Goal: Task Accomplishment & Management: Manage account settings

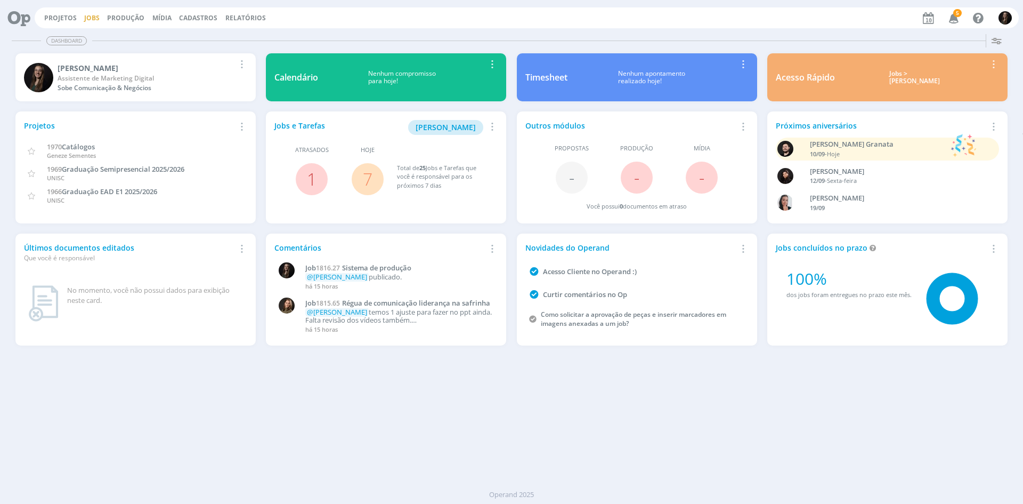
click at [92, 13] on link "Jobs" at bounding box center [91, 17] width 15 height 9
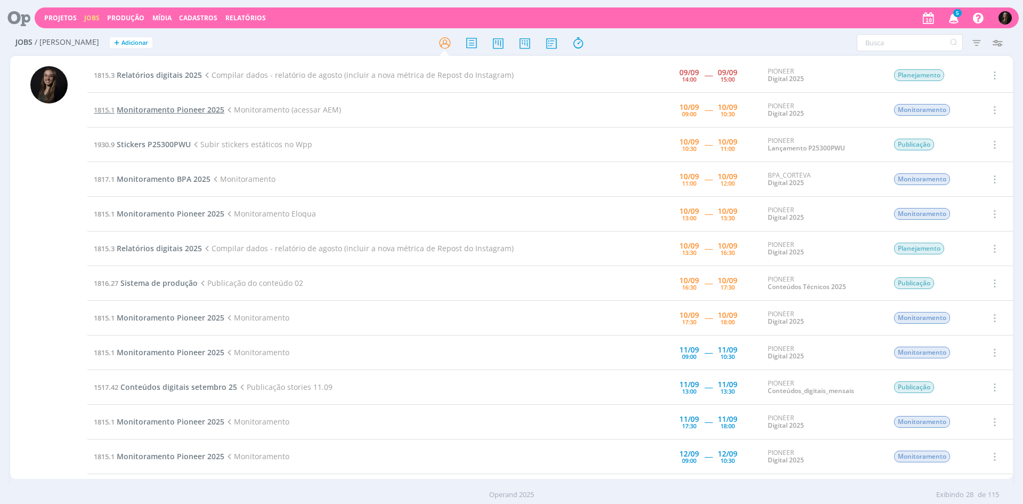
click at [207, 114] on span "Monitoramento Pioneer 2025" at bounding box center [171, 109] width 108 height 10
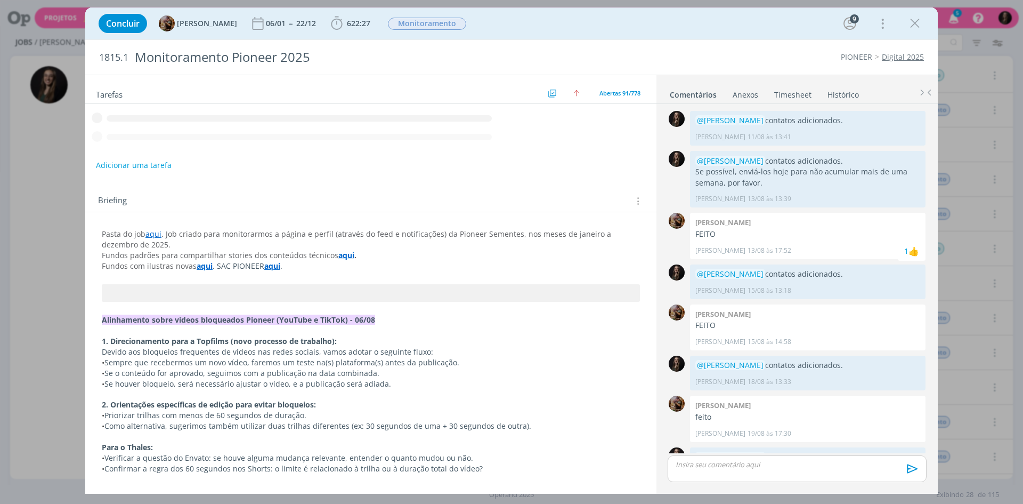
click at [345, 26] on icon "dialog" at bounding box center [337, 23] width 16 height 16
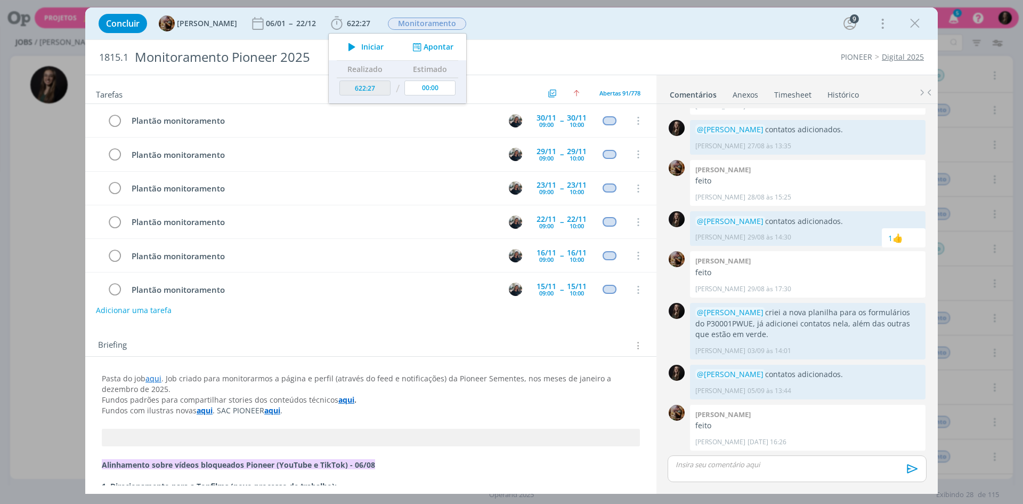
scroll to position [2882, 0]
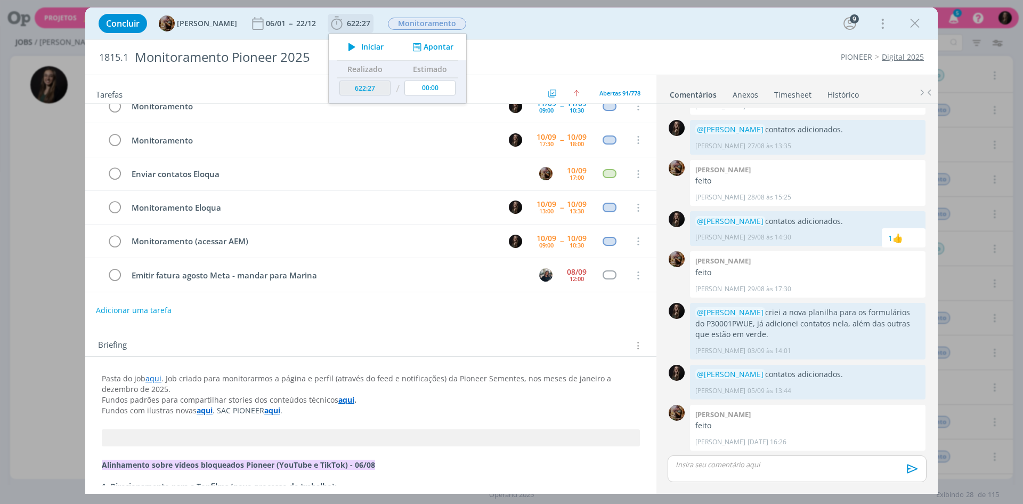
click at [374, 43] on span "Iniciar" at bounding box center [372, 46] width 22 height 7
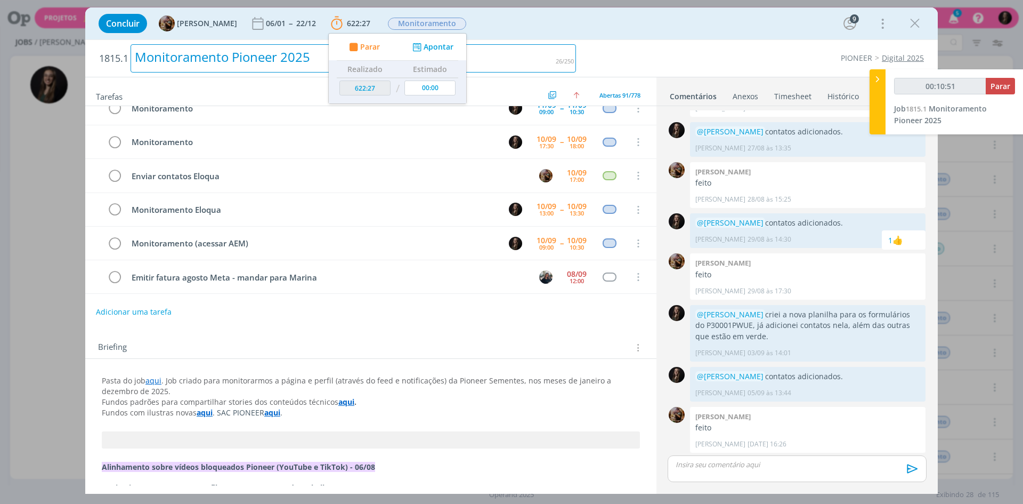
click at [583, 43] on div "1815.1 Monitoramento Pioneer 2025 PIONEER Digital 2025" at bounding box center [511, 58] width 853 height 37
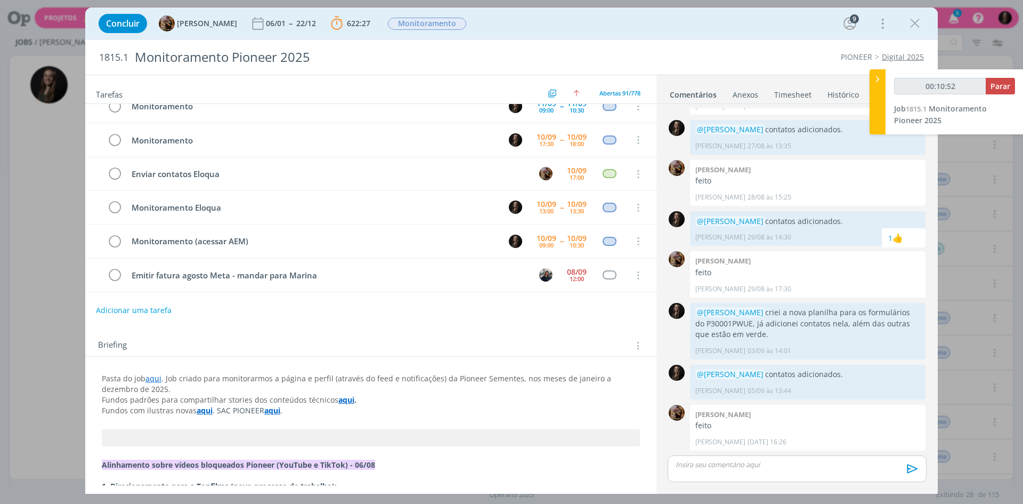
click at [607, 30] on div "Concluir Amanda Rodrigues 06/01 -- 22/12 622:27 Parar Apontar Data * 10/09/2025…" at bounding box center [511, 24] width 837 height 26
type input "00:10:55"
click at [881, 78] on icon at bounding box center [878, 79] width 11 height 11
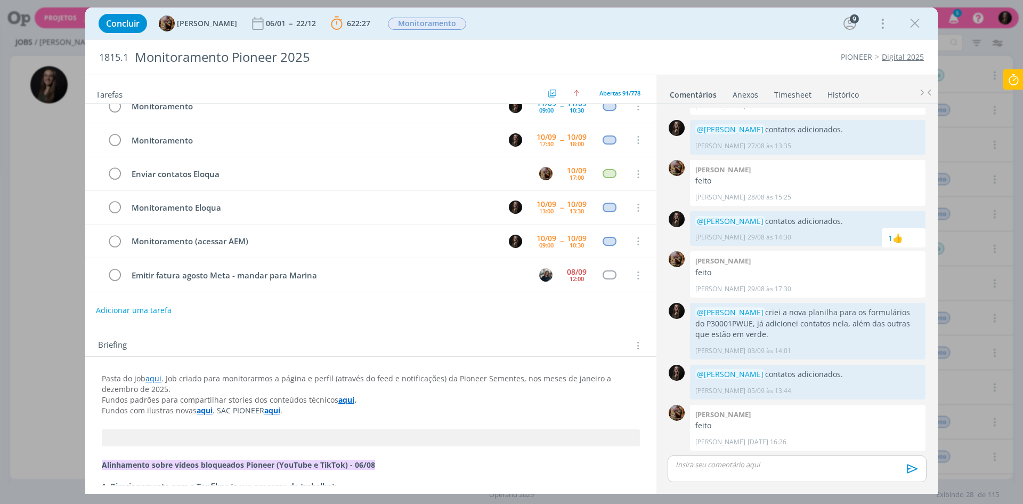
click at [1015, 81] on icon at bounding box center [1013, 79] width 19 height 21
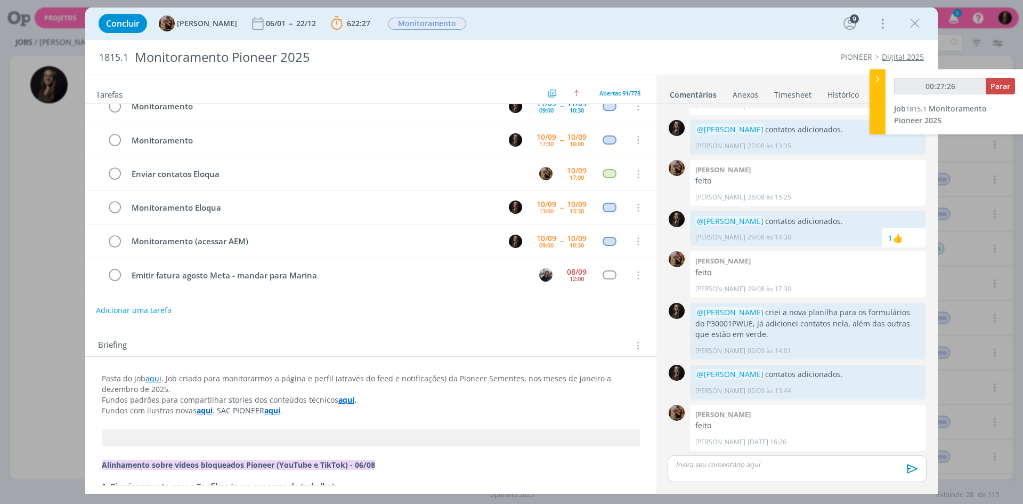
type input "00:27:27"
click at [881, 79] on icon at bounding box center [878, 79] width 11 height 11
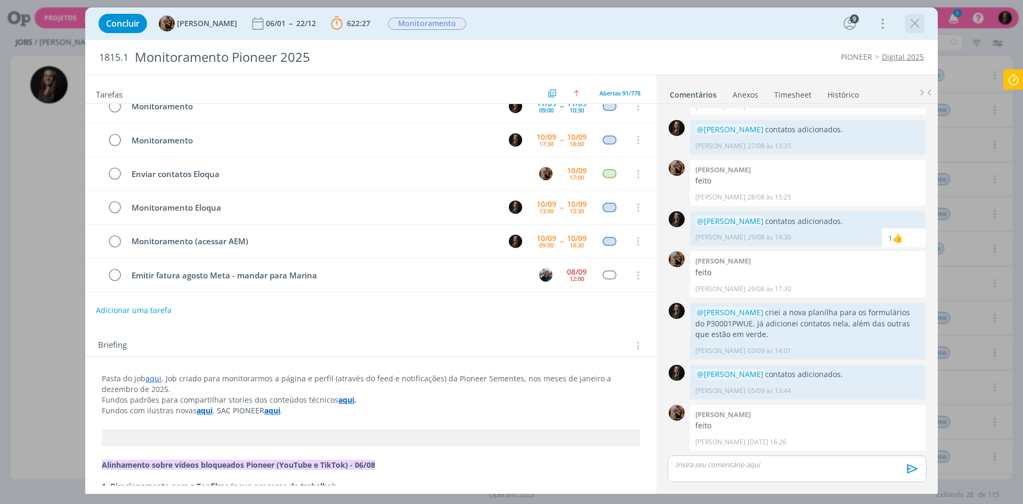
click at [922, 21] on icon "dialog" at bounding box center [915, 23] width 16 height 16
click at [911, 28] on div at bounding box center [511, 252] width 1023 height 504
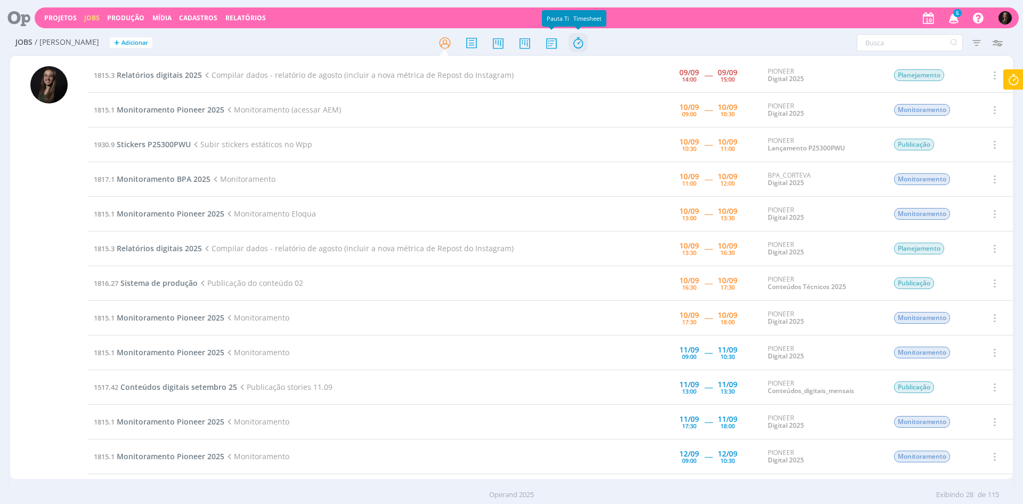
click at [574, 40] on icon at bounding box center [578, 43] width 19 height 21
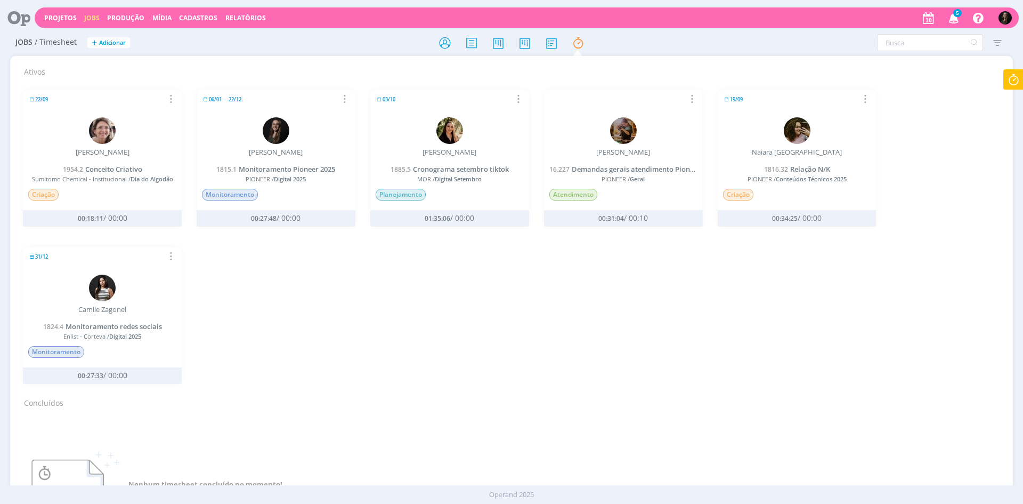
drag, startPoint x: 342, startPoint y: 280, endPoint x: 22, endPoint y: 64, distance: 385.9
click at [22, 64] on div "Ativos 22/09 Relatório de timesheet Parar Timesheet Aline Jackisch 1954.2 Conce…" at bounding box center [511, 313] width 993 height 507
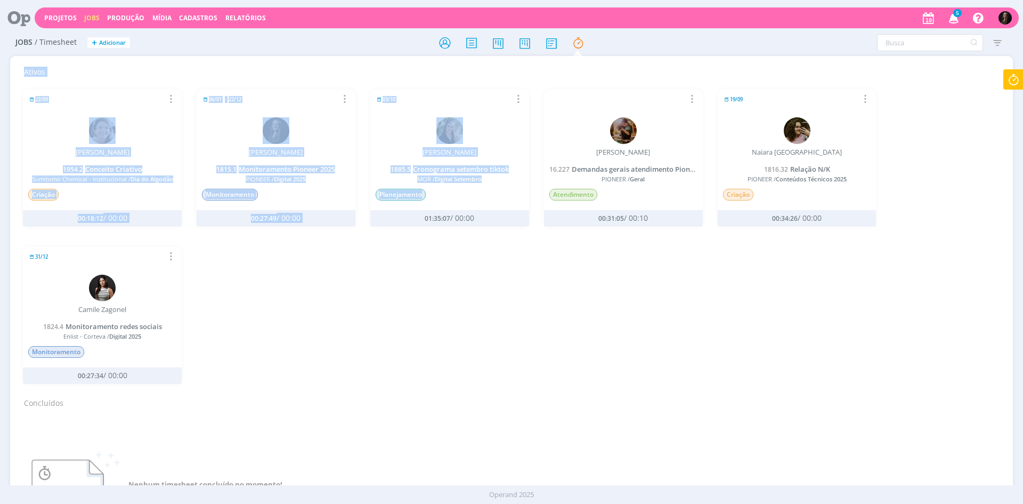
drag, startPoint x: 22, startPoint y: 62, endPoint x: 380, endPoint y: 346, distance: 456.9
click at [380, 346] on div "Ativos 22/09 Relatório de timesheet Parar Timesheet Aline Jackisch 1954.2 Conce…" at bounding box center [511, 313] width 993 height 507
click at [380, 346] on div "22/09 Relatório de timesheet Parar Timesheet Aline Jackisch 1954.2 Conceito Cri…" at bounding box center [511, 234] width 993 height 314
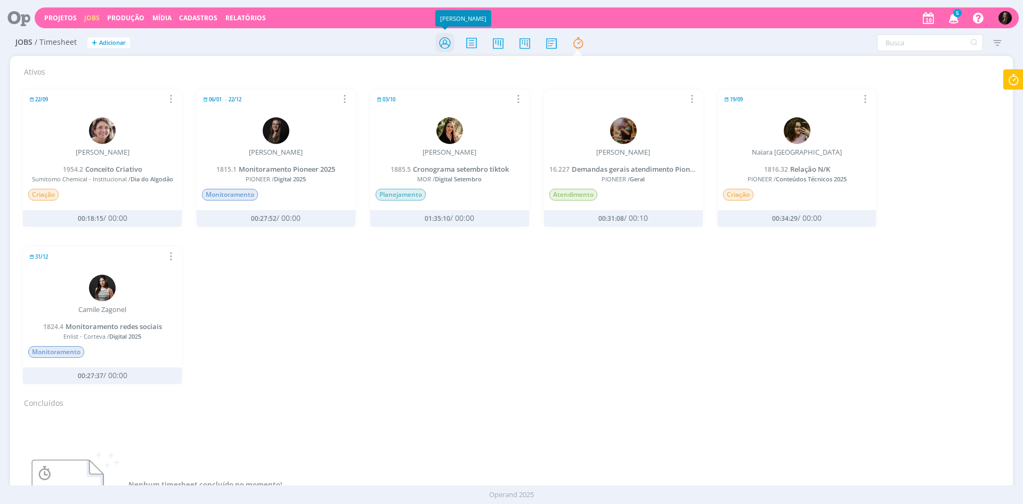
click at [440, 51] on icon at bounding box center [444, 43] width 19 height 21
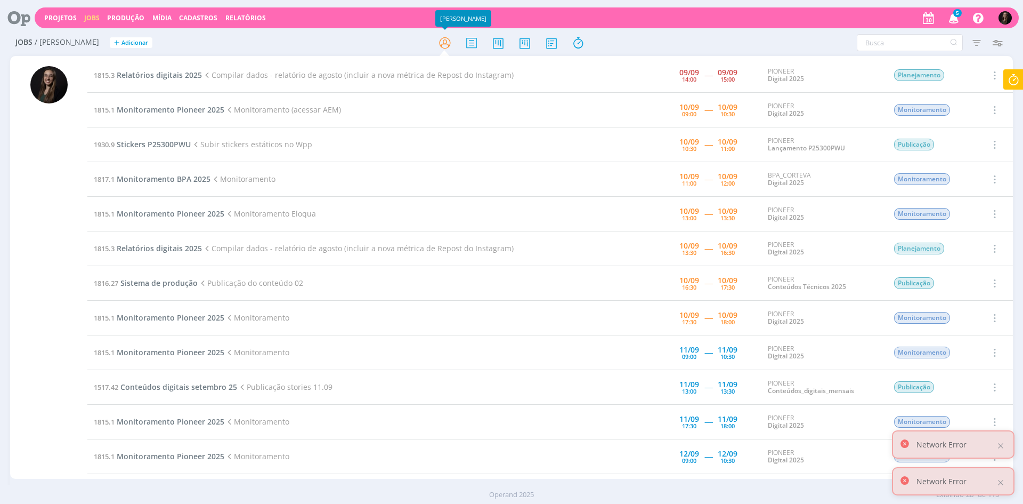
click at [1007, 83] on icon at bounding box center [1013, 79] width 19 height 21
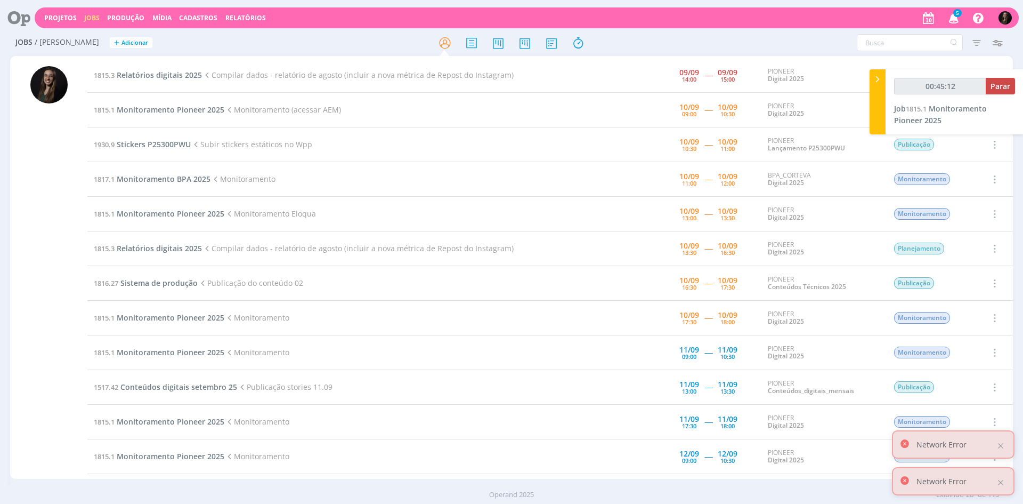
type input "00:45:13"
click at [879, 78] on icon at bounding box center [878, 79] width 11 height 11
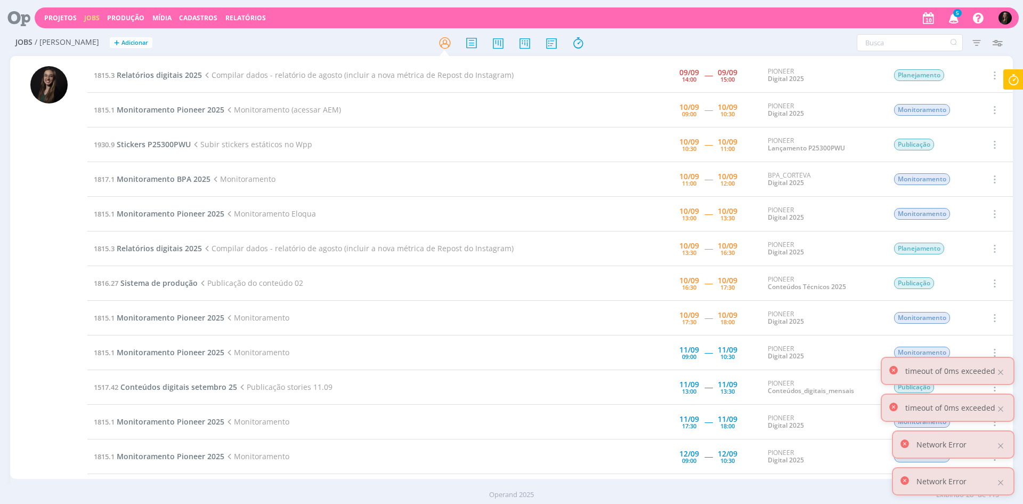
click at [1014, 84] on icon at bounding box center [1013, 79] width 19 height 21
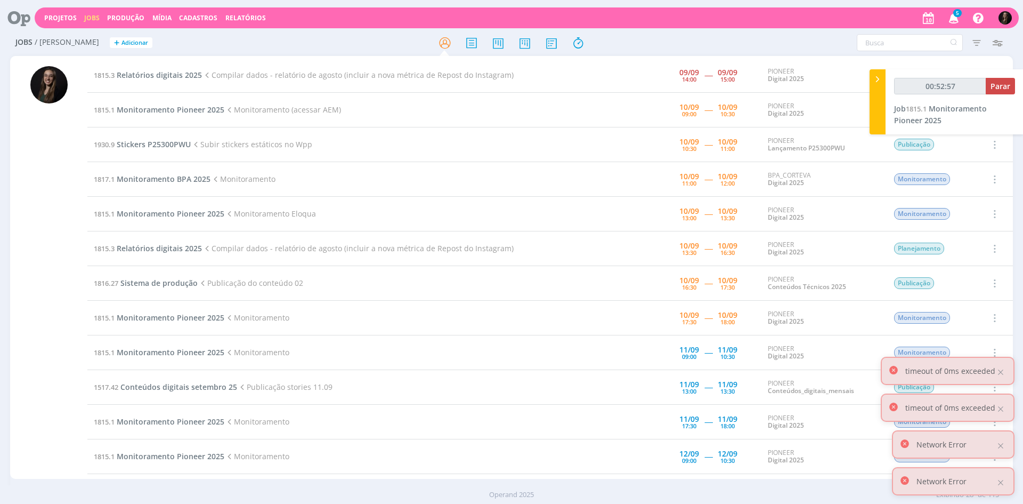
type input "00:52:58"
click at [877, 78] on icon at bounding box center [878, 79] width 11 height 11
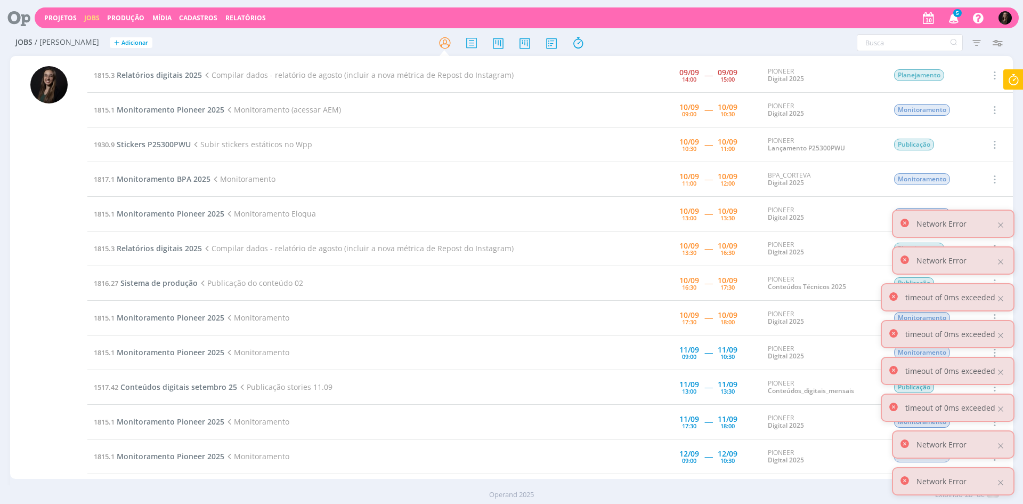
click at [1008, 72] on icon at bounding box center [1013, 79] width 19 height 21
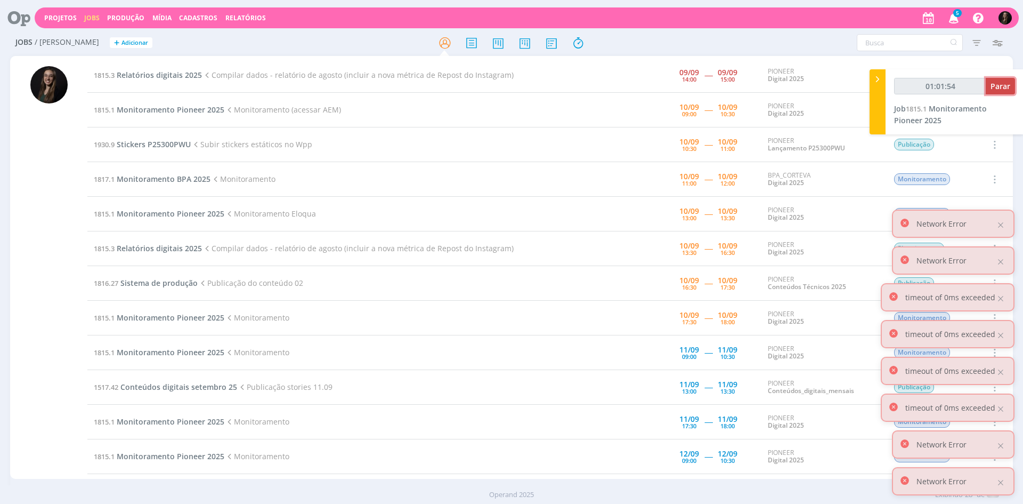
click at [996, 79] on button "Parar" at bounding box center [1000, 86] width 29 height 17
type input "01:03:00"
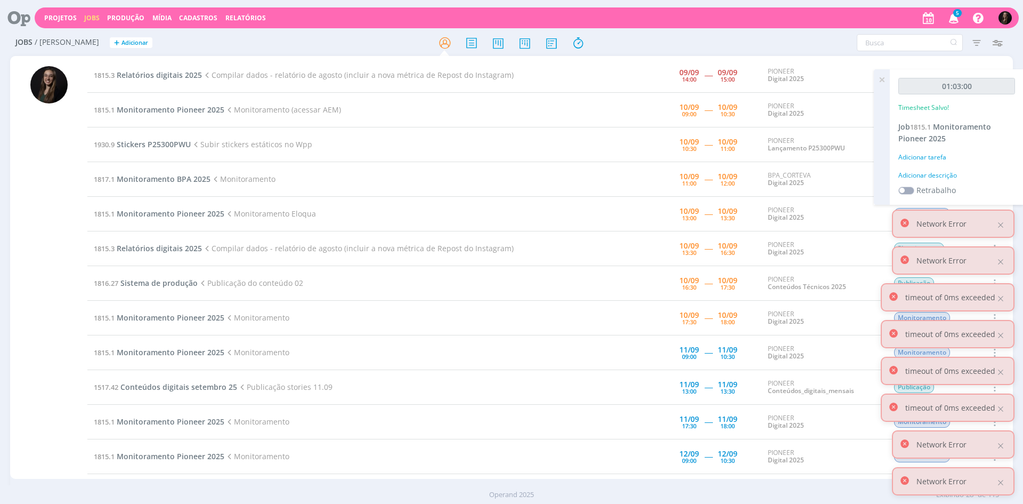
click at [929, 178] on div "Adicionar descrição" at bounding box center [957, 176] width 117 height 10
click at [926, 178] on textarea at bounding box center [956, 192] width 111 height 38
type textarea "monitoramento"
click at [978, 255] on button "Salvar" at bounding box center [996, 261] width 37 height 13
click at [1001, 221] on div at bounding box center [1001, 225] width 10 height 10
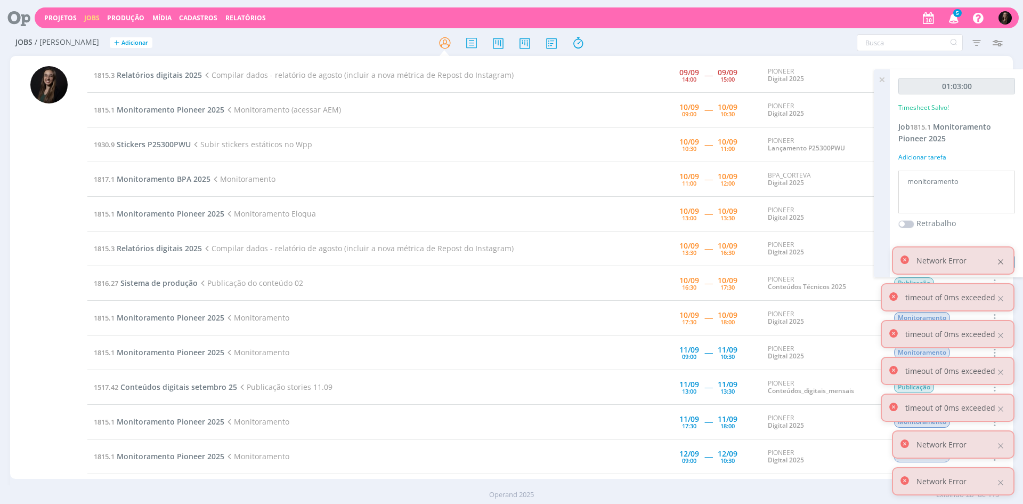
click at [1001, 262] on div at bounding box center [1001, 262] width 10 height 10
click at [1000, 293] on div "timeout of 0ms exceeded" at bounding box center [948, 297] width 134 height 28
click at [1000, 295] on div at bounding box center [1001, 299] width 10 height 10
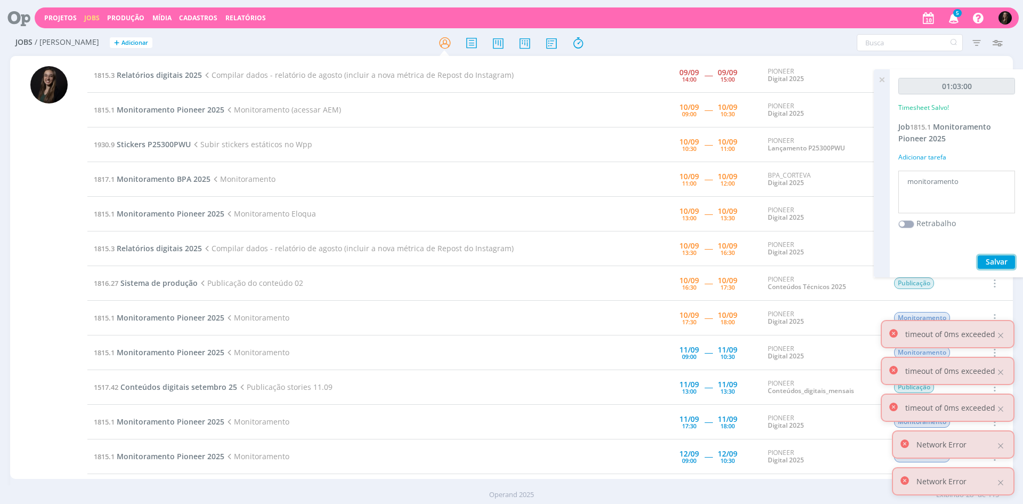
drag, startPoint x: 1000, startPoint y: 261, endPoint x: 964, endPoint y: 285, distance: 43.9
click at [1000, 261] on span "Salvar" at bounding box center [997, 261] width 22 height 10
drag, startPoint x: 1007, startPoint y: 260, endPoint x: 701, endPoint y: 228, distance: 307.6
click at [1007, 260] on span "Salvar" at bounding box center [997, 261] width 22 height 10
click at [173, 144] on span "Stickers P25300PWU" at bounding box center [154, 144] width 74 height 10
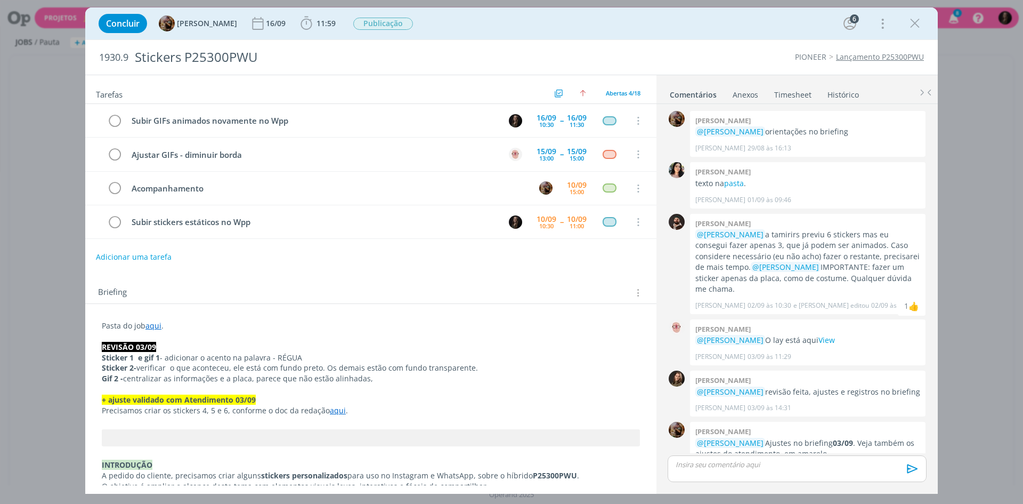
scroll to position [831, 0]
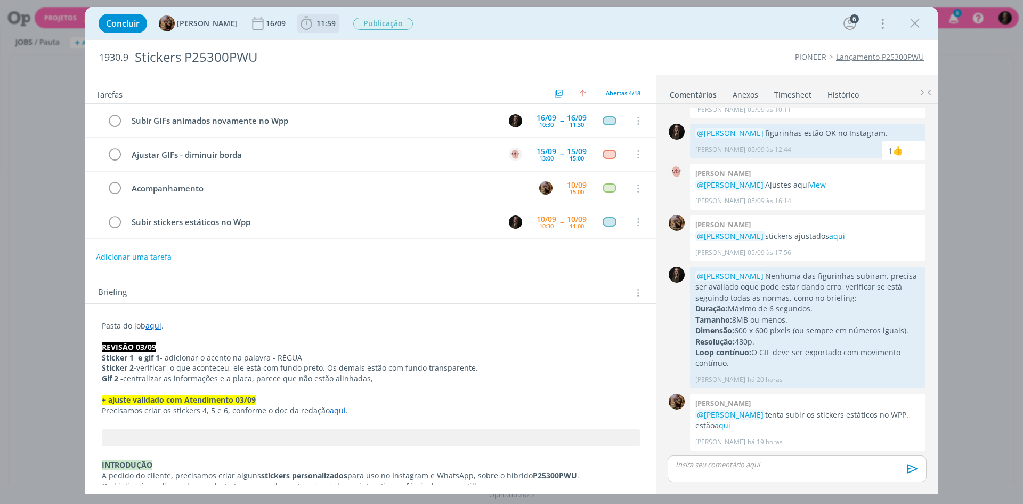
click at [313, 23] on icon "dialog" at bounding box center [306, 23] width 16 height 16
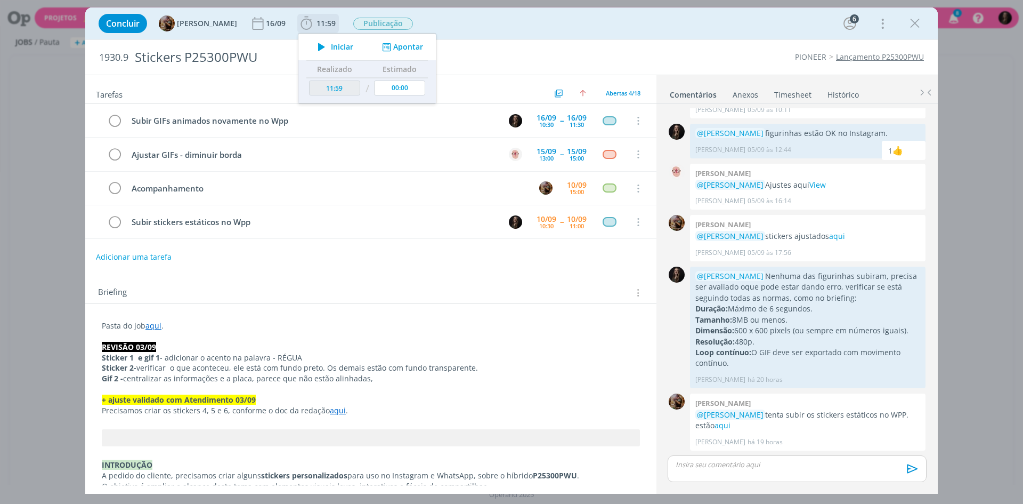
click at [328, 46] on icon "dialog" at bounding box center [321, 47] width 19 height 14
click at [712, 424] on p "@[PERSON_NAME] tenta subir os stickers estáticos no WPP. estão aqui" at bounding box center [808, 420] width 225 height 22
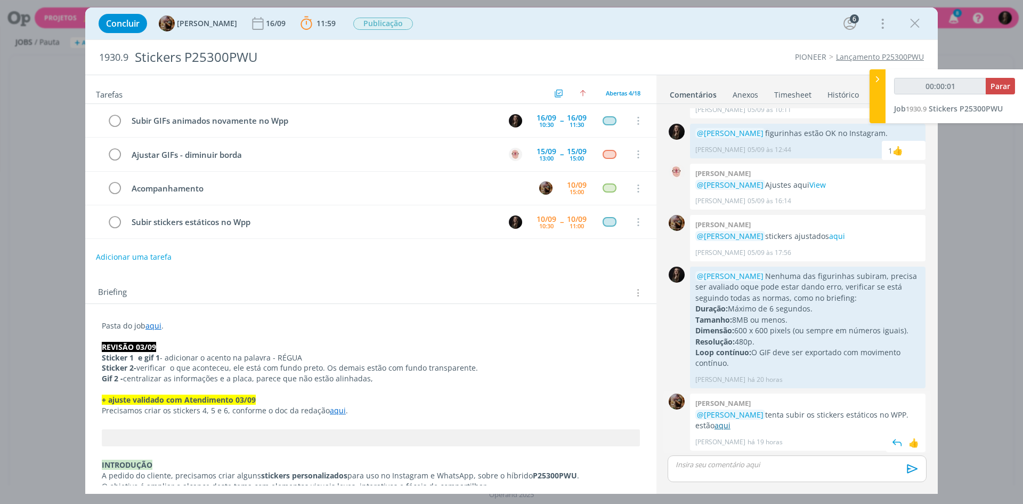
click at [715, 426] on link "aqui" at bounding box center [723, 425] width 16 height 10
click at [915, 21] on icon "dialog" at bounding box center [915, 23] width 16 height 16
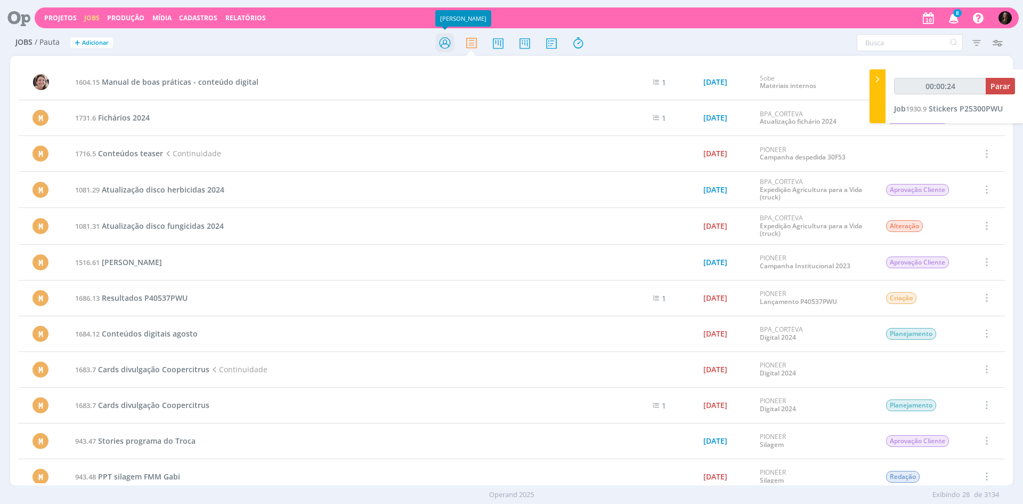
click at [446, 46] on icon at bounding box center [444, 43] width 19 height 21
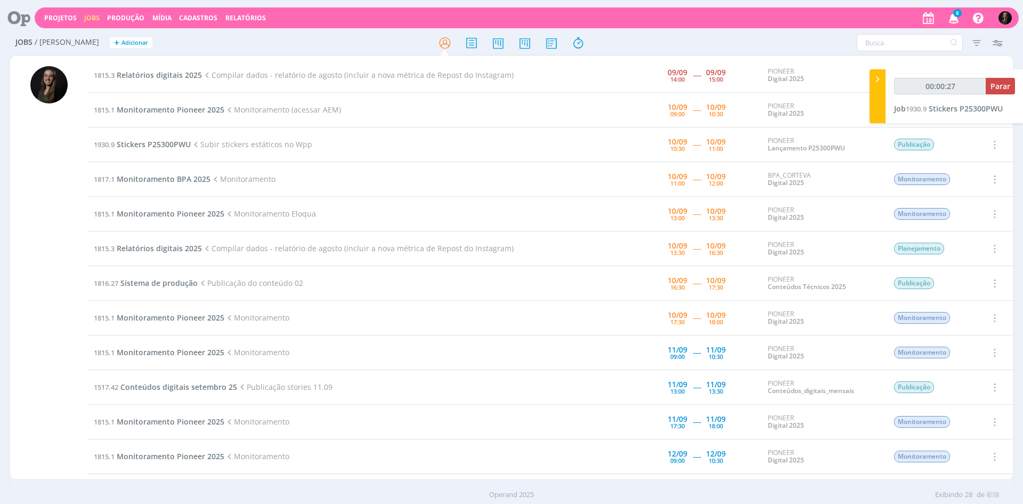
click at [122, 43] on span "Adicionar" at bounding box center [135, 42] width 27 height 7
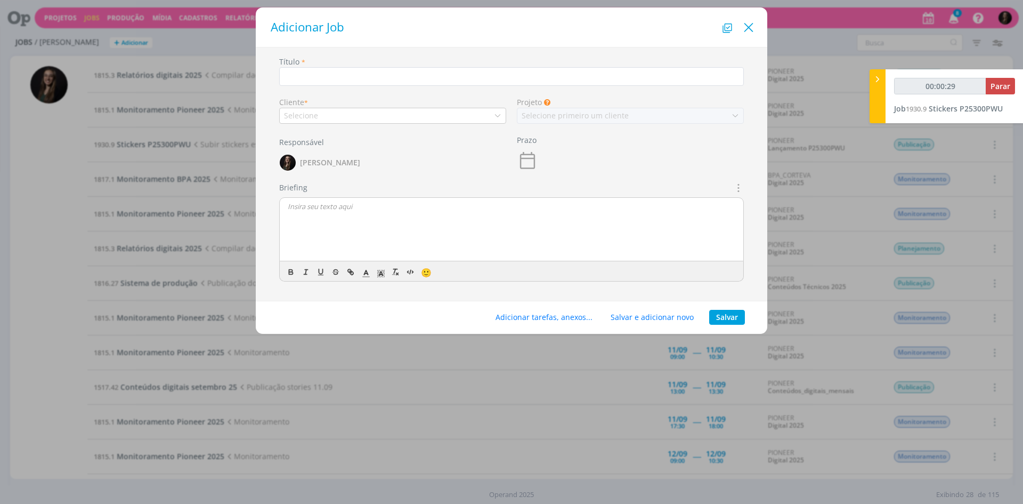
click at [744, 20] on icon "Close" at bounding box center [749, 28] width 16 height 16
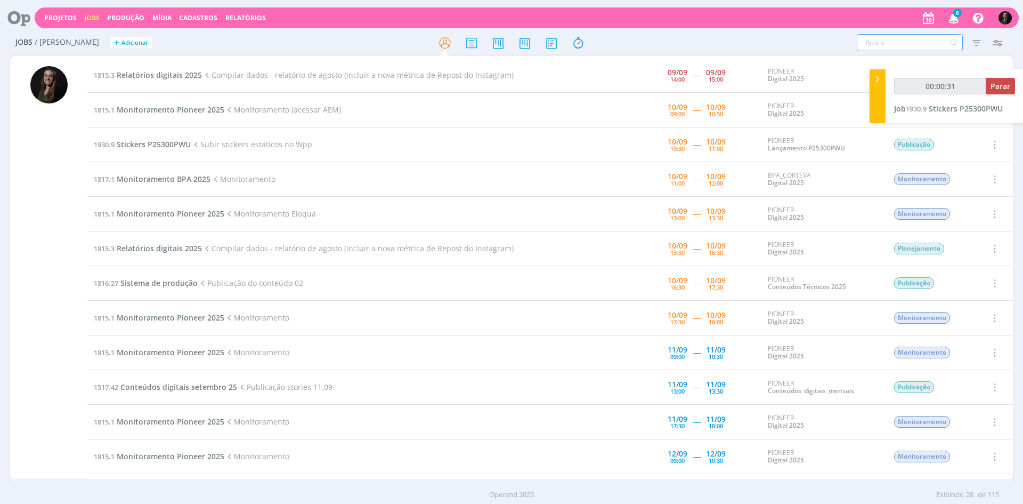
click at [901, 48] on input "text" at bounding box center [910, 42] width 106 height 17
type input "00:00:32"
type input "dig"
type input "00:00:33"
type input "digital"
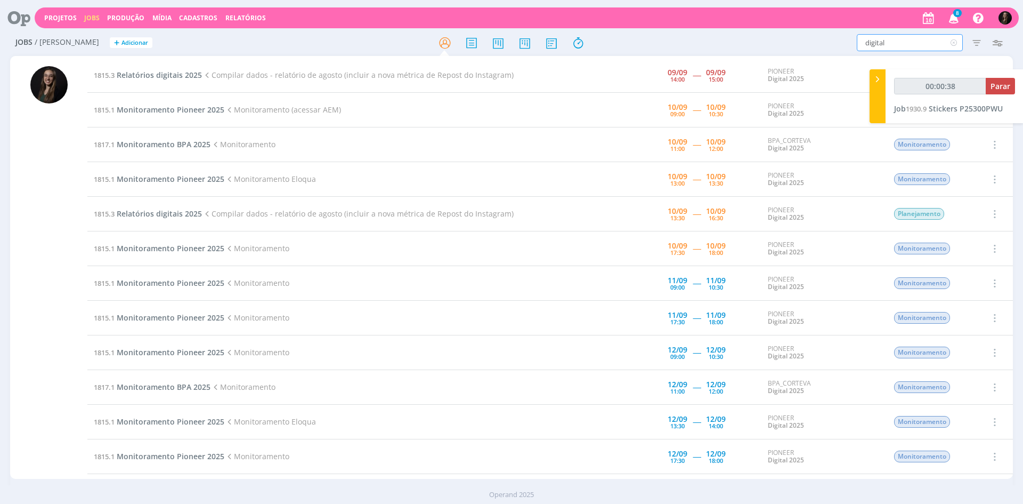
type input "00:00:39"
type input "digital sobe"
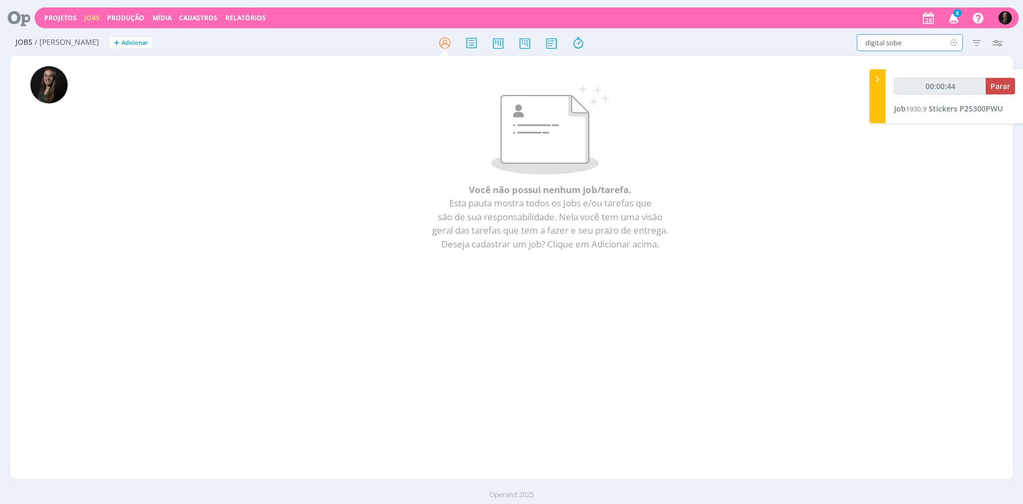
type input "00:00:45"
click at [953, 41] on icon at bounding box center [953, 42] width 13 height 17
click at [556, 44] on icon at bounding box center [551, 43] width 19 height 21
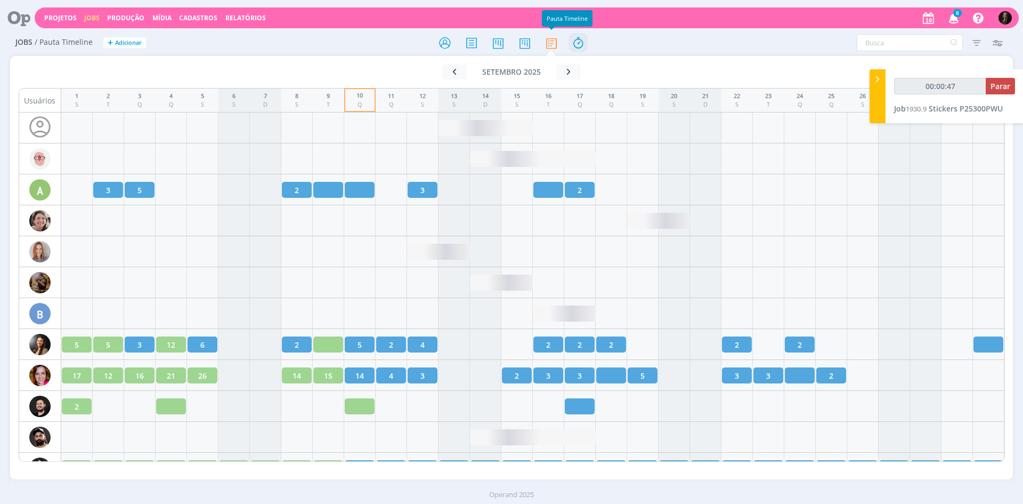
click at [579, 43] on icon at bounding box center [578, 43] width 19 height 21
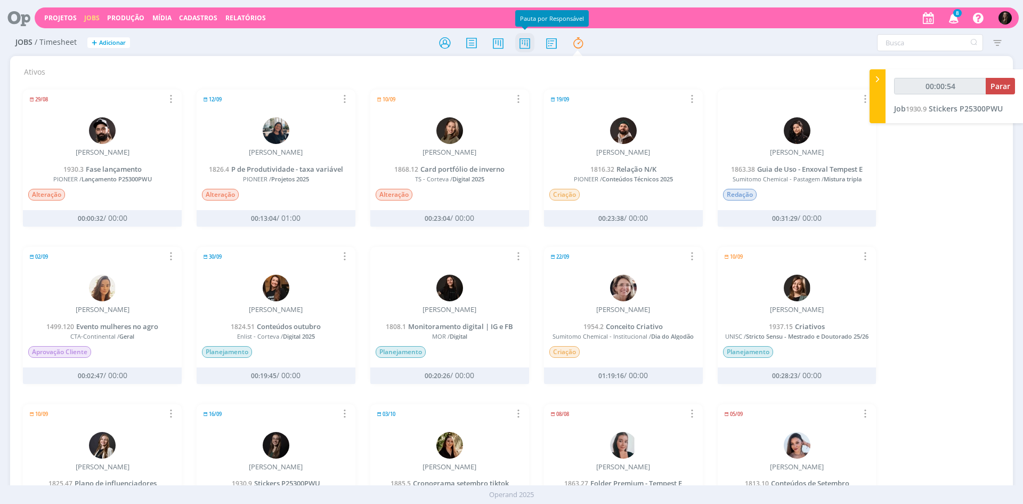
click at [515, 44] on icon at bounding box center [524, 43] width 19 height 21
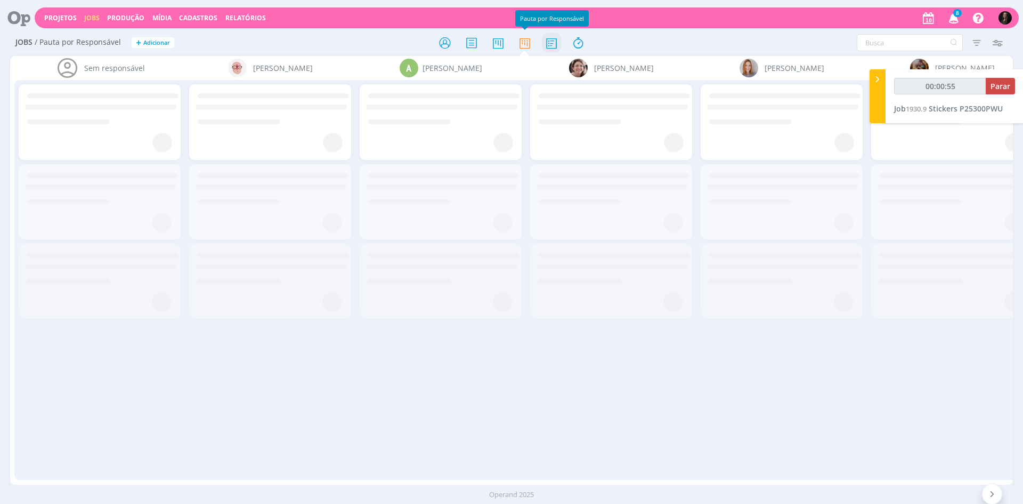
type input "00:00:56"
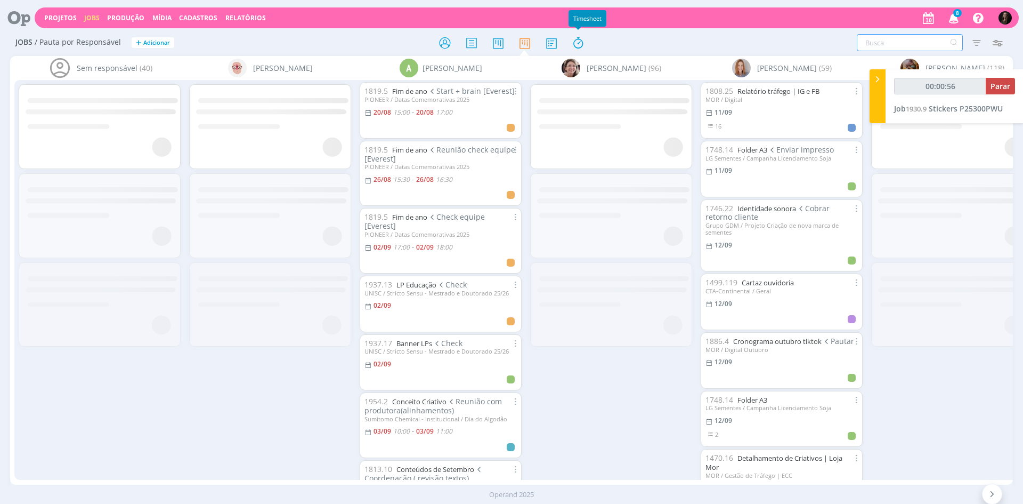
click at [867, 43] on input "text" at bounding box center [910, 42] width 106 height 17
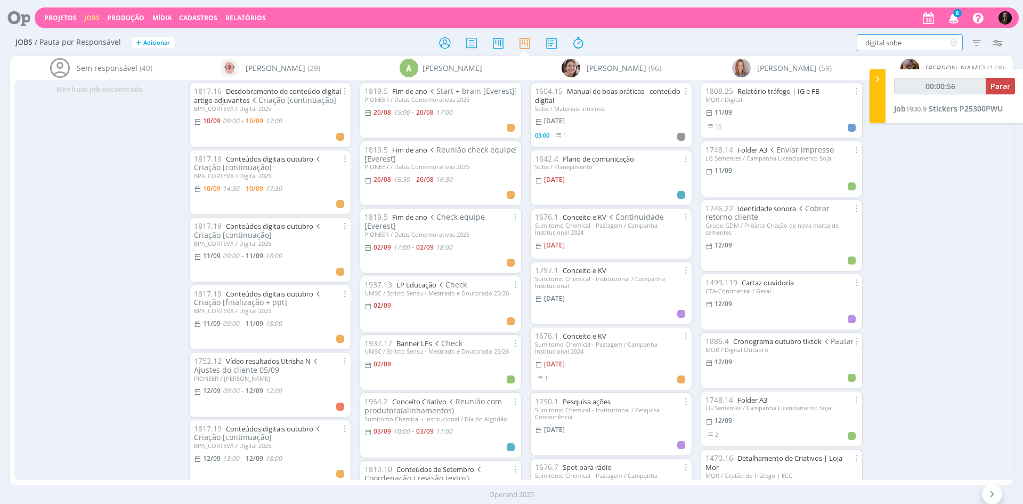
type input "digital sobe"
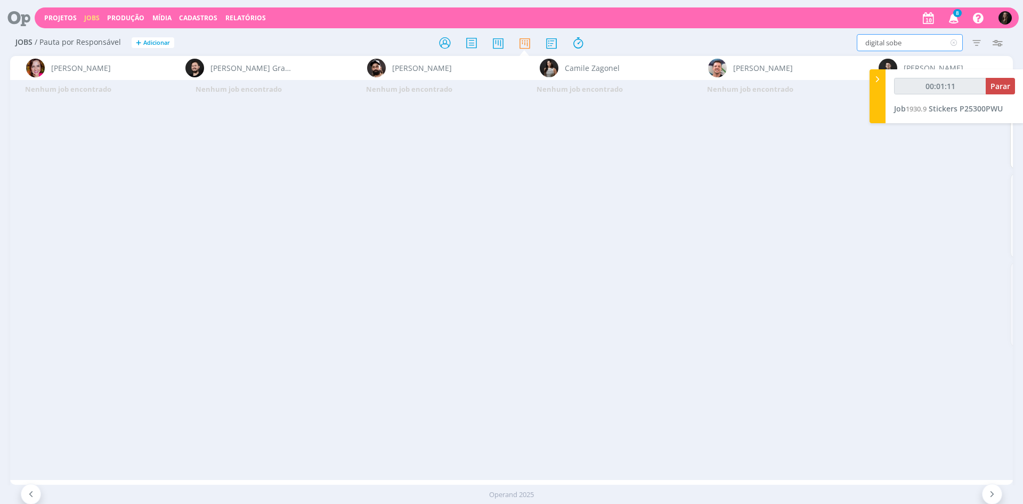
scroll to position [0, 2182]
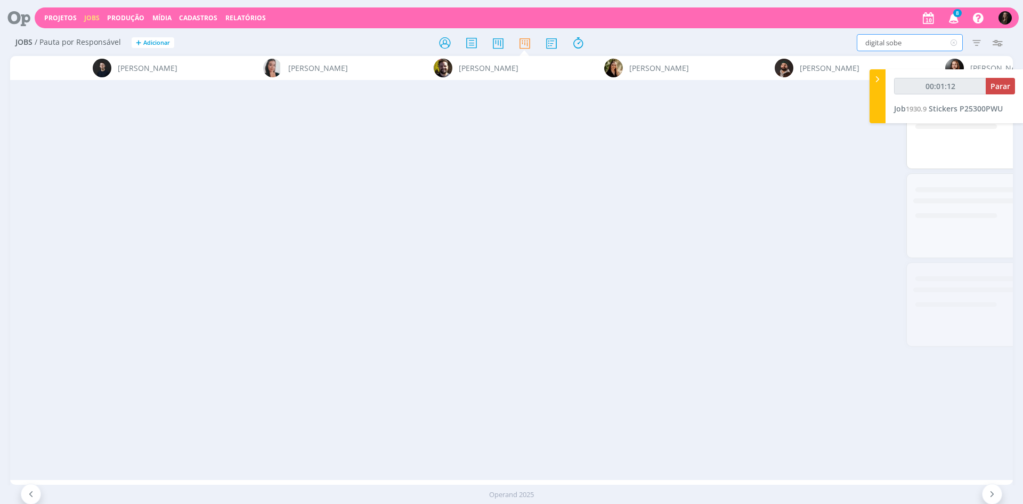
type input "00:01:13"
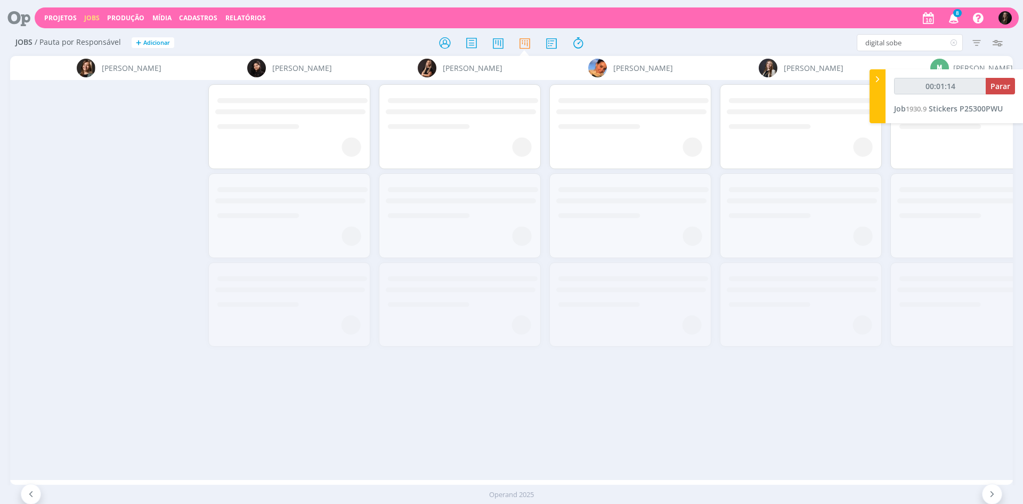
click at [878, 78] on icon at bounding box center [878, 79] width 11 height 11
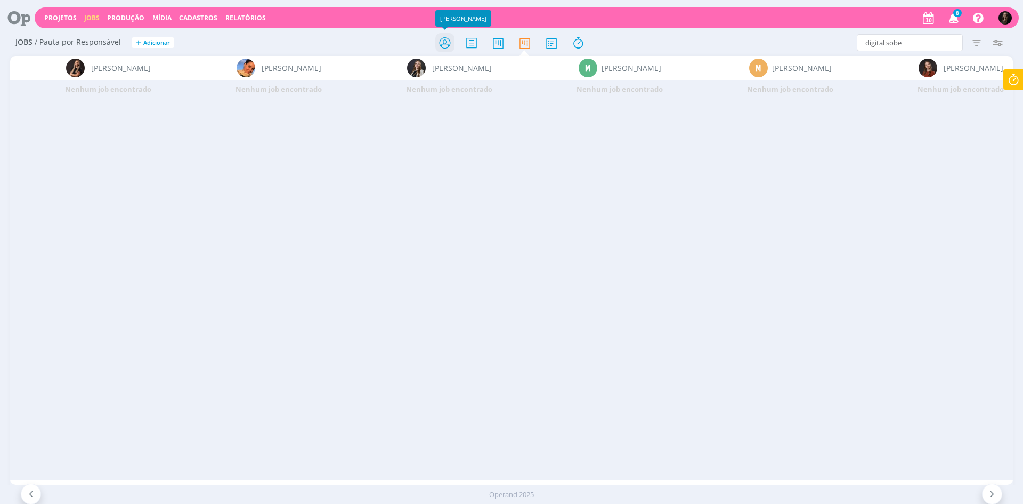
click at [441, 34] on icon at bounding box center [444, 43] width 19 height 21
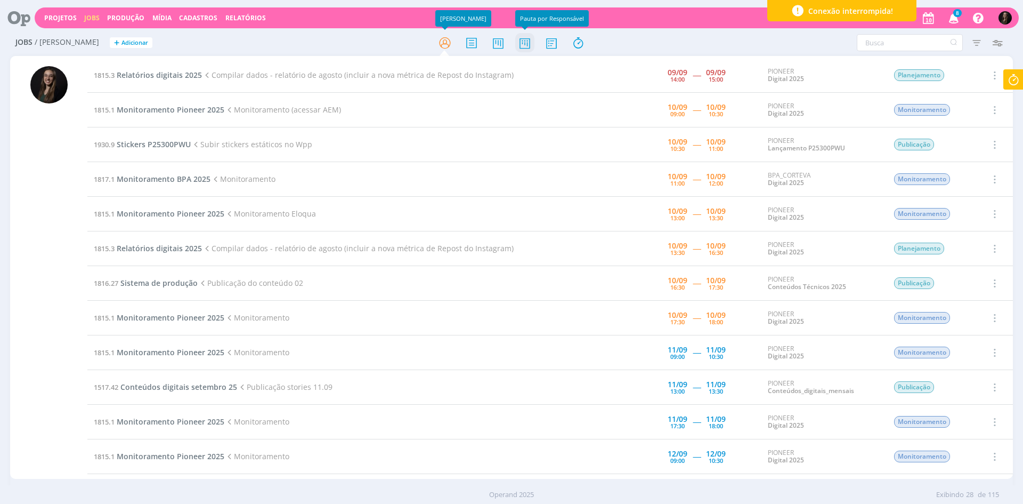
click at [530, 42] on icon at bounding box center [524, 43] width 19 height 21
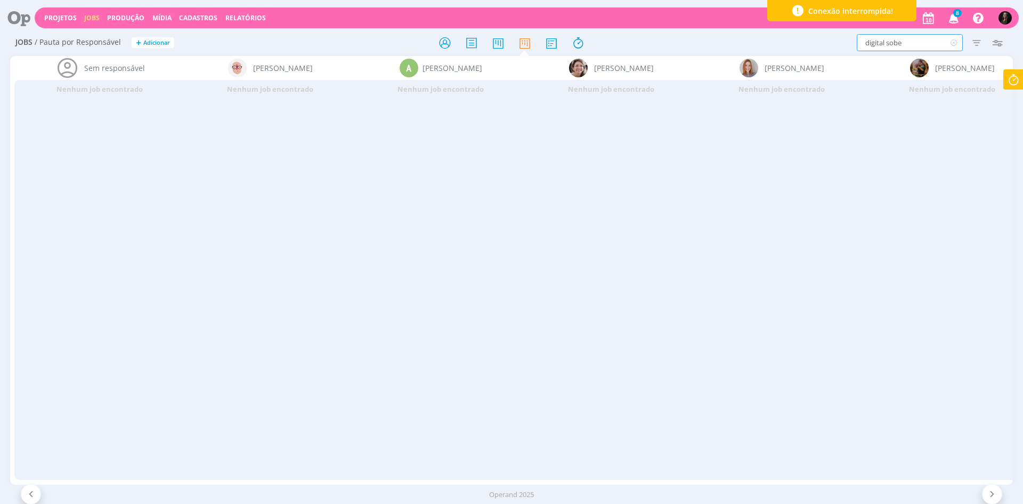
click at [911, 39] on input "digital sobe" at bounding box center [910, 42] width 106 height 17
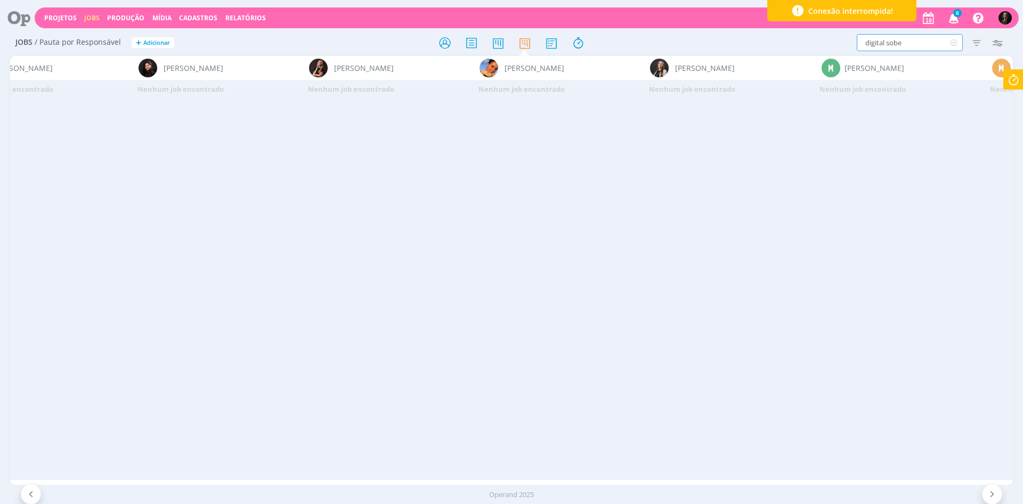
scroll to position [0, 5109]
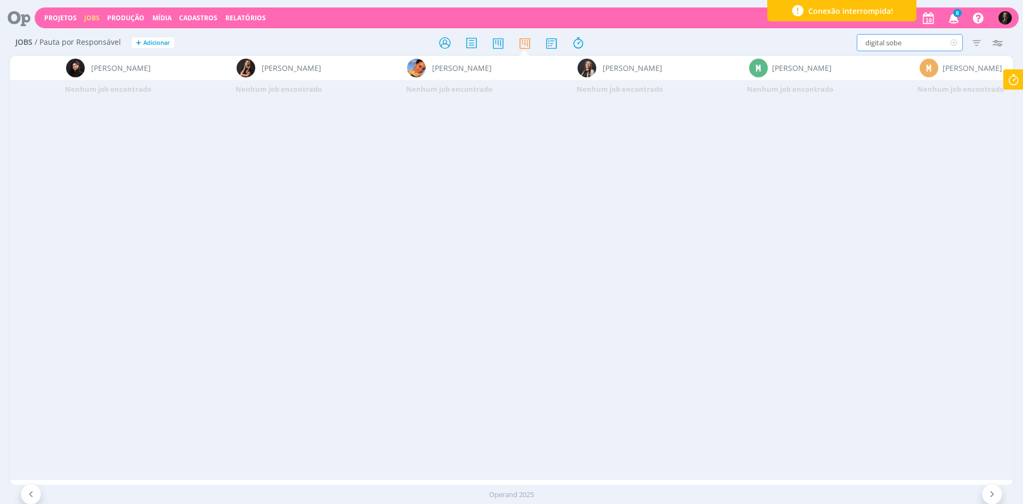
drag, startPoint x: 886, startPoint y: 43, endPoint x: 774, endPoint y: 57, distance: 112.9
click at [774, 57] on div "Jobs / Pauta por Responsável + Adicionar digital sobe Filtrar Filtrar Limpar di…" at bounding box center [511, 269] width 1023 height 479
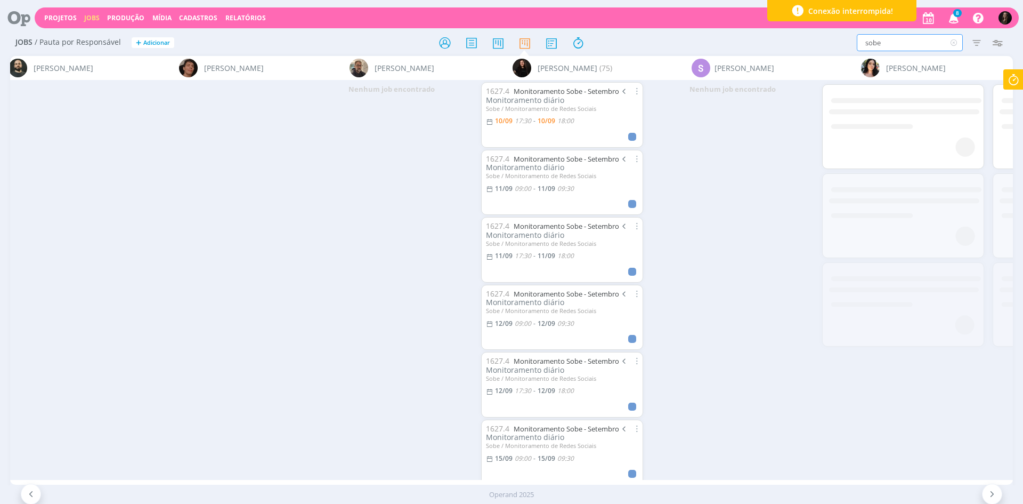
scroll to position [0, 7911]
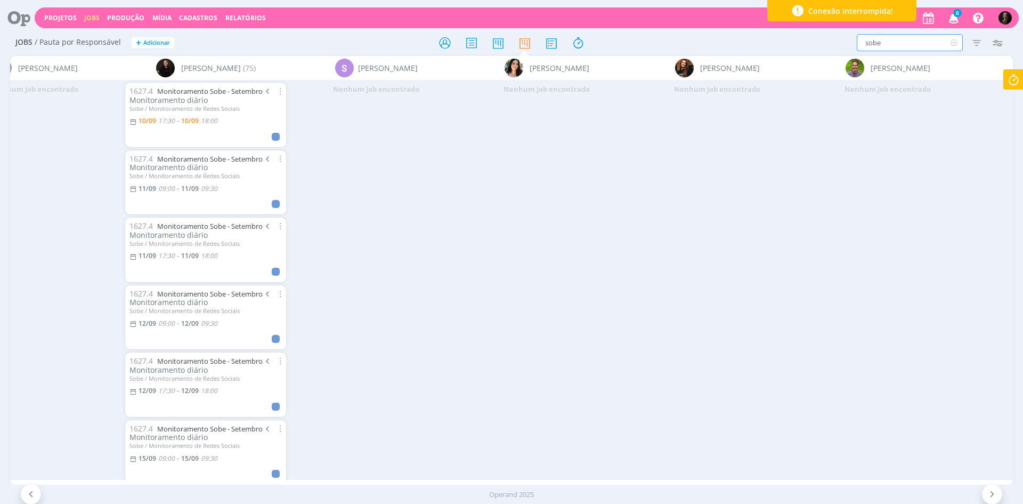
click at [890, 44] on input "sobe" at bounding box center [910, 42] width 106 height 17
drag, startPoint x: 887, startPoint y: 41, endPoint x: 793, endPoint y: 55, distance: 95.4
click at [793, 55] on div "Jobs / Pauta por Responsável + Adicionar sobe Filtrar Filtrar Limpar sobe Tipo …" at bounding box center [511, 43] width 1003 height 27
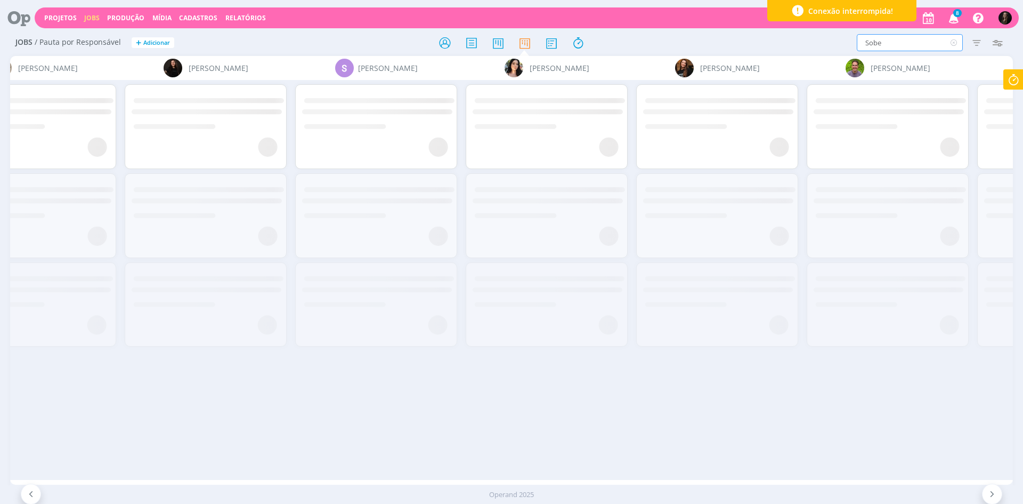
drag, startPoint x: 897, startPoint y: 44, endPoint x: 837, endPoint y: 43, distance: 59.2
click at [837, 43] on div "Sobe Filtrar Filtrar Limpar Sobe Tipo Jobs e Tarefas Data Personalizado a Situa…" at bounding box center [846, 42] width 324 height 17
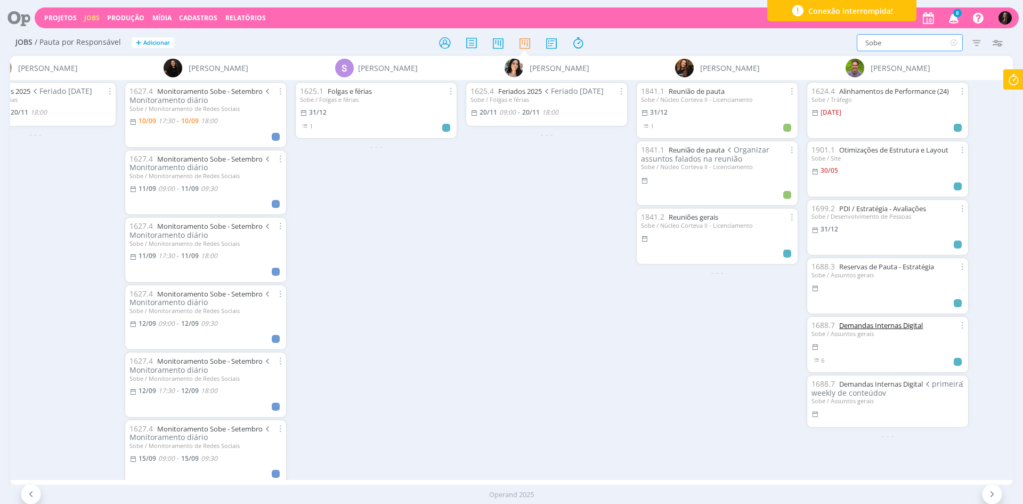
type input "Sobe"
click at [885, 325] on link "Demandas Internas Digital" at bounding box center [882, 325] width 84 height 10
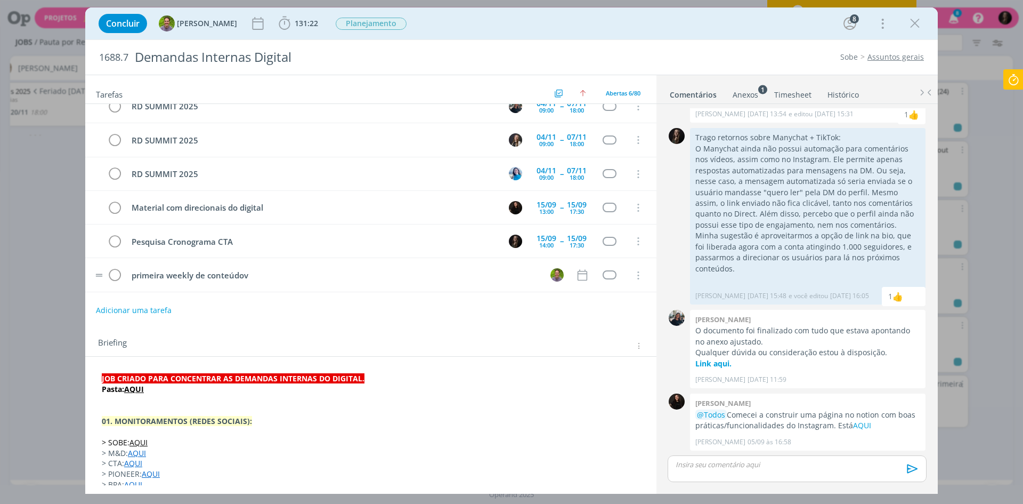
scroll to position [14, 0]
click at [150, 306] on button "Adicionar uma tarefa" at bounding box center [133, 310] width 76 height 18
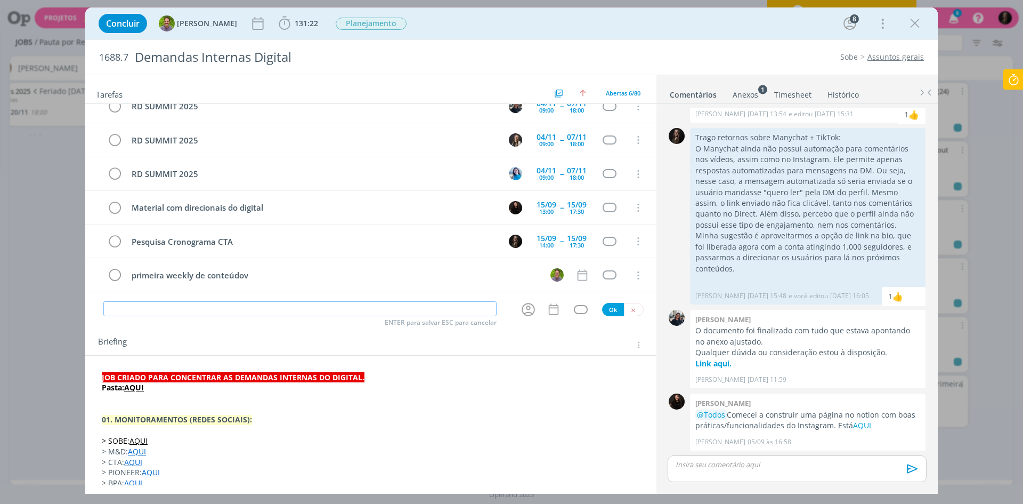
click at [167, 307] on input "dialog" at bounding box center [299, 308] width 393 height 15
type input "Troca com Thales"
click at [545, 299] on div "RD SUMMIT 2025 [DATE] 09:00 -- [DATE] 18:00 Cancelar RD SUMMIT 2025 [DATE] 09:0…" at bounding box center [370, 202] width 571 height 197
click at [550, 307] on icon "dialog" at bounding box center [554, 309] width 14 height 14
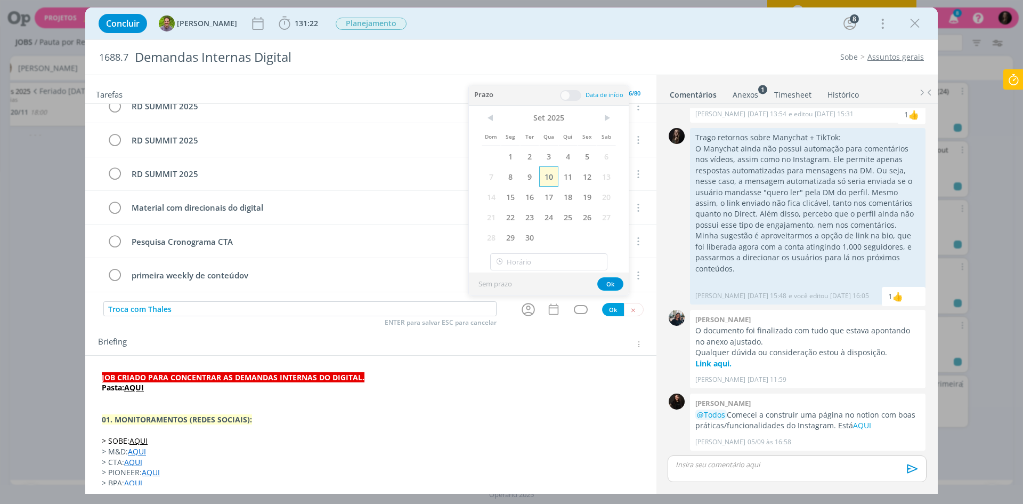
click at [551, 175] on span "10" at bounding box center [548, 176] width 19 height 20
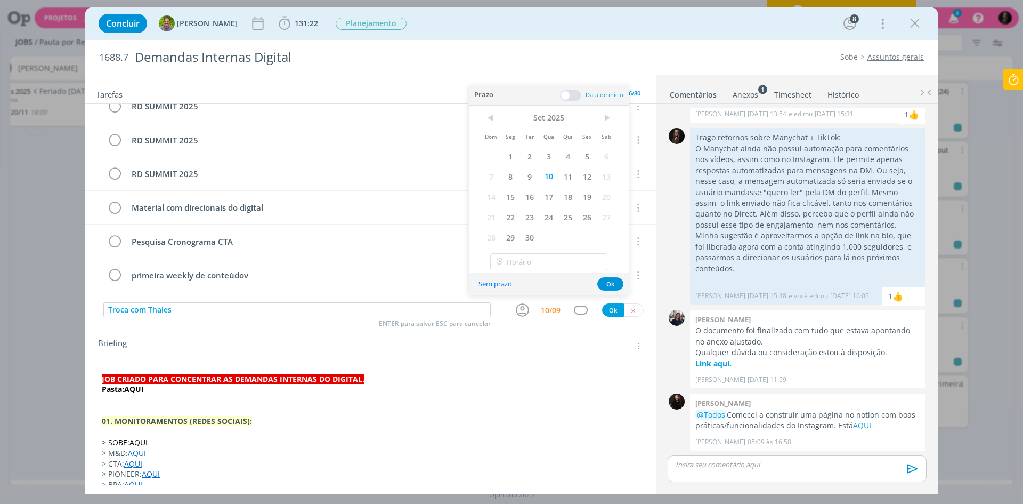
click at [571, 92] on span at bounding box center [570, 95] width 21 height 11
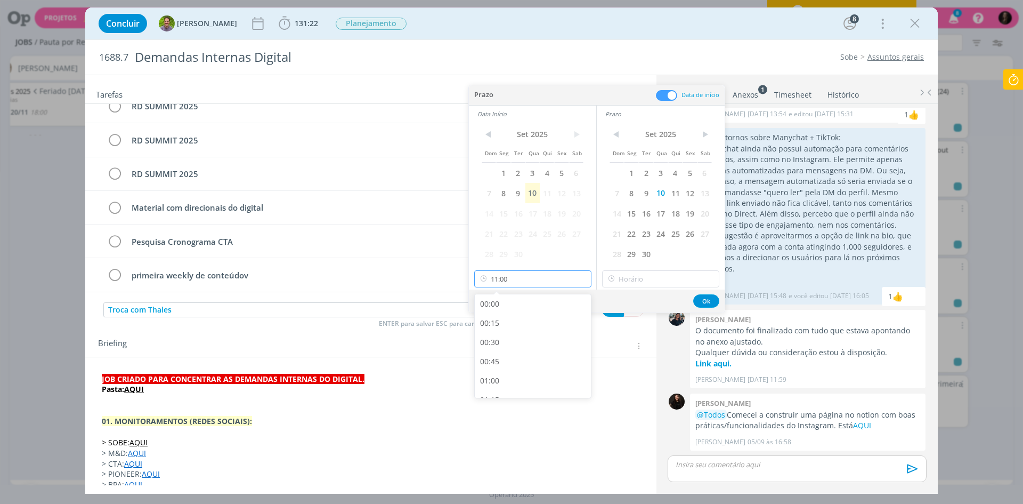
click at [528, 281] on input "11:00" at bounding box center [532, 278] width 117 height 17
click at [502, 347] on div "10:30" at bounding box center [534, 346] width 119 height 19
type input "10:30"
click at [661, 276] on input "text" at bounding box center [660, 278] width 117 height 17
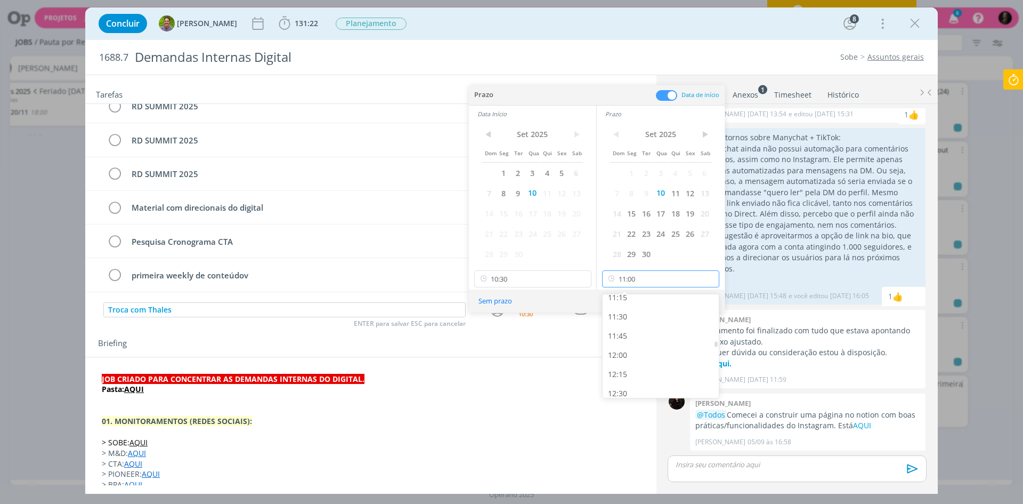
scroll to position [817, 0]
click at [627, 353] on div "11:15" at bounding box center [662, 350] width 119 height 19
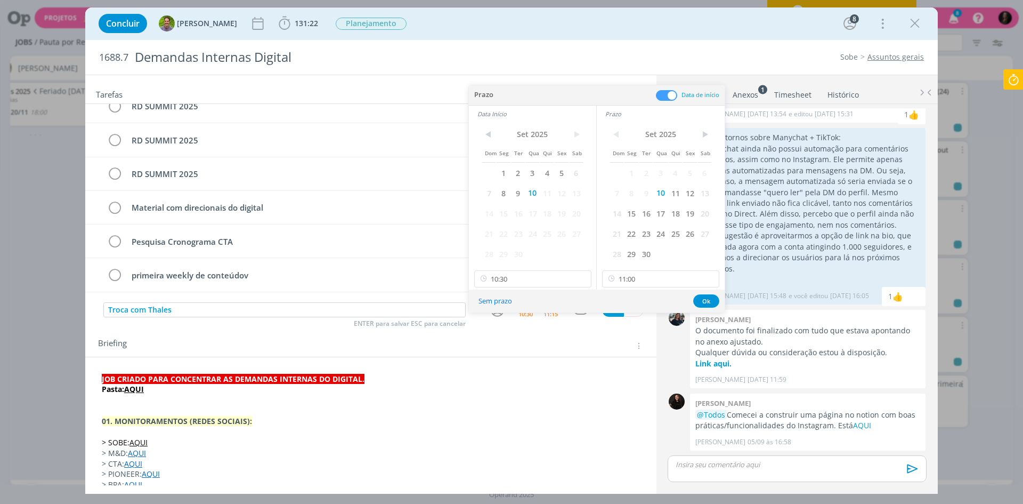
type input "11:15"
click at [536, 372] on div "JOB CRIADO PARA CONCENTRAR AS DEMANDAS INTERNAS DO DIGITAL. Pasta: AQUI 01. MON…" at bounding box center [371, 448] width 554 height 156
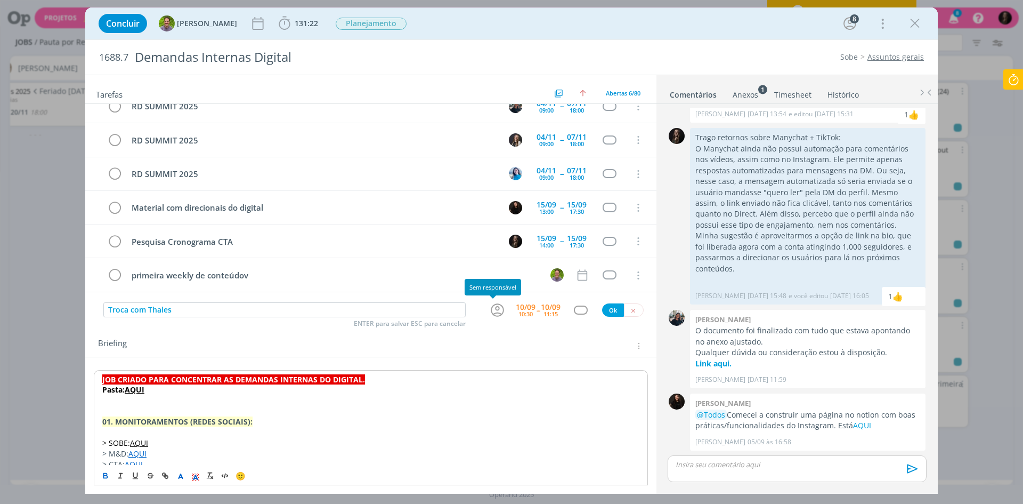
click at [497, 309] on icon "dialog" at bounding box center [497, 310] width 17 height 17
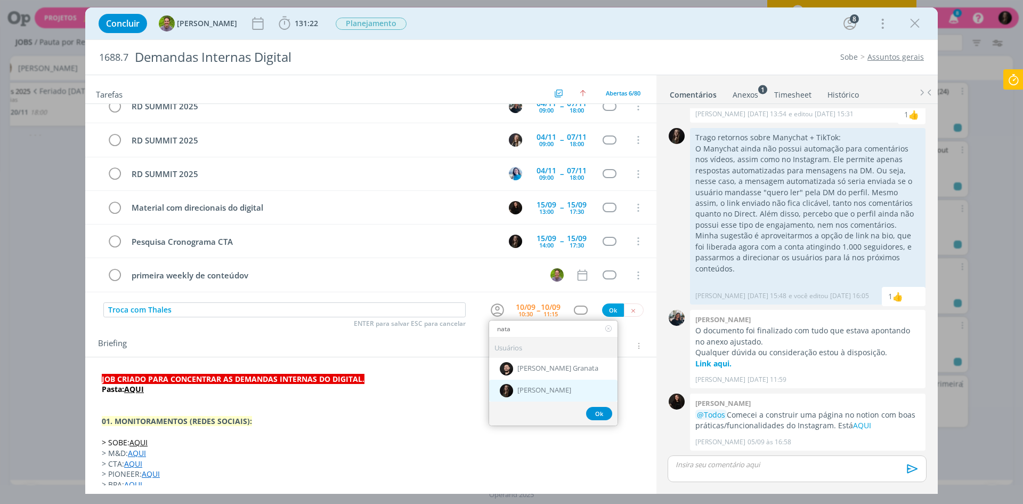
type input "nata"
click at [529, 392] on span "[PERSON_NAME]" at bounding box center [545, 390] width 54 height 9
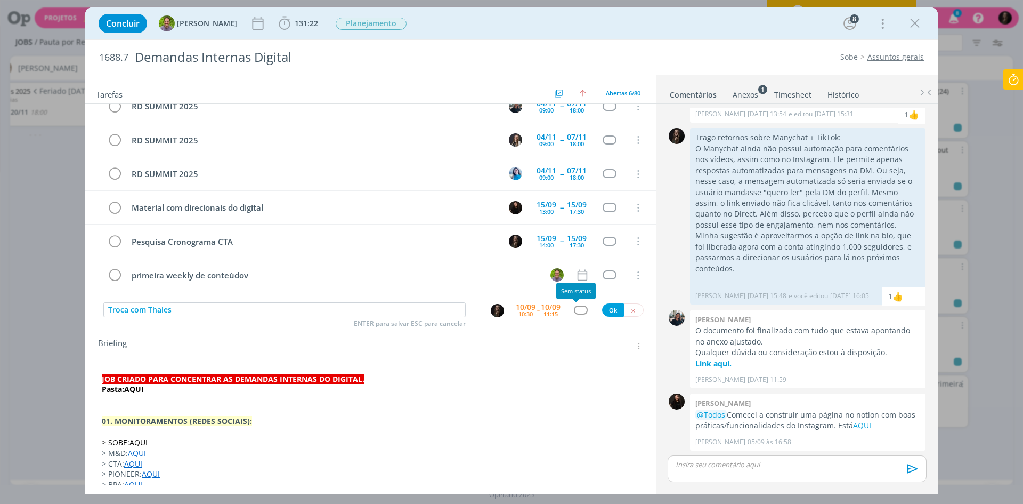
click at [574, 309] on div "dialog" at bounding box center [580, 309] width 13 height 9
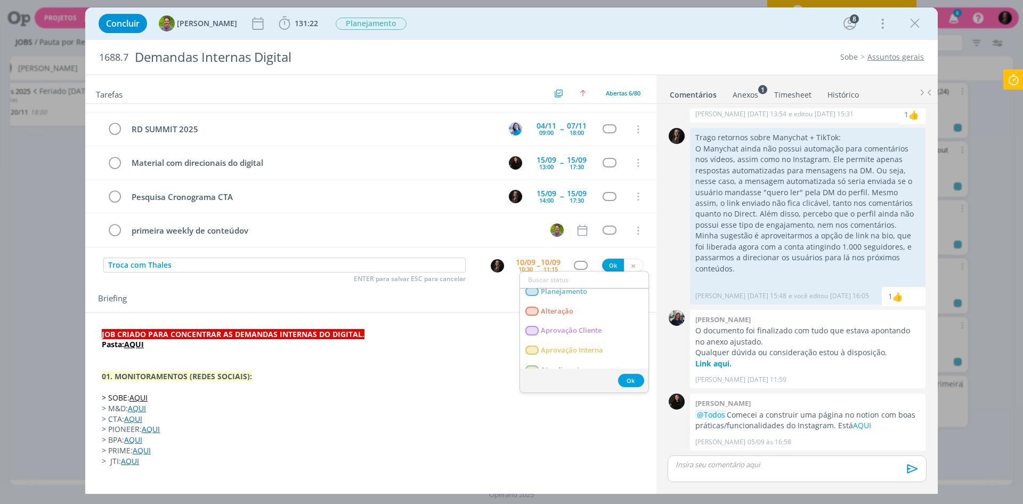
scroll to position [0, 0]
click at [462, 350] on p "dialog" at bounding box center [371, 355] width 538 height 11
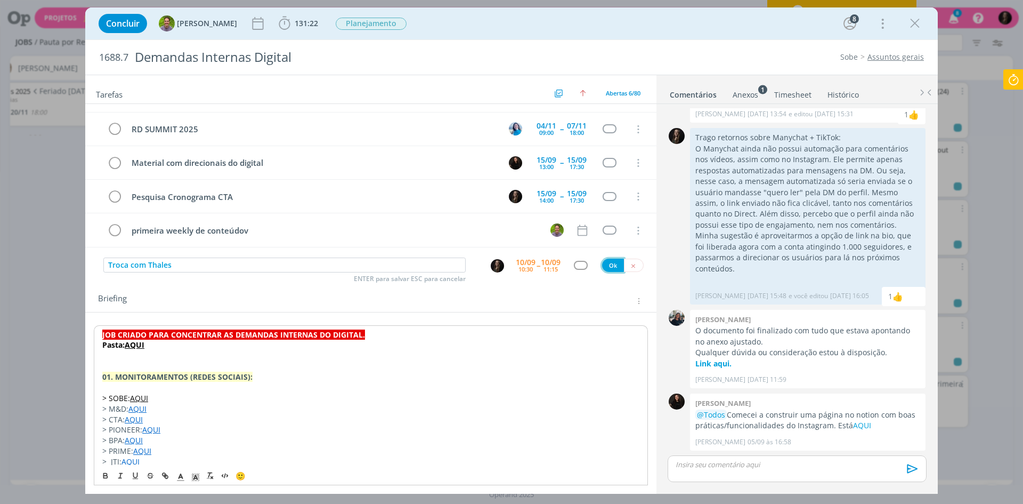
click at [609, 263] on button "Ok" at bounding box center [613, 265] width 22 height 13
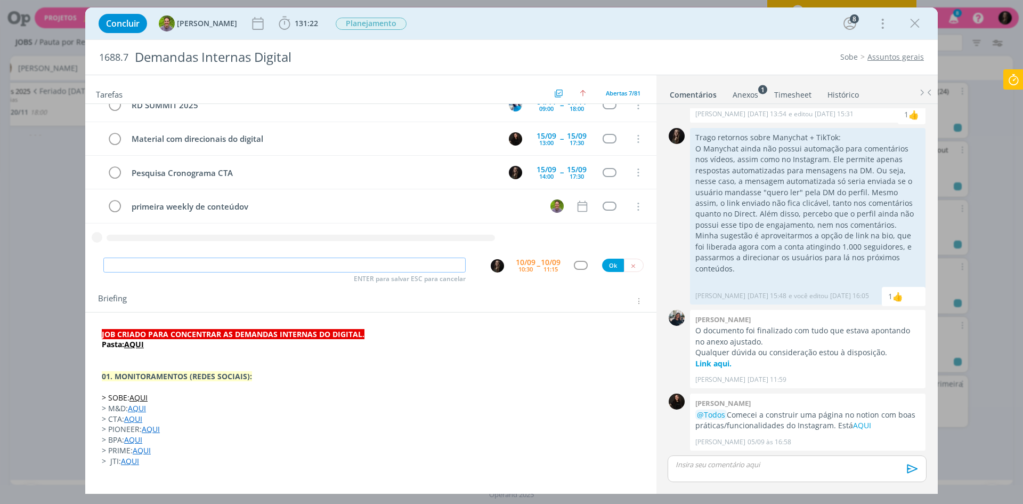
scroll to position [16, 0]
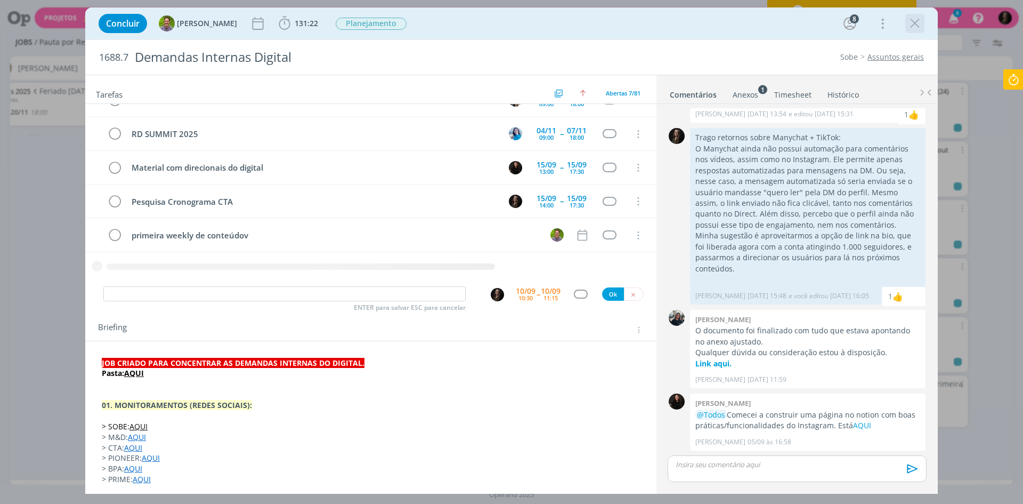
click at [913, 23] on icon "dialog" at bounding box center [915, 23] width 16 height 16
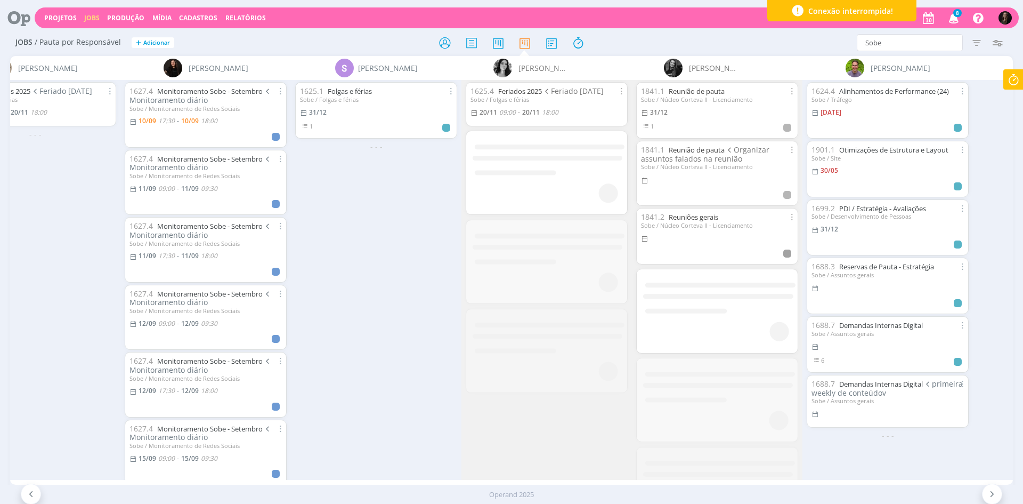
click at [915, 23] on div at bounding box center [511, 252] width 1023 height 504
click at [447, 41] on icon at bounding box center [444, 43] width 19 height 21
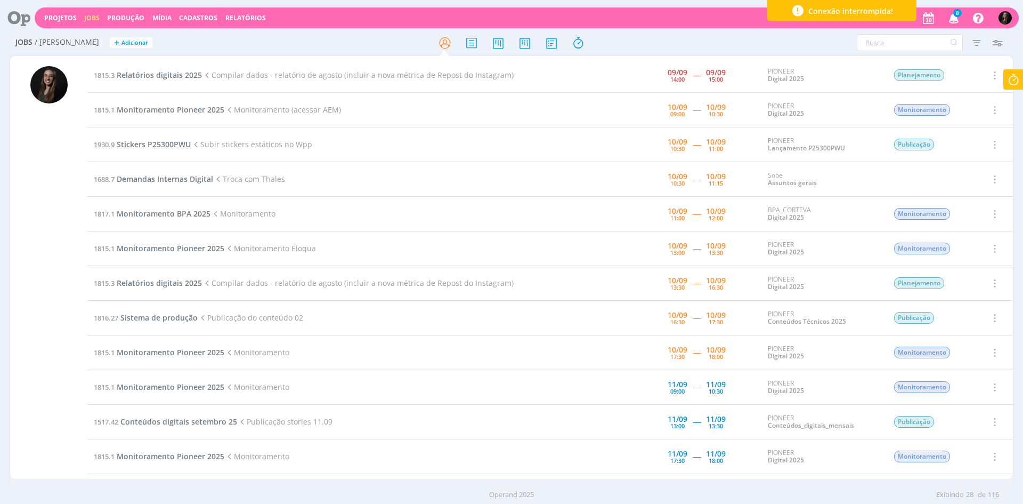
click at [184, 141] on span "Stickers P25300PWU" at bounding box center [154, 144] width 74 height 10
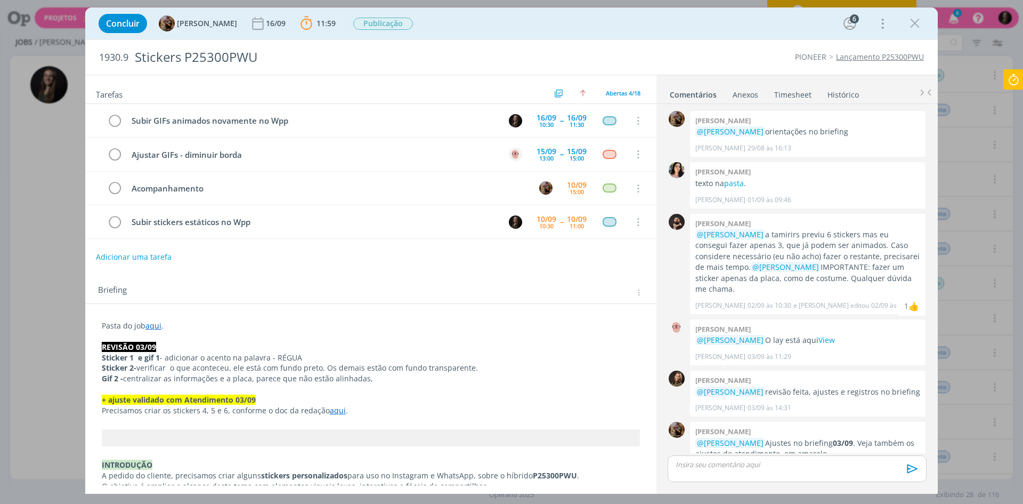
scroll to position [831, 0]
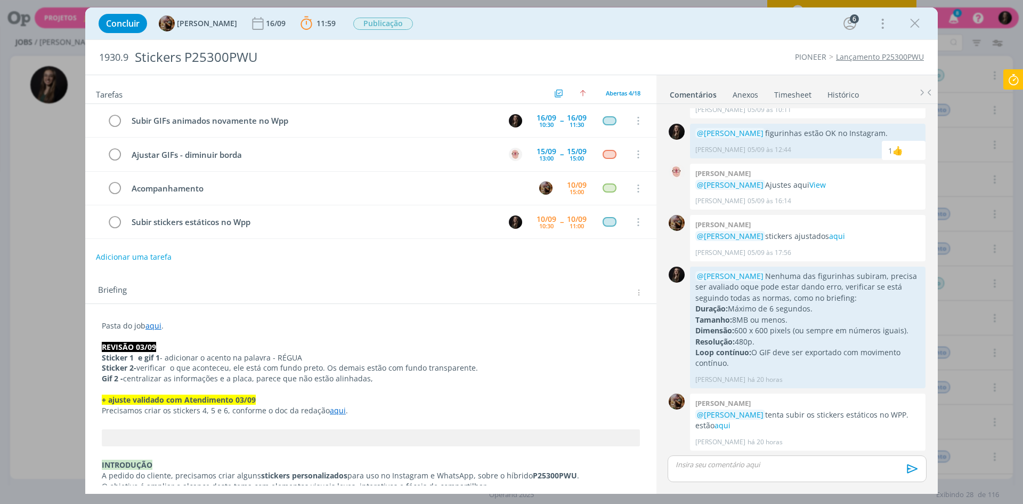
click at [1013, 75] on icon at bounding box center [1013, 79] width 19 height 21
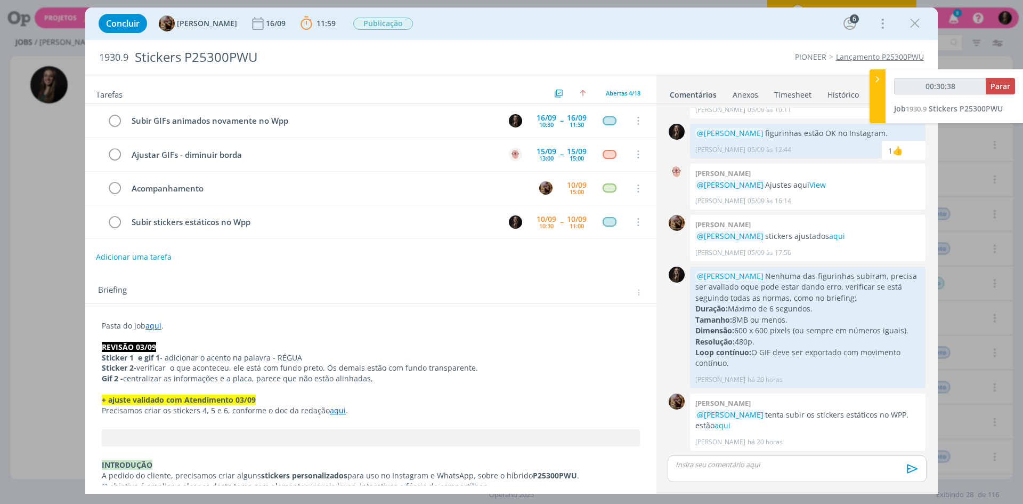
type input "00:30:39"
click at [884, 80] on div at bounding box center [878, 96] width 16 height 54
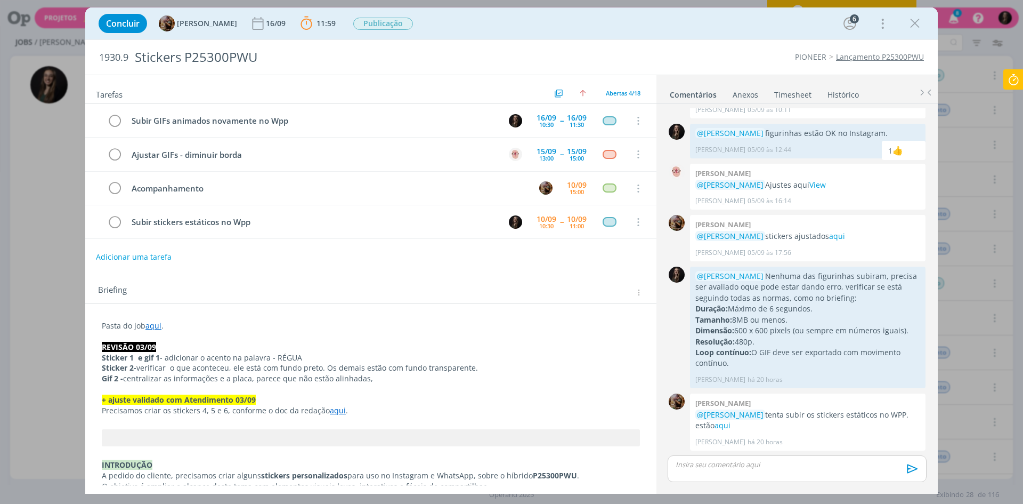
click at [743, 458] on div "dialog" at bounding box center [797, 468] width 259 height 27
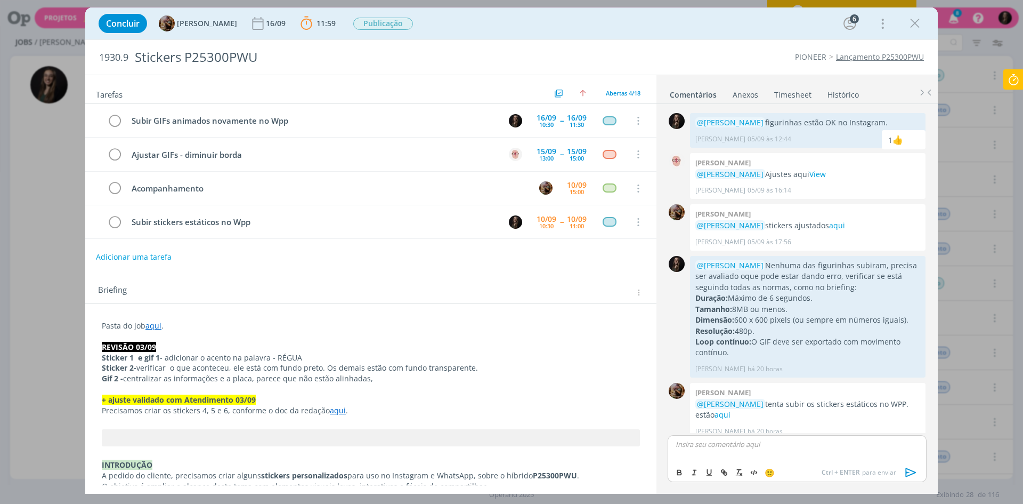
scroll to position [851, 0]
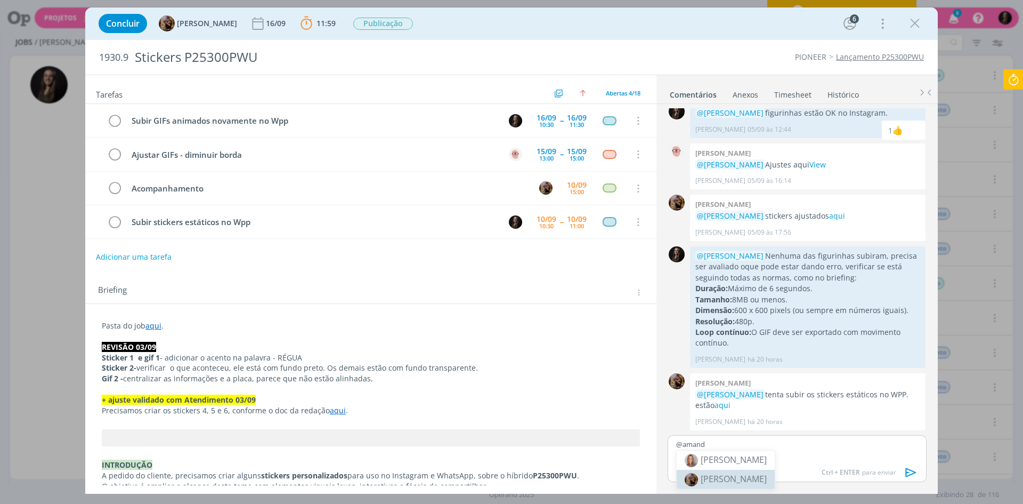
click at [731, 479] on span "[PERSON_NAME]" at bounding box center [734, 479] width 66 height 12
click at [897, 447] on p "﻿ @ [PERSON_NAME] ﻿ figurinhas estáticas enviadas no WhatsApp" at bounding box center [797, 444] width 242 height 10
click at [850, 443] on p "﻿ @ [PERSON_NAME] ﻿ figurinhas estáticas enviadas no WhatsApp" at bounding box center [797, 444] width 242 height 10
click at [891, 447] on p "﻿ @ [PERSON_NAME] ﻿ figurinhas estáticas enviadas no WhatsApp" at bounding box center [797, 444] width 242 height 10
click at [813, 443] on p "﻿ @ [PERSON_NAME] ﻿ figurinhas estáticas enviadas no WhatsApp" at bounding box center [797, 444] width 242 height 10
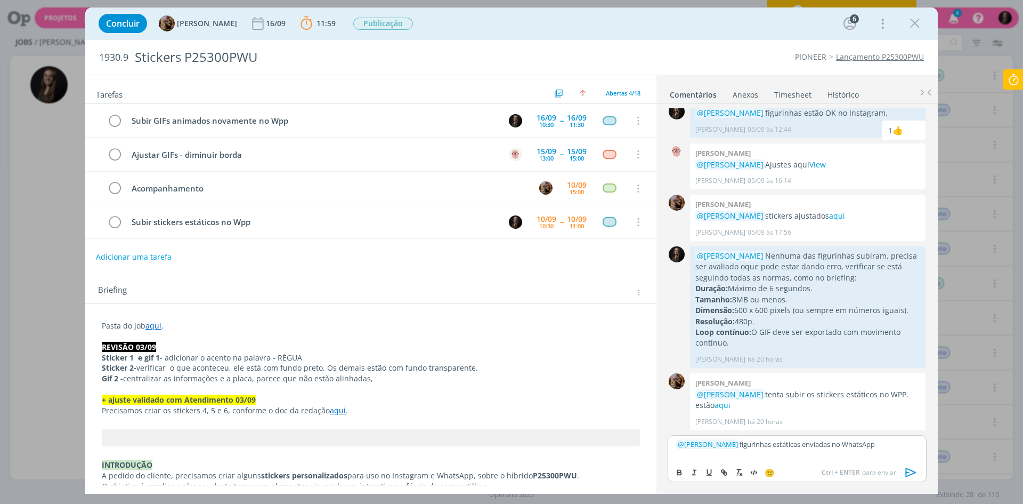
click at [894, 441] on p "﻿ @ [PERSON_NAME] ﻿ figurinhas estáticas enviadas no WhatsApp" at bounding box center [797, 444] width 242 height 10
click at [916, 472] on icon "dialog" at bounding box center [911, 472] width 16 height 16
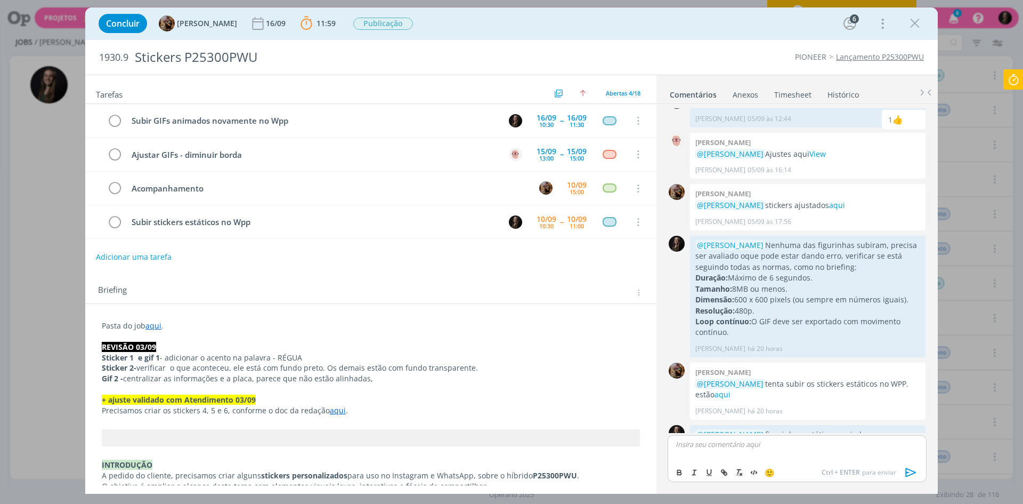
scroll to position [902, 0]
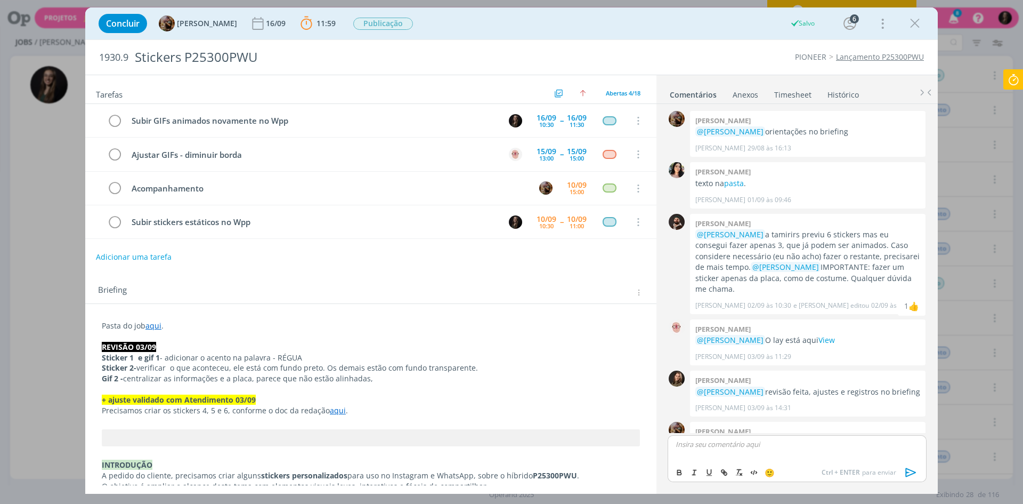
scroll to position [902, 0]
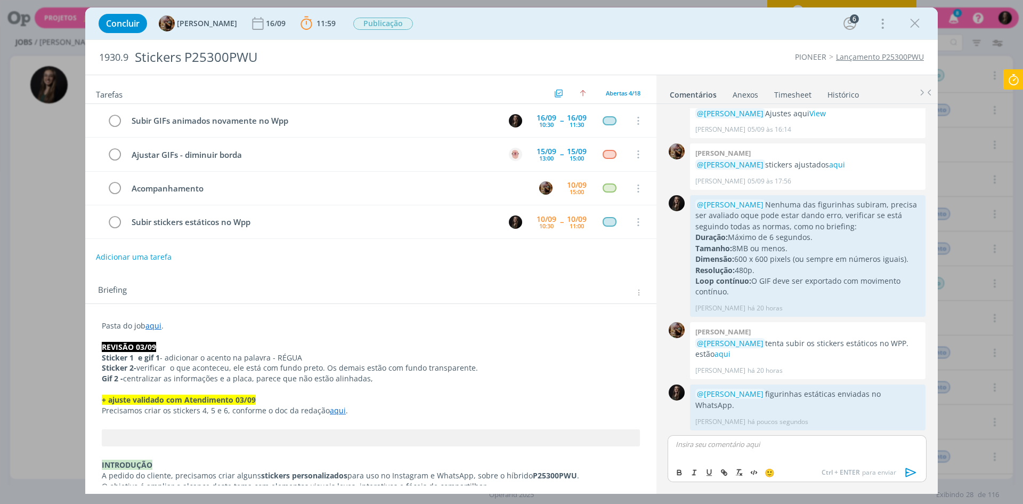
click at [1016, 76] on icon at bounding box center [1013, 79] width 19 height 21
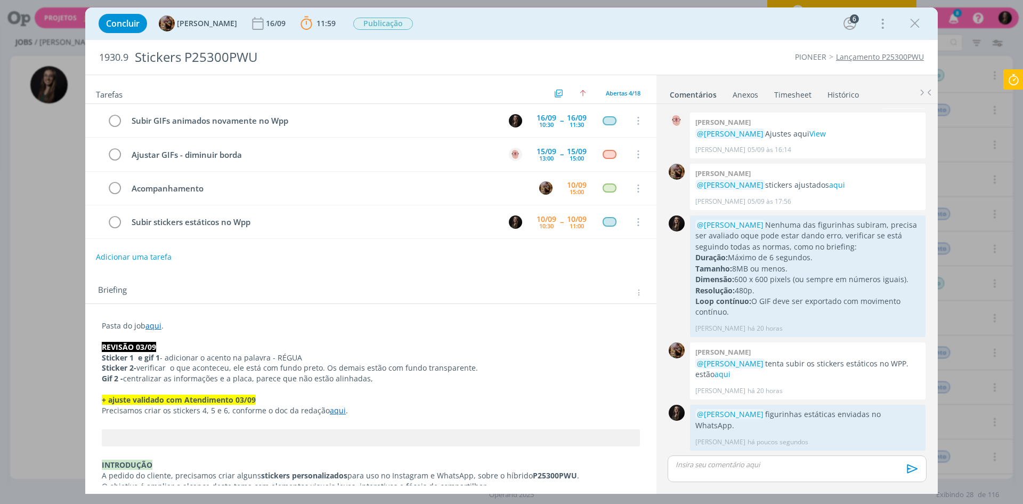
scroll to position [882, 0]
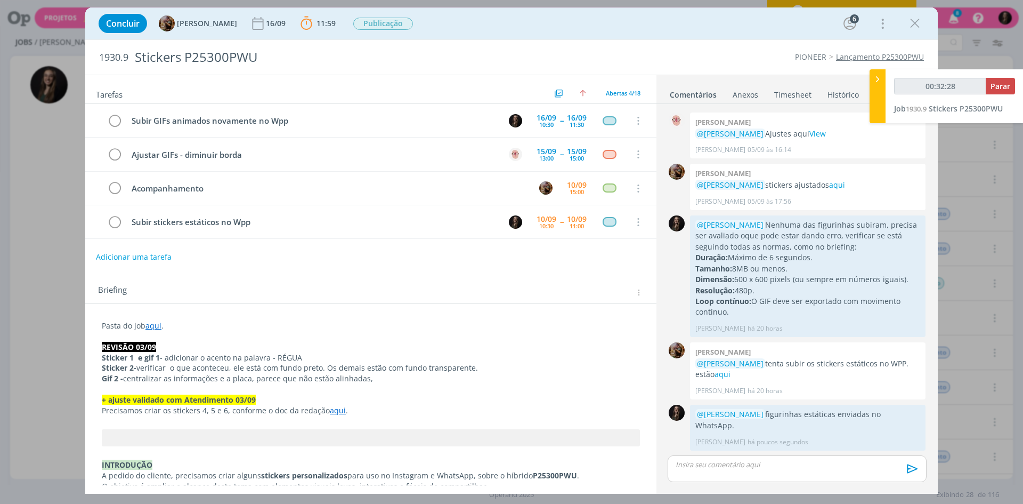
type input "00:32:29"
click at [875, 86] on div at bounding box center [878, 96] width 16 height 54
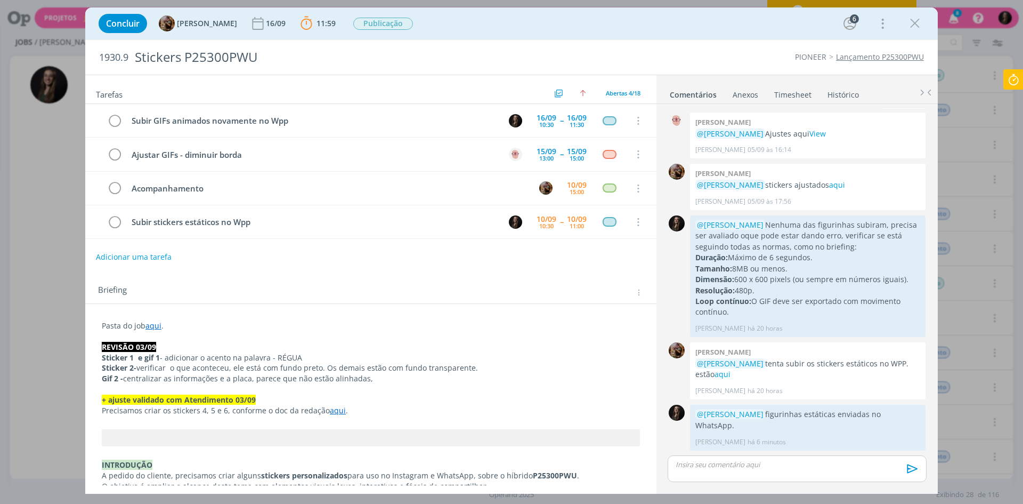
click at [1013, 69] on icon at bounding box center [1013, 79] width 19 height 21
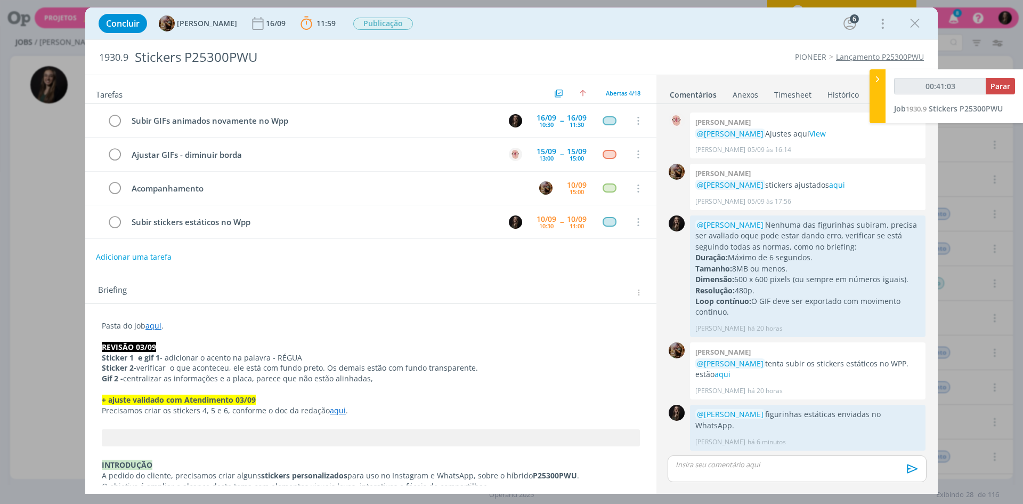
type input "00:41:04"
click at [875, 83] on icon at bounding box center [878, 79] width 11 height 11
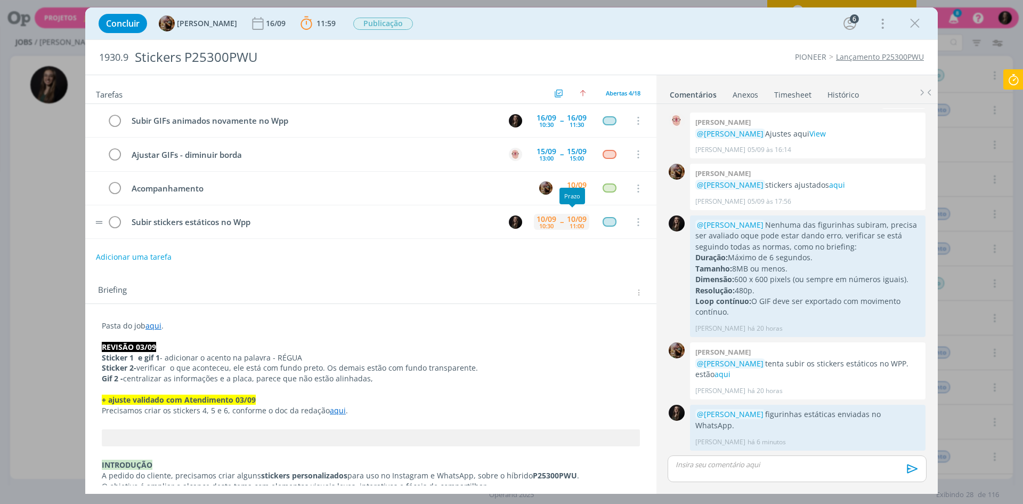
click at [564, 221] on div "10/09 11:00" at bounding box center [576, 222] width 25 height 23
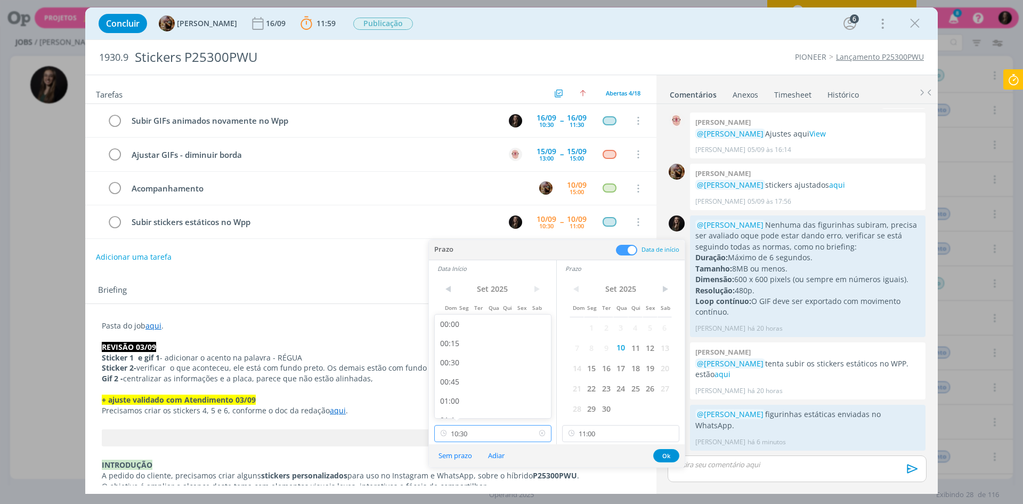
click at [487, 435] on input "10:30" at bounding box center [492, 433] width 117 height 17
click at [601, 437] on input "11:00" at bounding box center [620, 433] width 117 height 17
click at [588, 356] on div "11:45" at bounding box center [622, 355] width 119 height 19
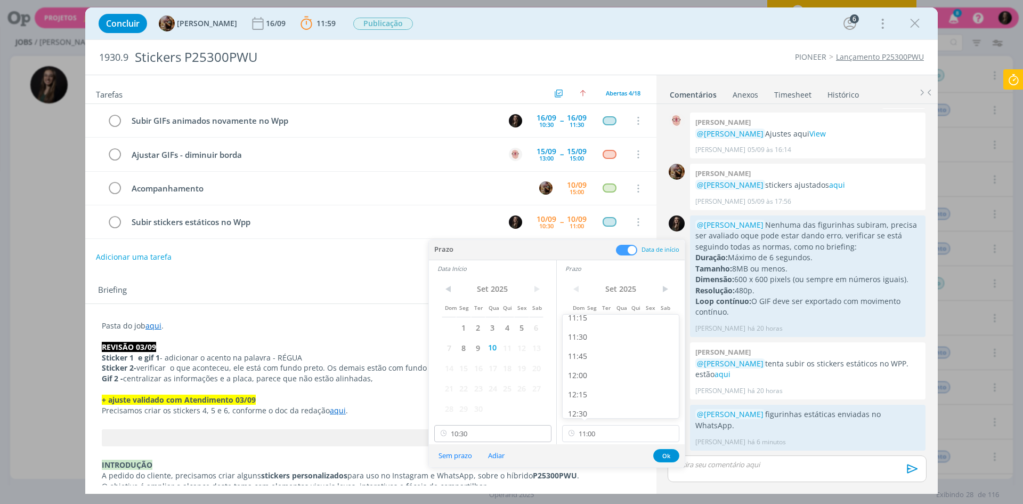
type input "11:45"
click at [474, 435] on input "10:30" at bounding box center [492, 433] width 117 height 17
click at [467, 334] on div "11:00" at bounding box center [494, 336] width 119 height 19
type input "11:00"
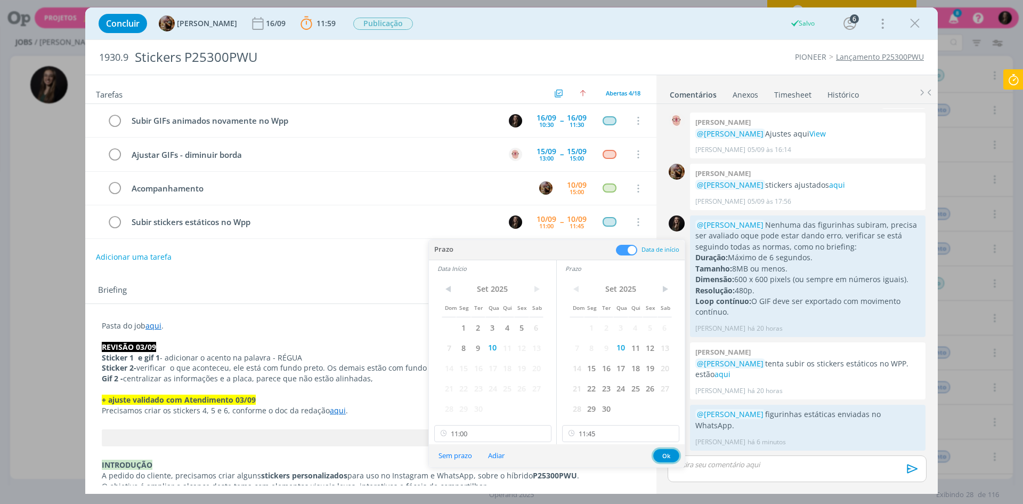
click at [663, 456] on button "Ok" at bounding box center [666, 455] width 26 height 13
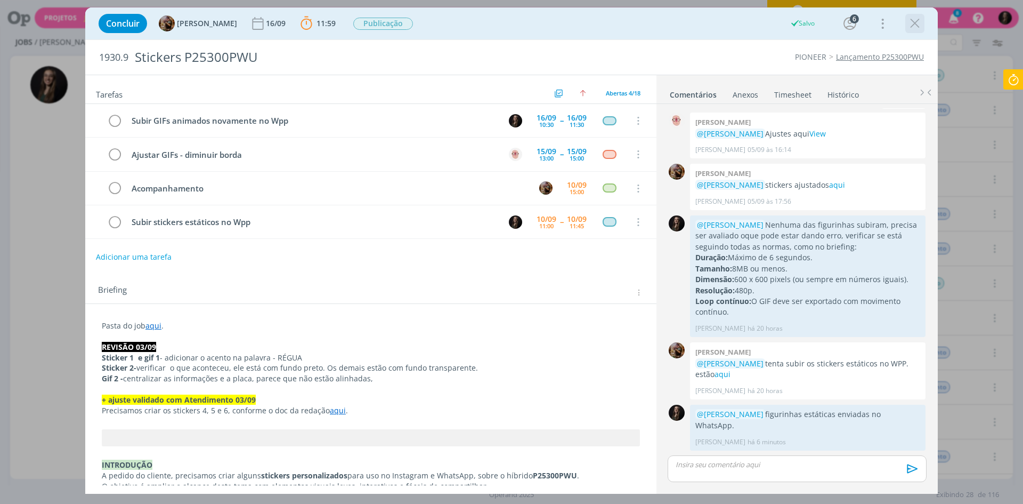
click at [910, 23] on icon "dialog" at bounding box center [915, 23] width 16 height 16
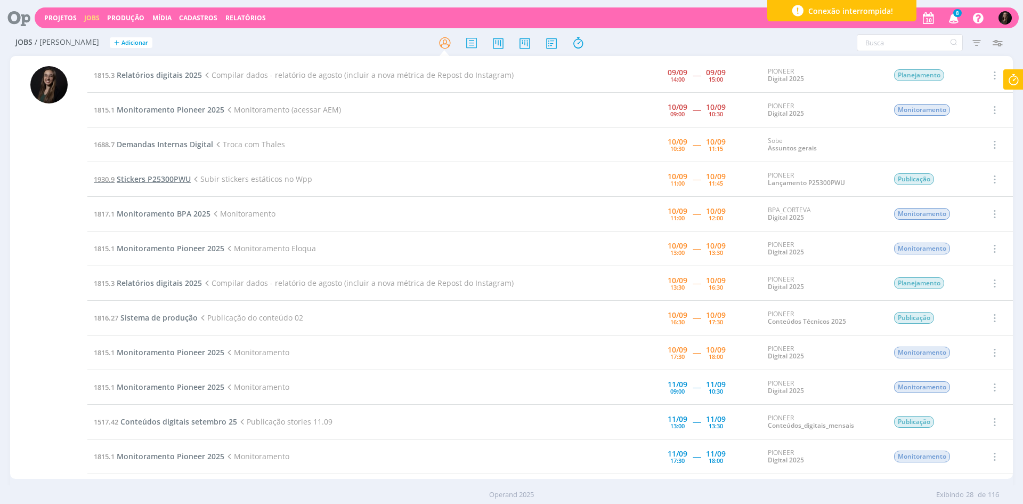
click at [170, 177] on span "Stickers P25300PWU" at bounding box center [154, 179] width 74 height 10
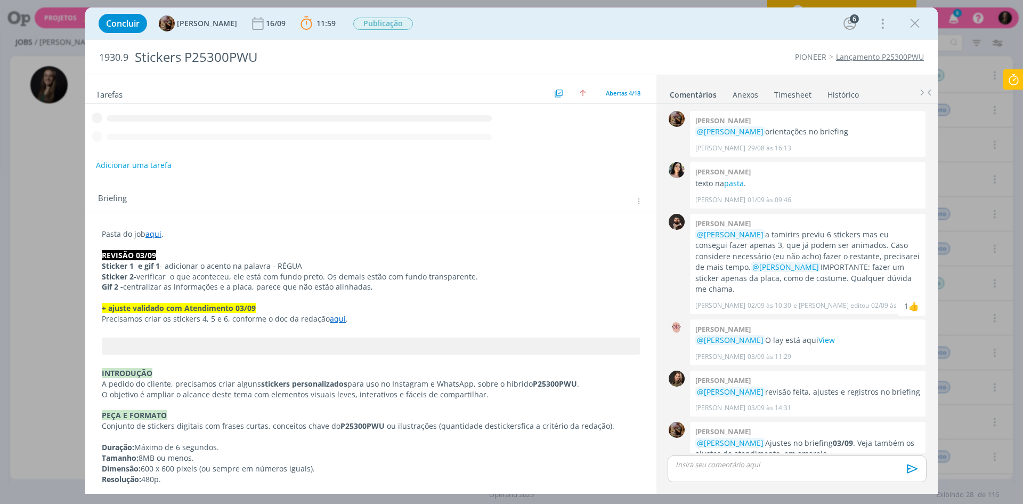
scroll to position [882, 0]
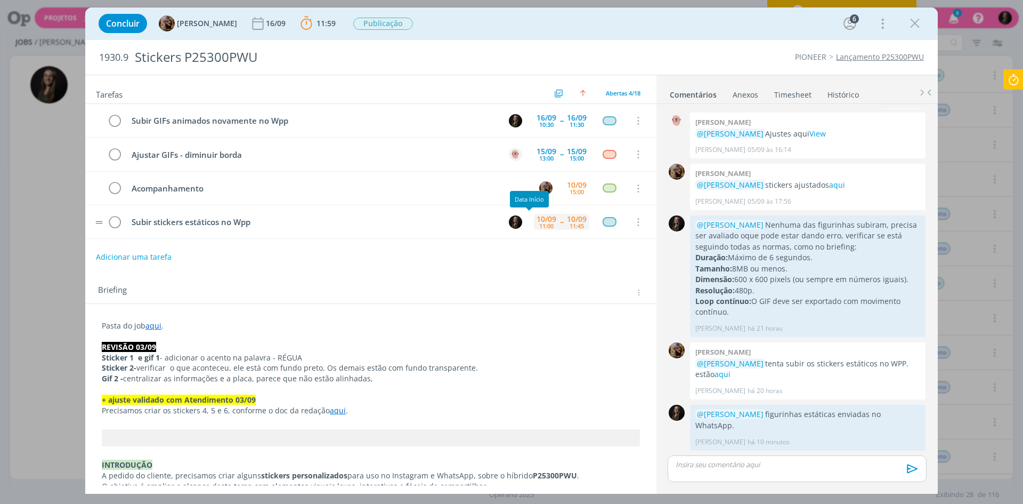
click at [539, 219] on div "10/09" at bounding box center [547, 218] width 20 height 7
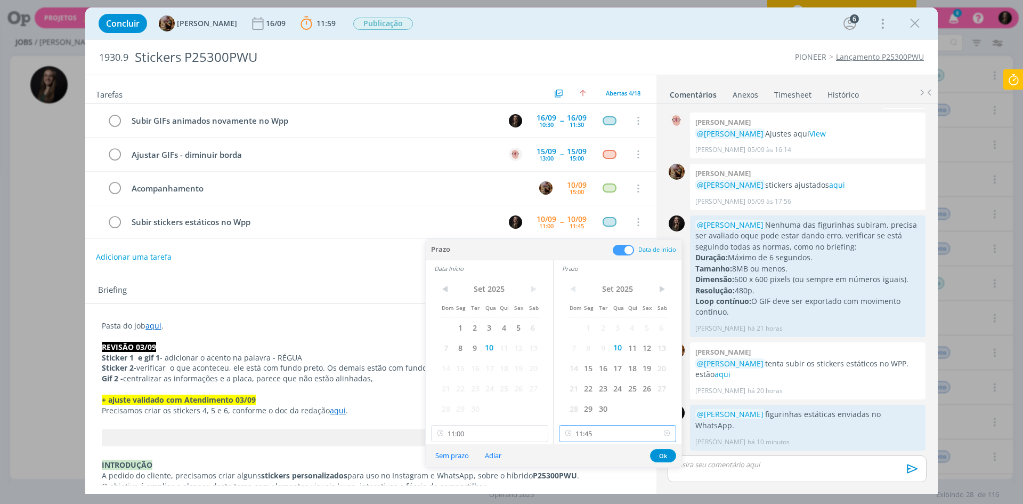
click at [580, 426] on input "11:45" at bounding box center [617, 433] width 117 height 17
click at [497, 426] on input "11:00" at bounding box center [489, 433] width 117 height 17
click at [461, 366] on div "10:30" at bounding box center [491, 366] width 119 height 19
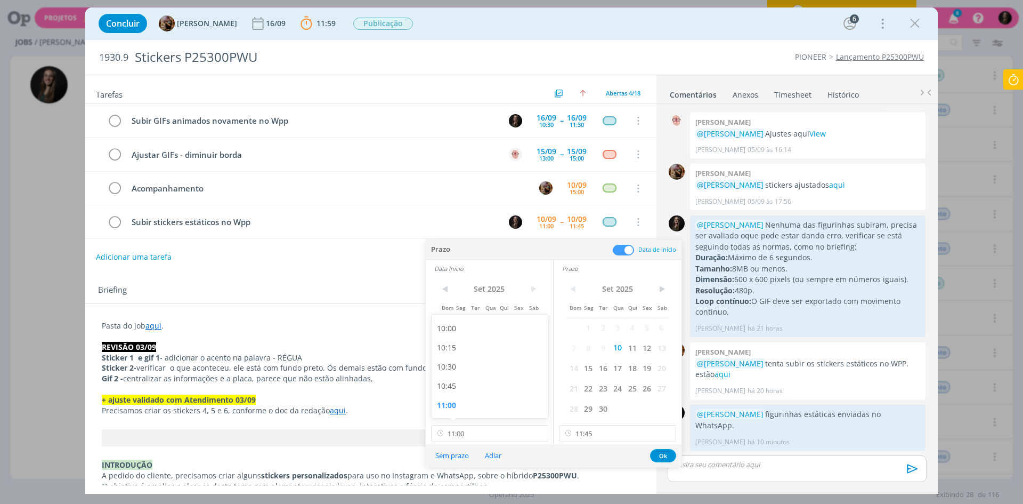
type input "10:30"
click at [585, 430] on input "11:45" at bounding box center [617, 433] width 117 height 17
click at [581, 348] on div "11:00" at bounding box center [619, 347] width 119 height 19
type input "11:00"
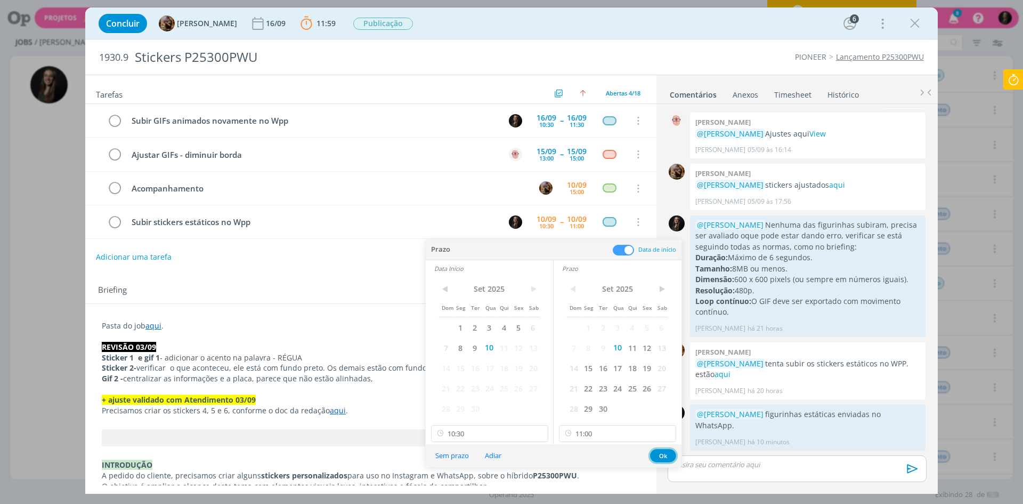
click at [662, 454] on button "Ok" at bounding box center [663, 455] width 26 height 13
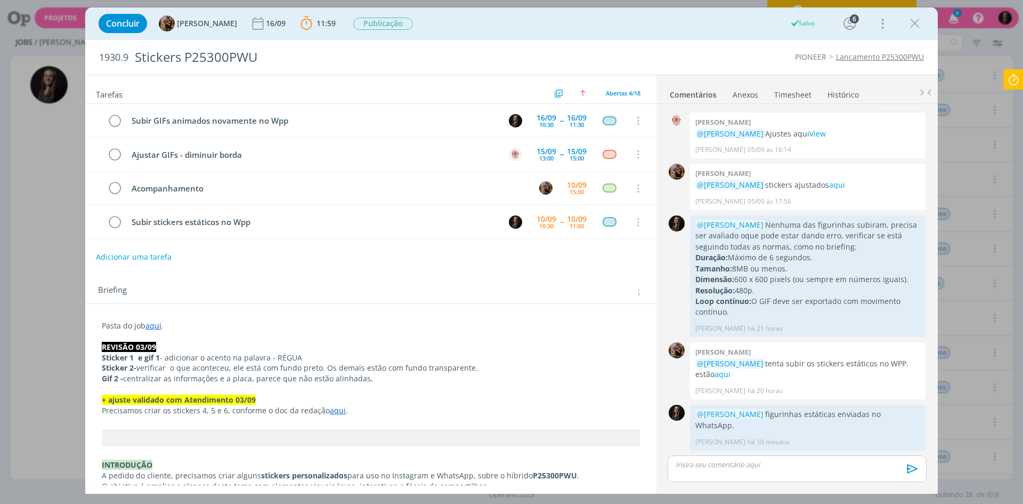
click at [918, 19] on icon "dialog" at bounding box center [915, 23] width 16 height 16
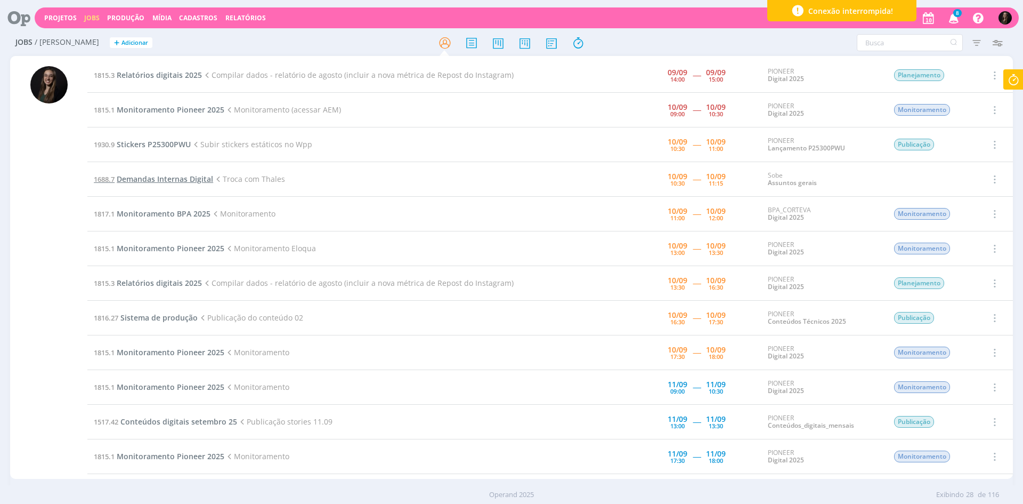
click at [180, 179] on span "Demandas Internas Digital" at bounding box center [165, 179] width 96 height 10
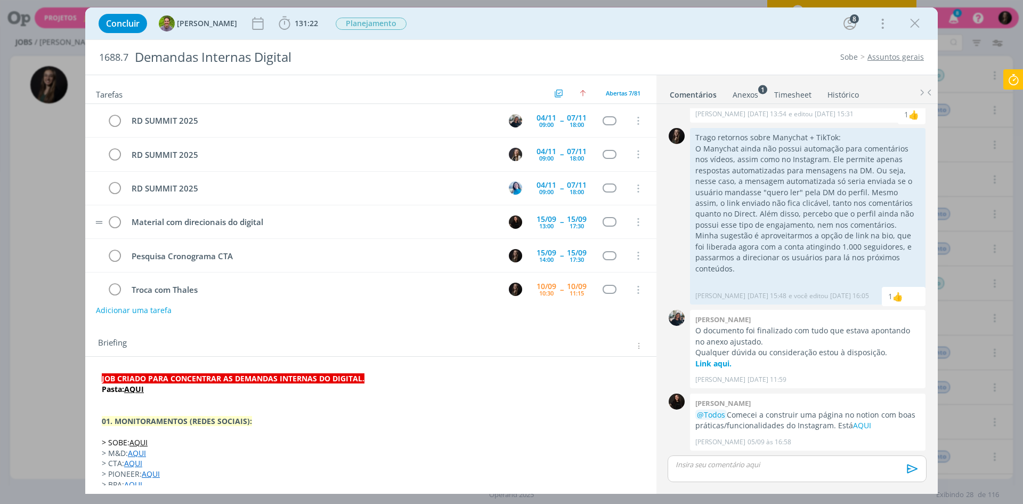
scroll to position [48, 0]
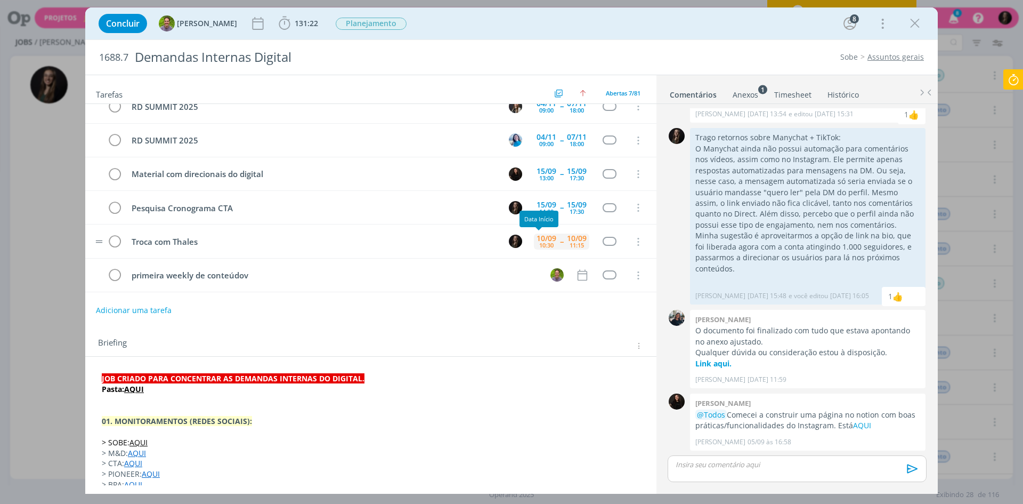
click at [539, 238] on div "10/09" at bounding box center [547, 238] width 20 height 7
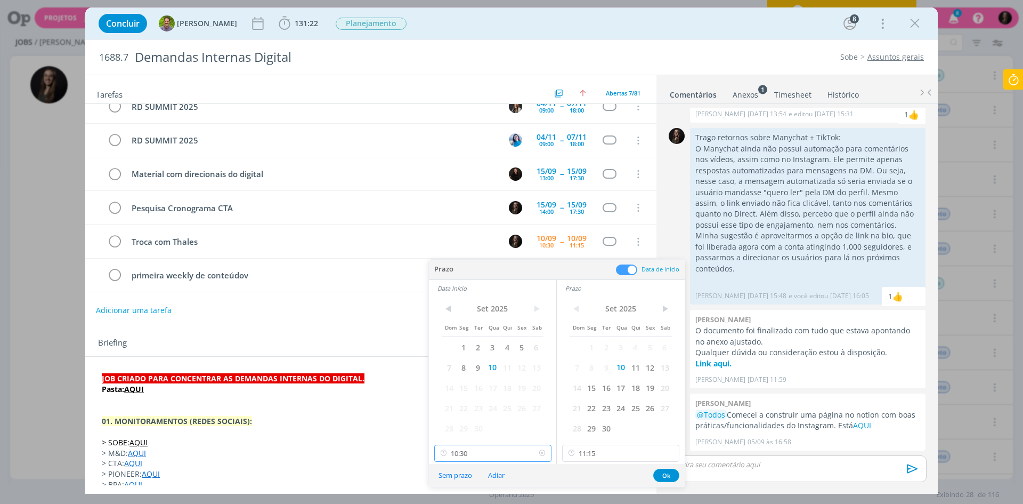
click at [471, 455] on input "10:30" at bounding box center [492, 453] width 117 height 17
click at [583, 448] on input "11:15" at bounding box center [620, 453] width 117 height 17
click at [592, 407] on div "11:45" at bounding box center [622, 409] width 119 height 19
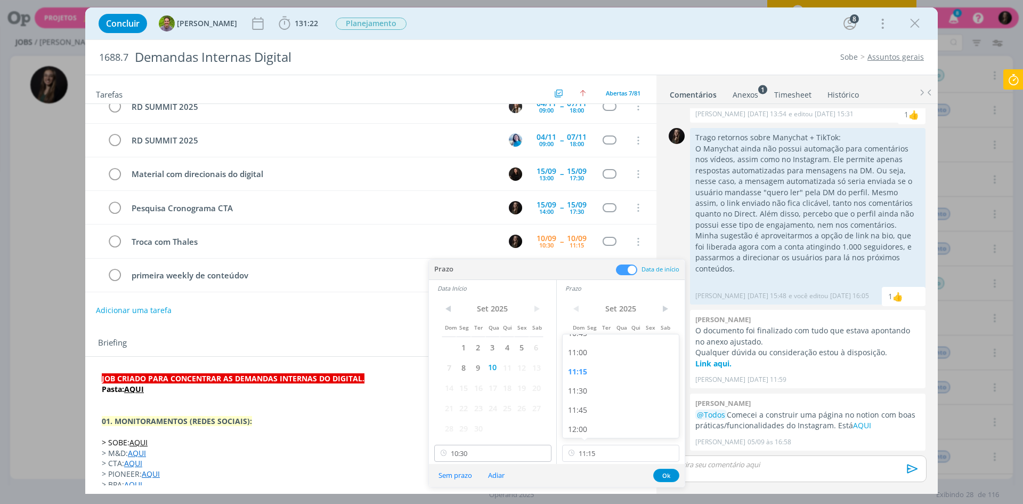
type input "11:45"
click at [525, 451] on input "10:30" at bounding box center [492, 453] width 117 height 17
click at [462, 413] on div "11:00" at bounding box center [494, 409] width 119 height 19
type input "11:00"
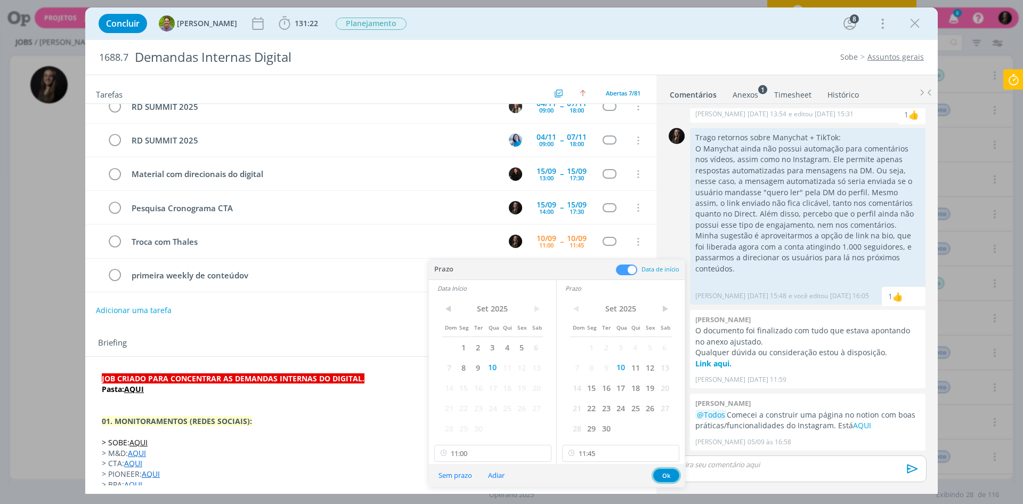
click at [672, 479] on button "Ok" at bounding box center [666, 475] width 26 height 13
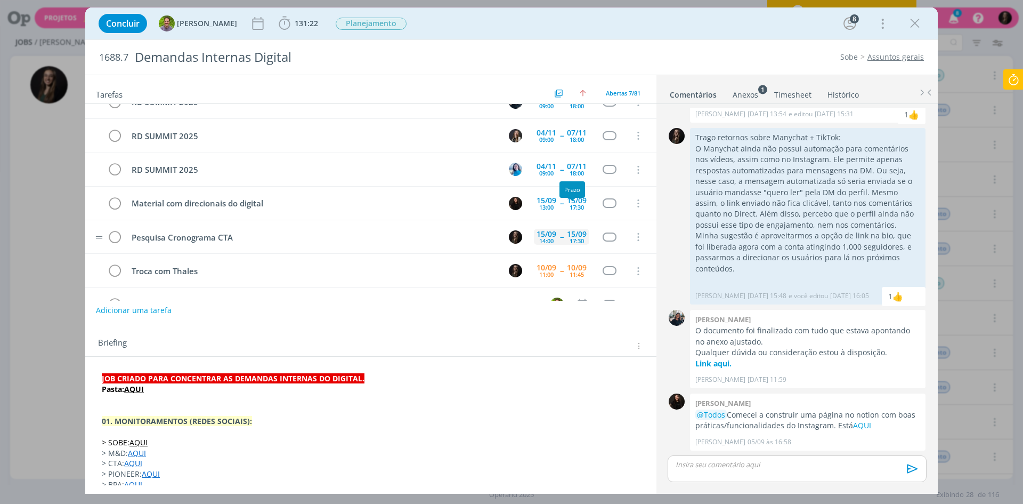
scroll to position [0, 0]
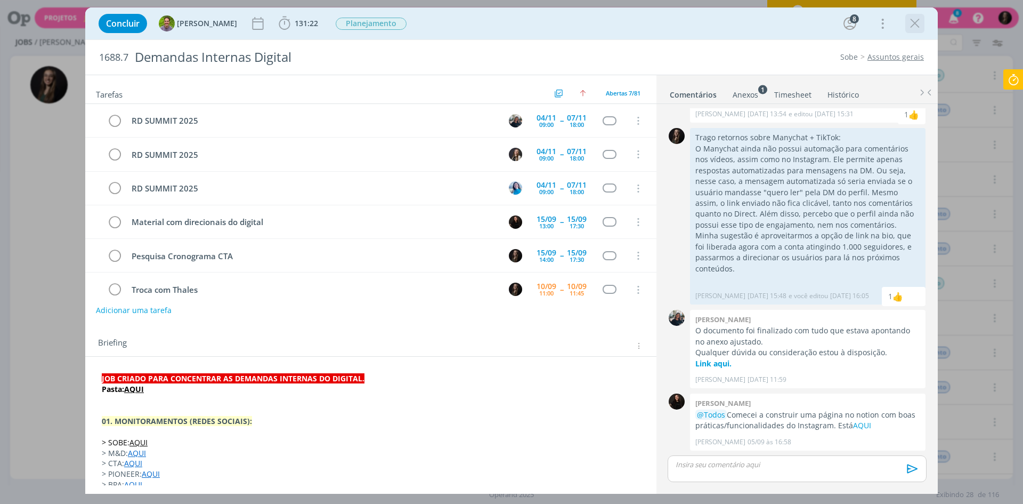
click at [915, 15] on div "dialog" at bounding box center [915, 23] width 19 height 19
click at [914, 20] on icon "dialog" at bounding box center [915, 23] width 16 height 16
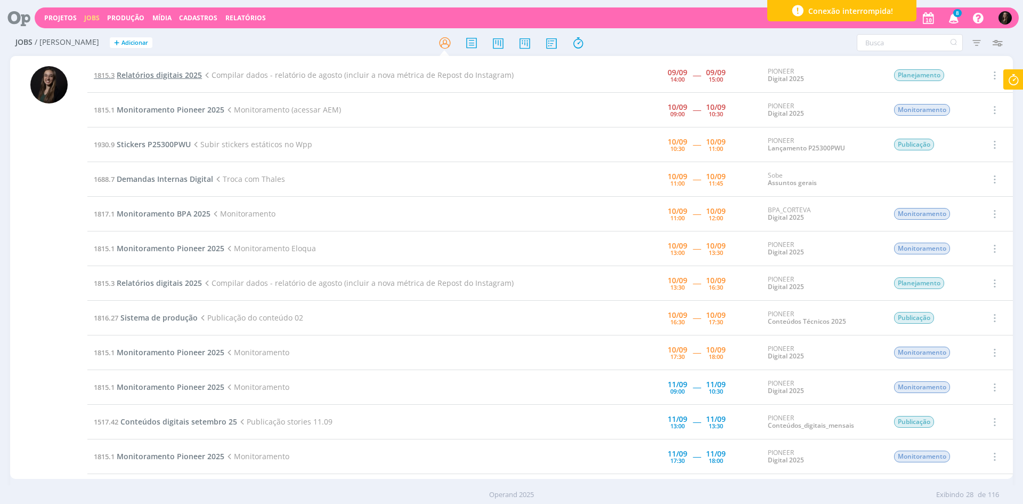
click at [176, 75] on span "Relatórios digitais 2025" at bounding box center [159, 75] width 85 height 10
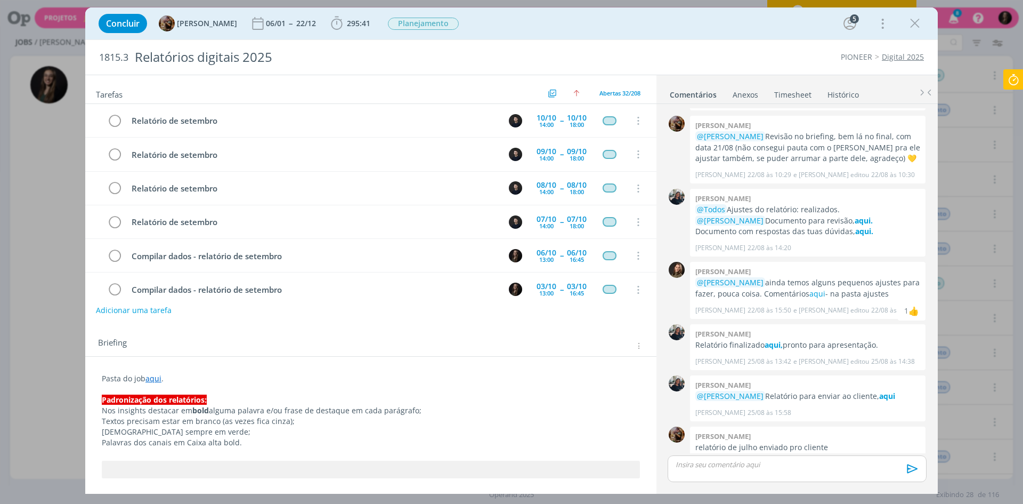
scroll to position [891, 0]
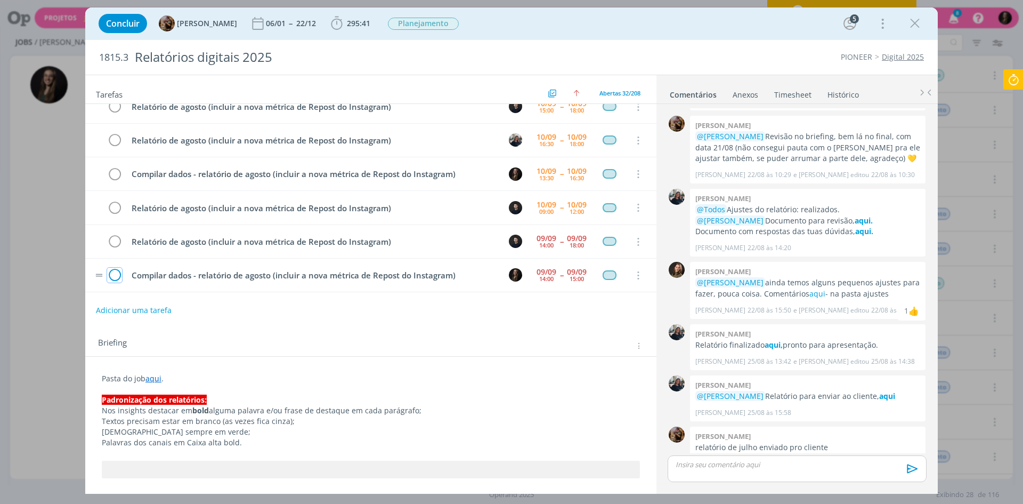
click at [112, 276] on icon "dialog" at bounding box center [114, 276] width 15 height 16
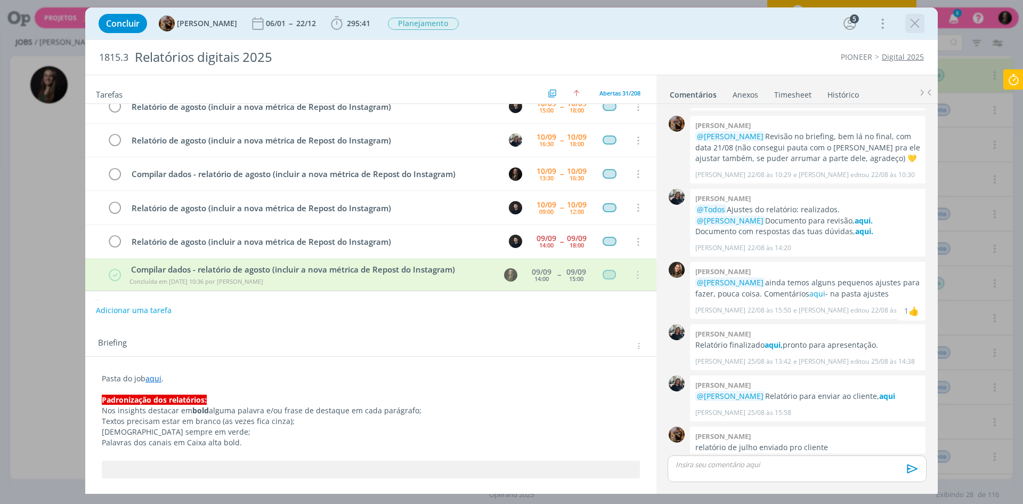
click at [916, 22] on icon "dialog" at bounding box center [915, 23] width 16 height 16
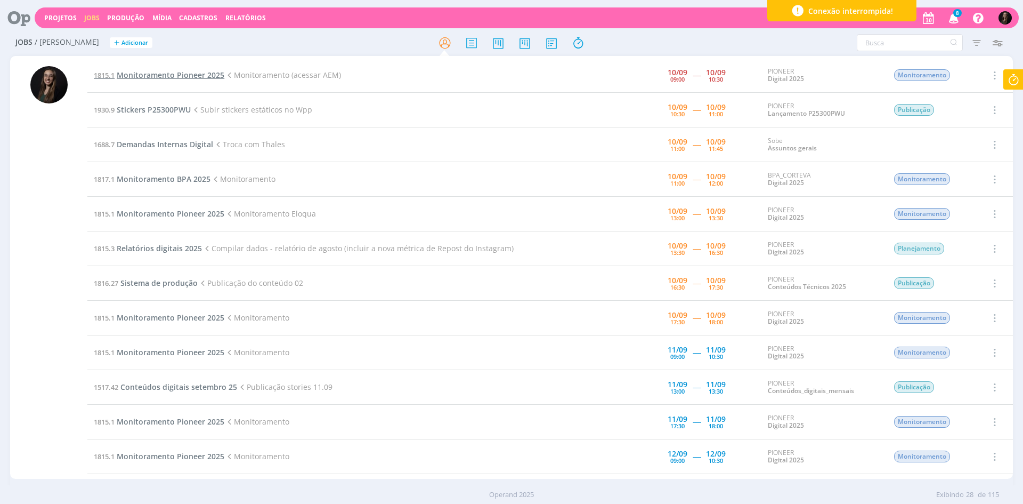
click at [213, 75] on span "Monitoramento Pioneer 2025" at bounding box center [171, 75] width 108 height 10
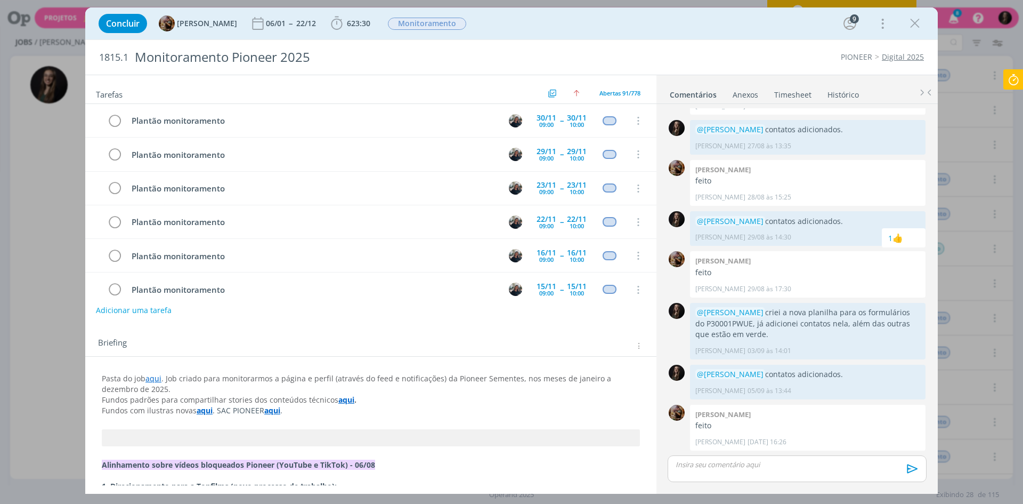
scroll to position [2882, 0]
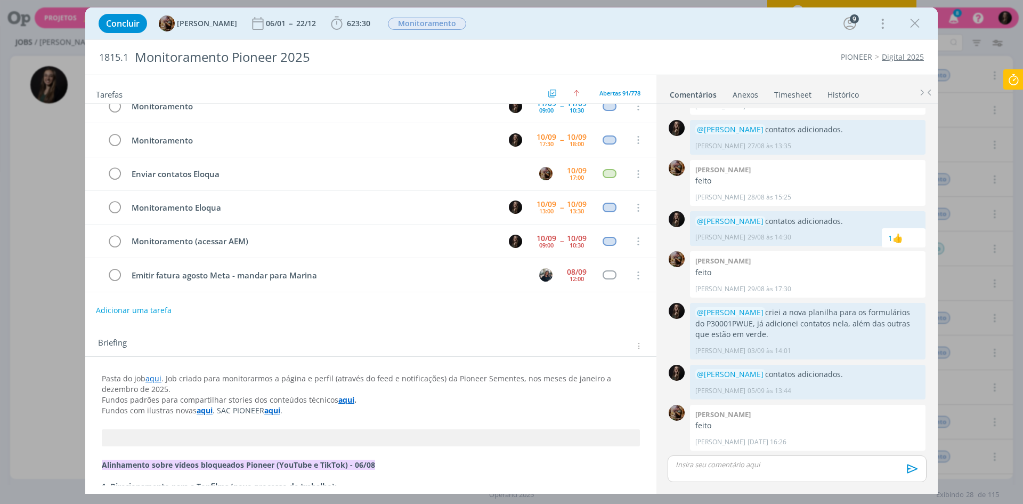
click at [1007, 74] on icon at bounding box center [1013, 79] width 19 height 21
click at [1006, 86] on span "Parar" at bounding box center [1001, 86] width 20 height 10
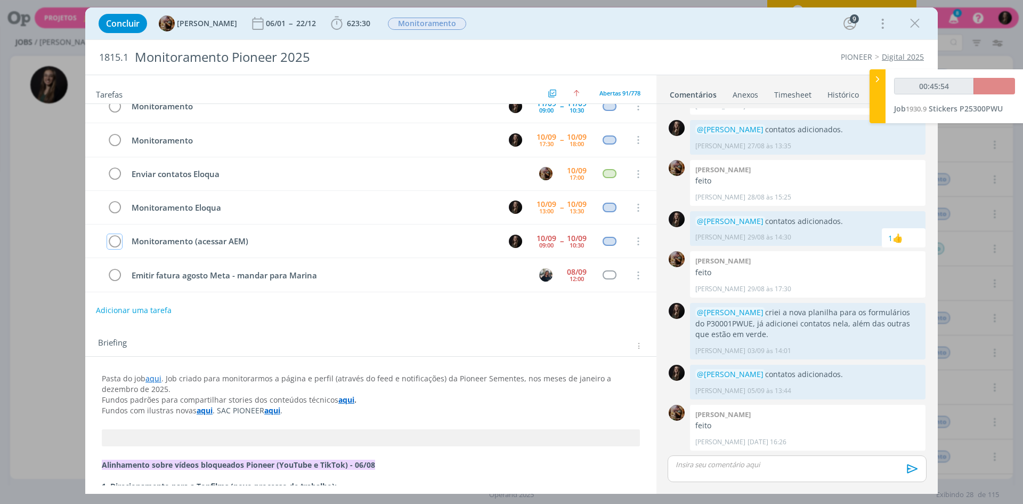
click at [110, 240] on icon "dialog" at bounding box center [114, 241] width 15 height 16
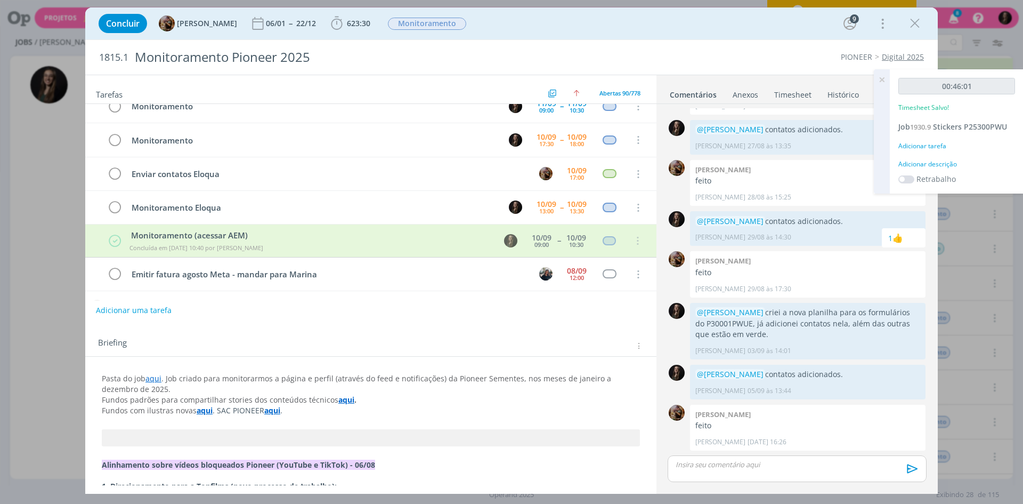
click at [912, 19] on icon "dialog" at bounding box center [915, 23] width 16 height 16
click at [921, 167] on div at bounding box center [511, 252] width 1023 height 504
click at [930, 165] on div at bounding box center [511, 252] width 1023 height 504
click at [936, 165] on div at bounding box center [511, 252] width 1023 height 504
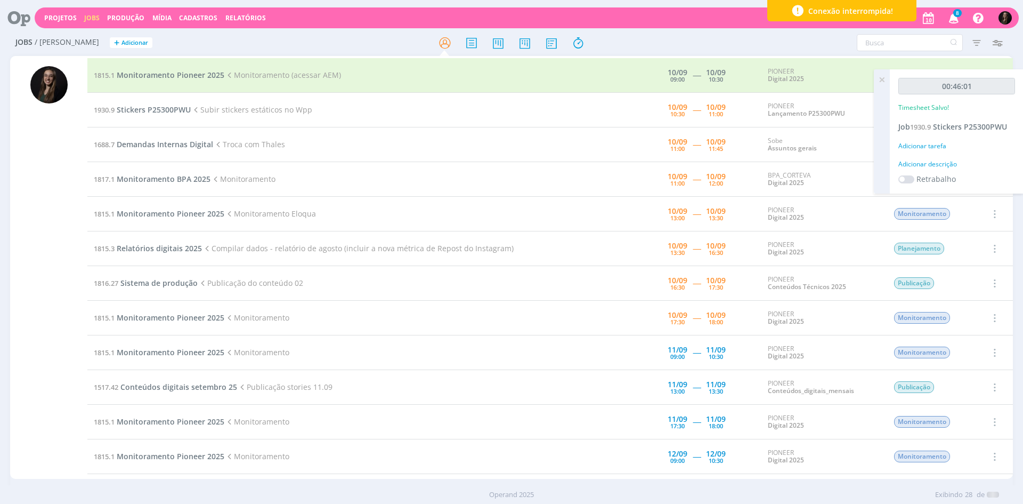
type input "00:46:00"
click at [929, 164] on div "Adicionar descrição" at bounding box center [957, 164] width 117 height 10
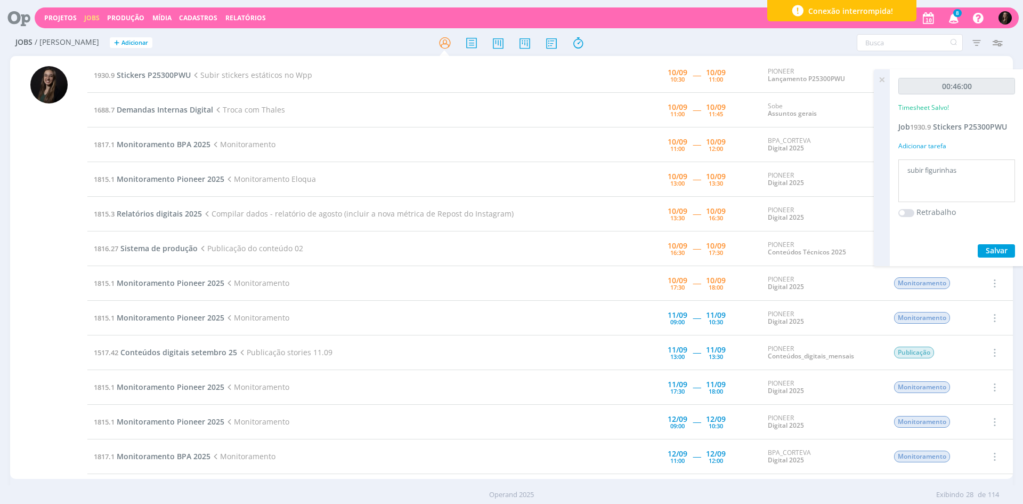
type textarea "subir figurinhas"
click at [978, 244] on button "Salvar" at bounding box center [996, 250] width 37 height 13
click at [154, 143] on span "Monitoramento BPA 2025" at bounding box center [164, 144] width 94 height 10
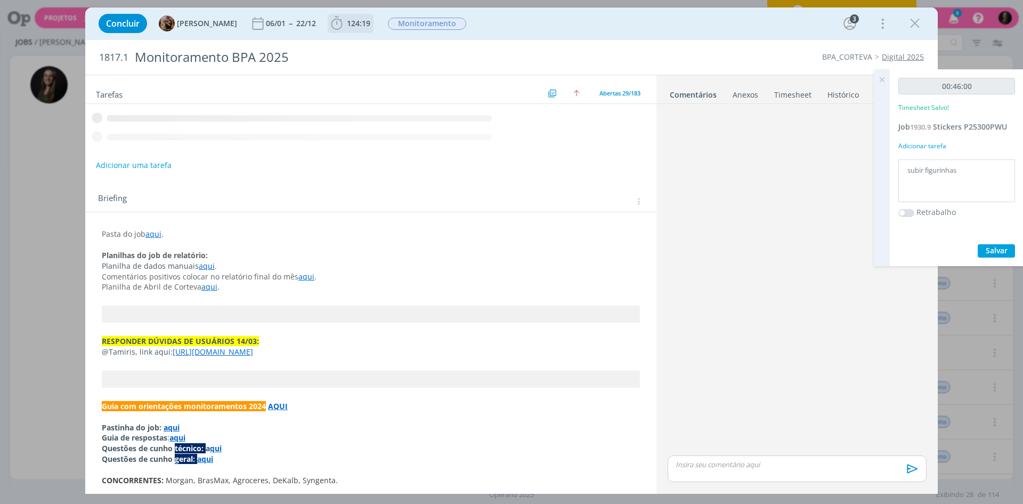
click at [360, 26] on span "124:19" at bounding box center [358, 23] width 23 height 10
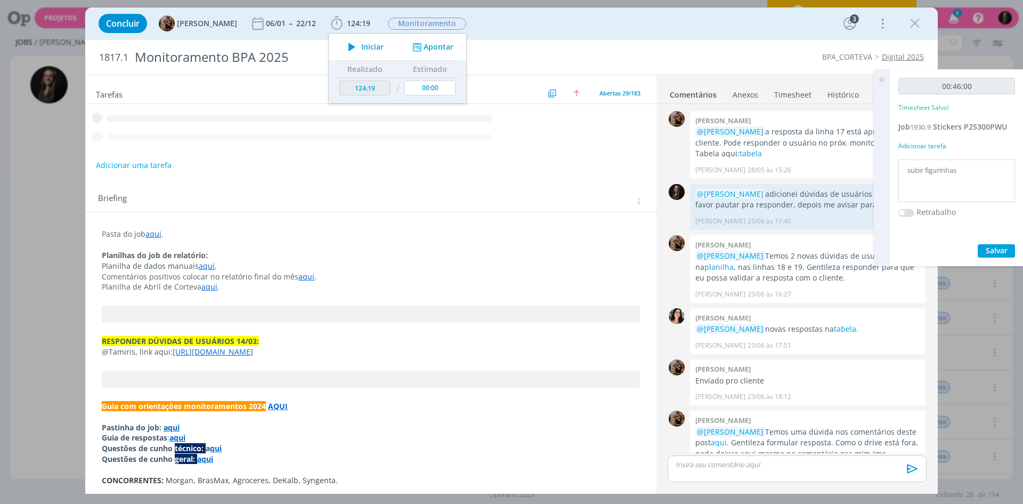
click at [361, 45] on icon "dialog" at bounding box center [352, 47] width 19 height 14
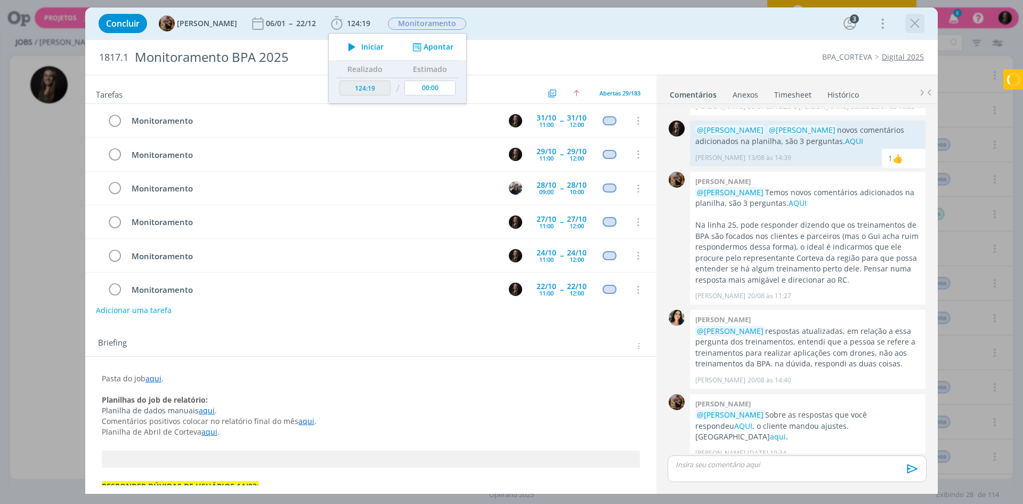
scroll to position [790, 0]
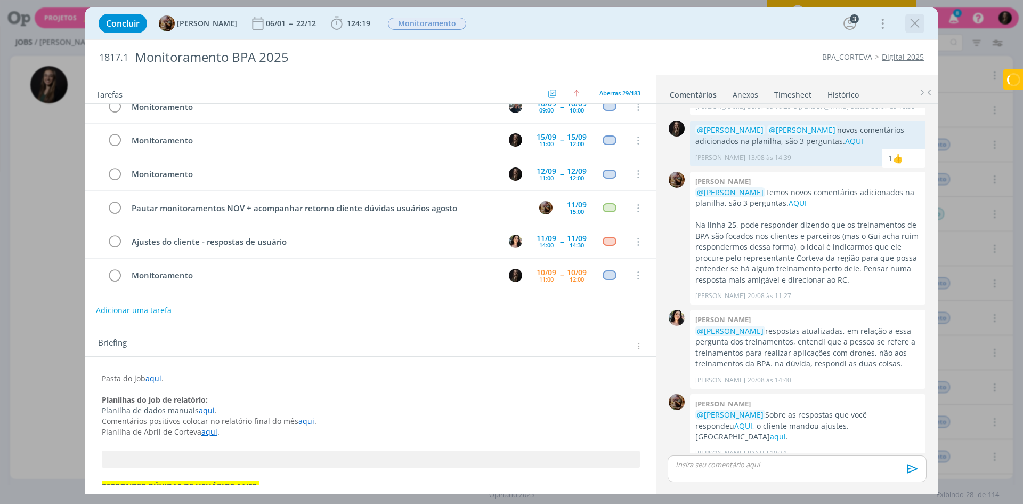
click at [915, 26] on icon "dialog" at bounding box center [915, 23] width 16 height 16
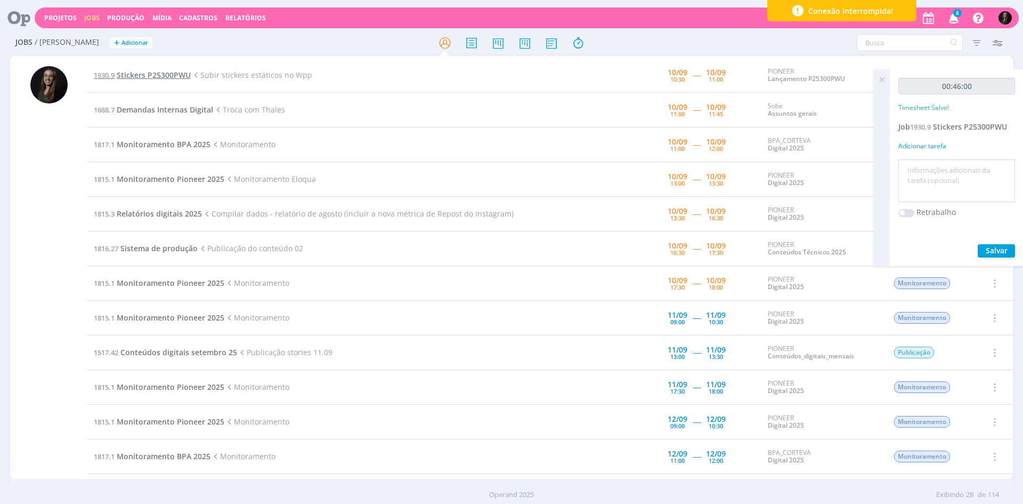
click at [177, 77] on span "Stickers P25300PWU" at bounding box center [154, 75] width 74 height 10
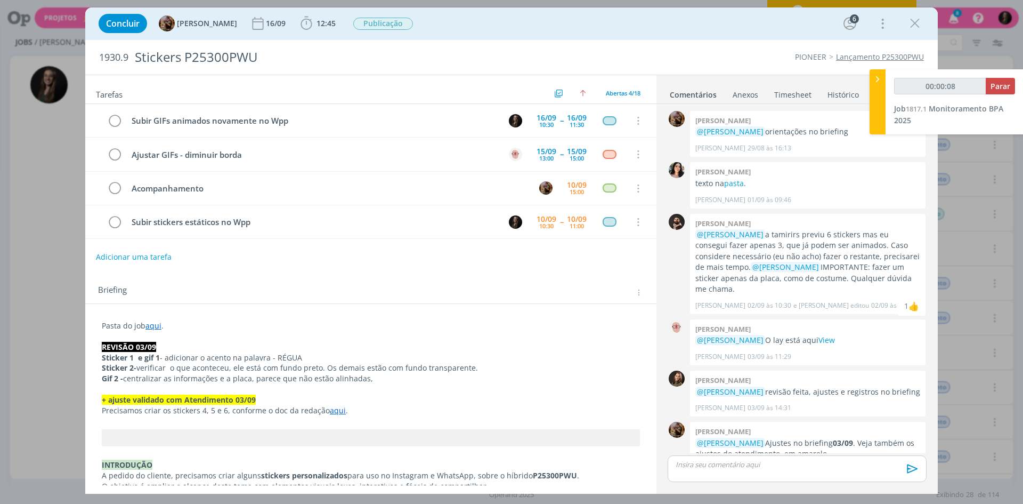
scroll to position [882, 0]
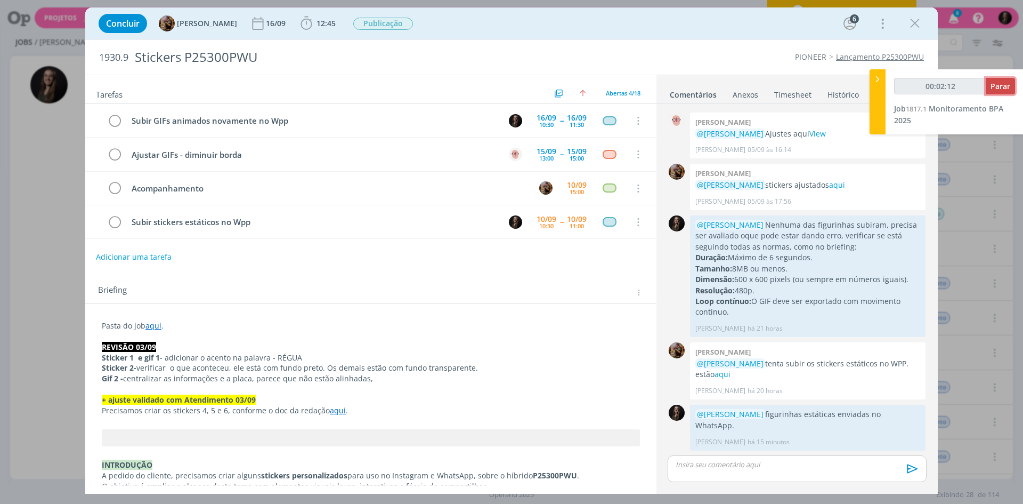
click at [996, 86] on span "Parar" at bounding box center [1001, 86] width 20 height 10
type input "00:03:00"
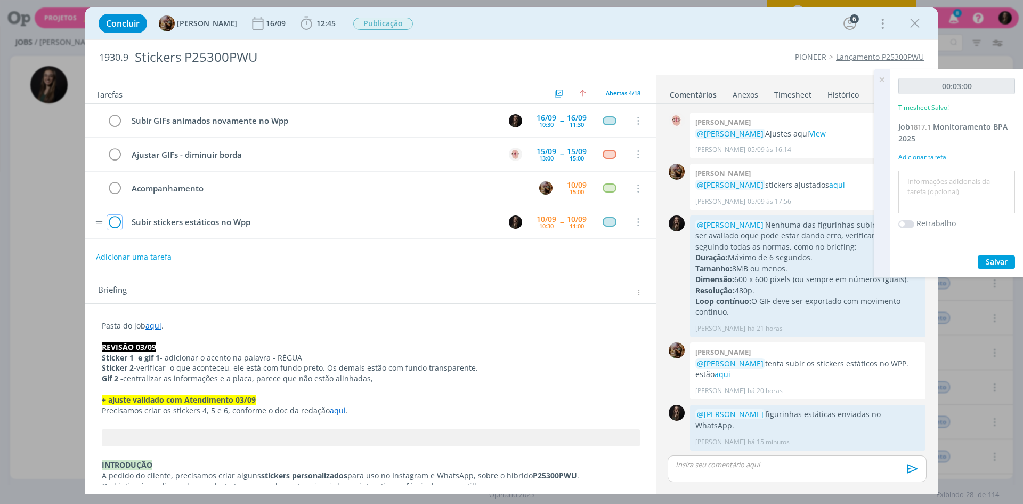
click at [118, 223] on icon "dialog" at bounding box center [114, 222] width 15 height 16
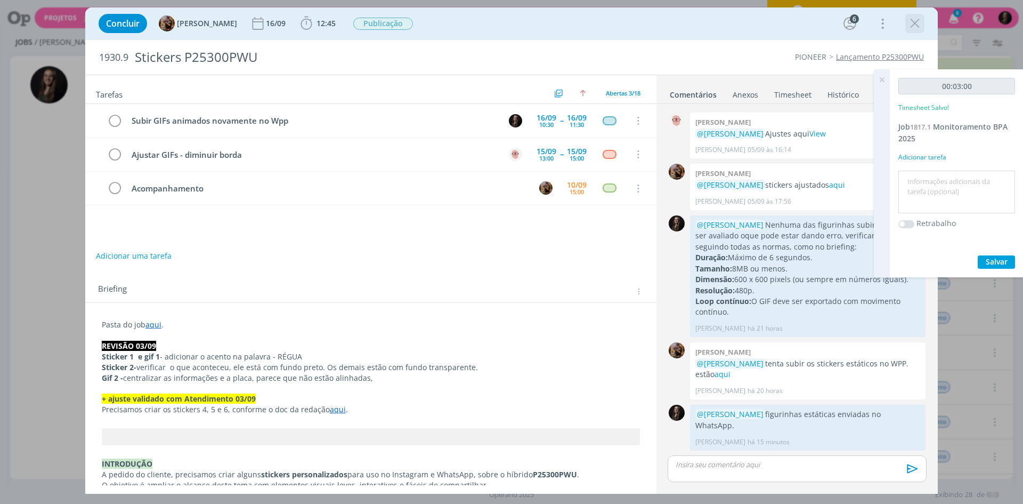
click at [915, 19] on icon "dialog" at bounding box center [915, 23] width 16 height 16
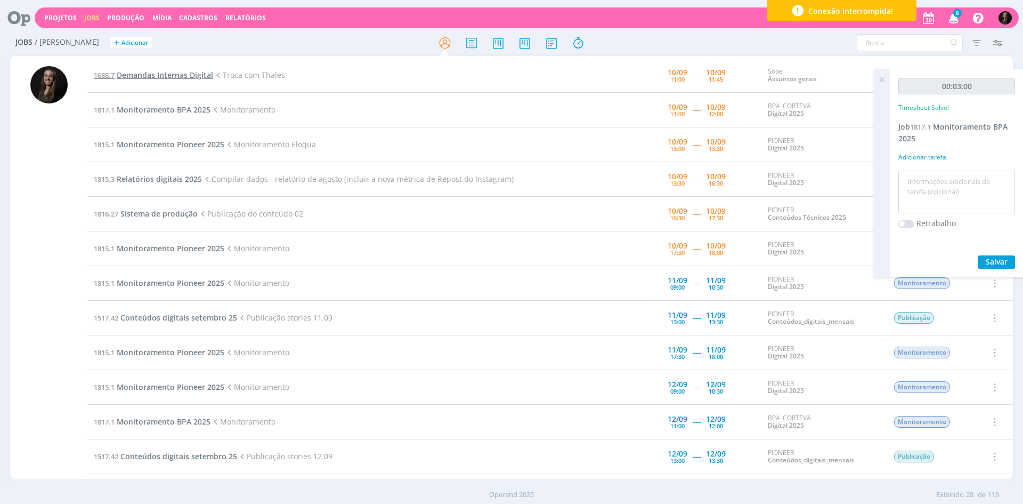
click at [180, 75] on span "Demandas Internas Digital" at bounding box center [165, 75] width 96 height 10
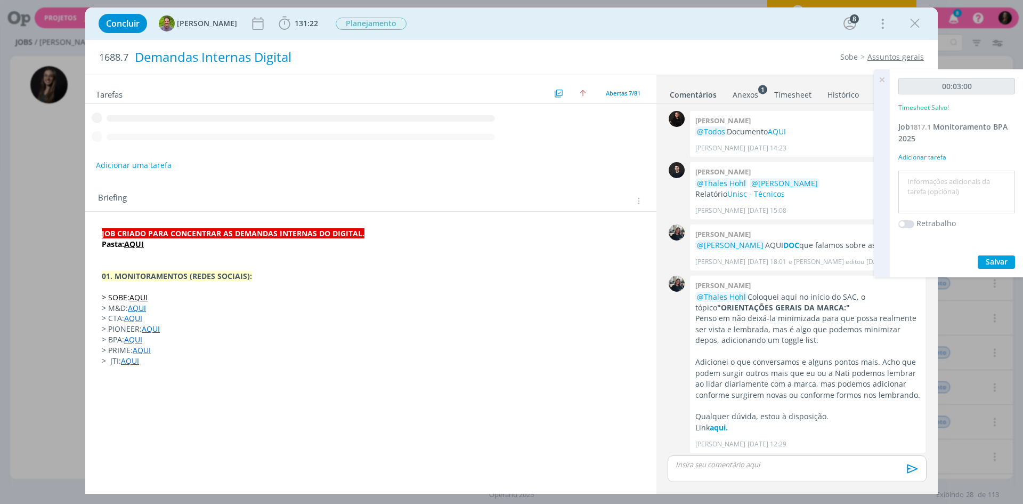
scroll to position [457, 0]
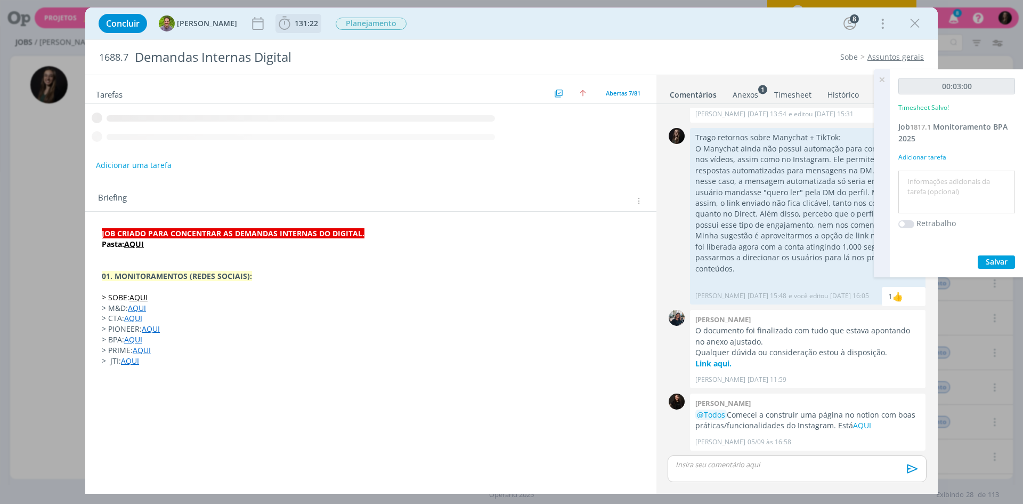
click at [295, 21] on span "131:22" at bounding box center [306, 23] width 23 height 10
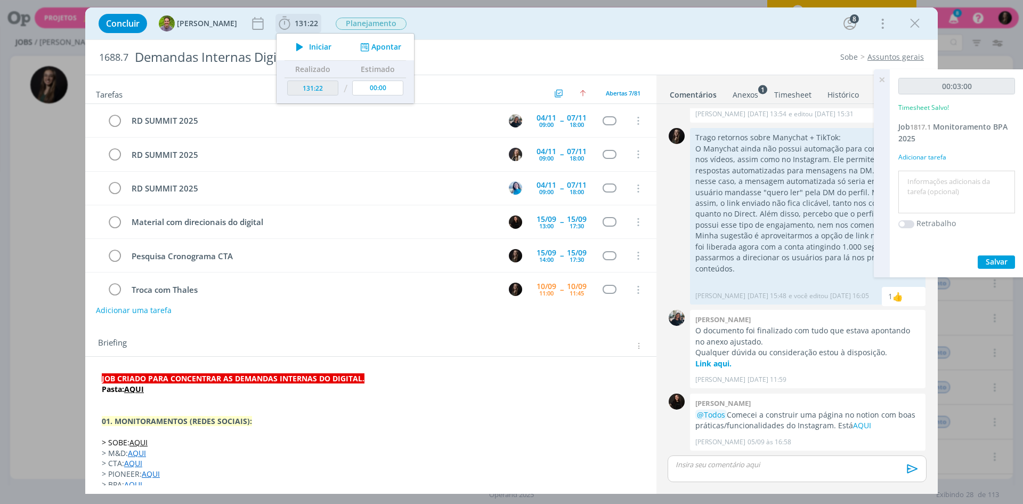
scroll to position [48, 0]
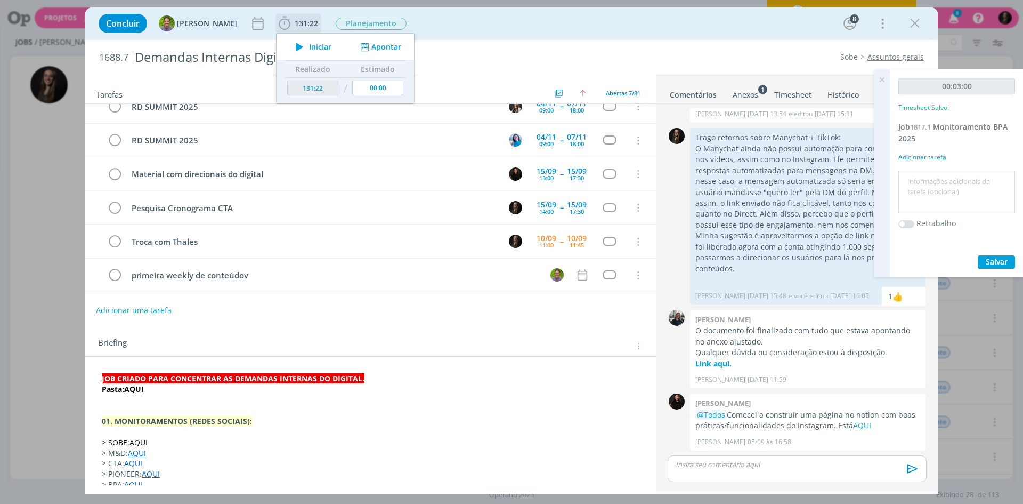
click at [313, 43] on span "Iniciar" at bounding box center [320, 46] width 22 height 7
click at [494, 35] on div "Concluir Thales Hohl 131:22 Iniciar Apontar Data * 10/09/2025 Horas * 00:00 Tar…" at bounding box center [511, 24] width 837 height 26
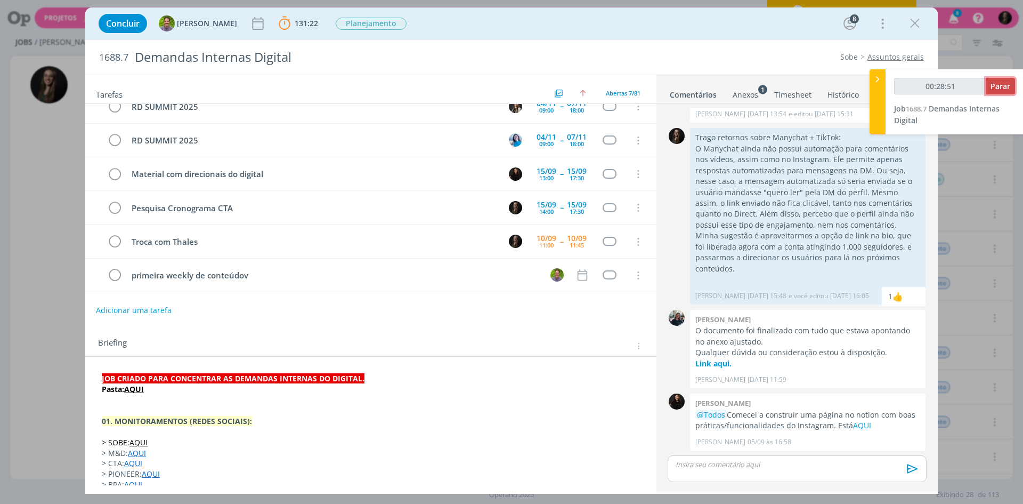
click at [998, 85] on span "Parar" at bounding box center [1001, 86] width 20 height 10
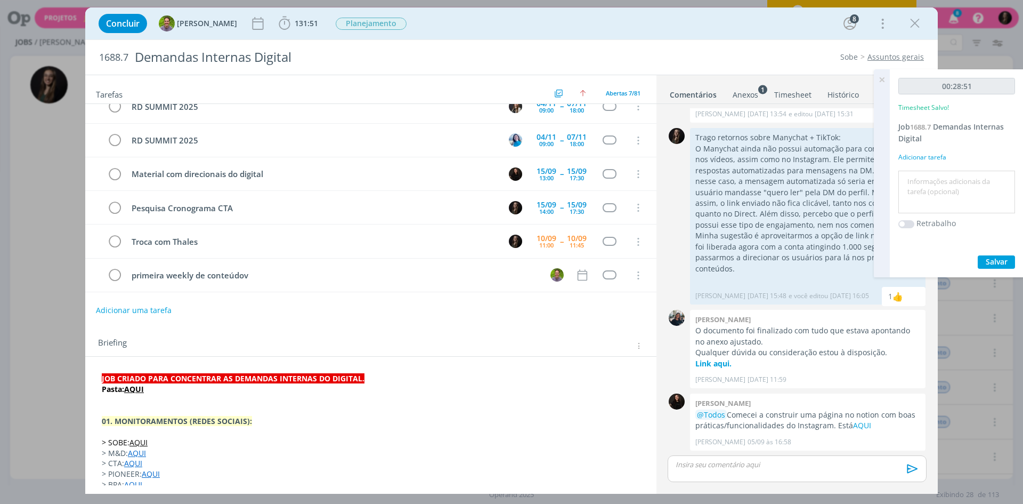
type input "00:29:00"
click at [111, 237] on icon "dialog" at bounding box center [114, 242] width 15 height 16
click at [944, 176] on textarea at bounding box center [956, 192] width 111 height 38
type textarea "troca com thales"
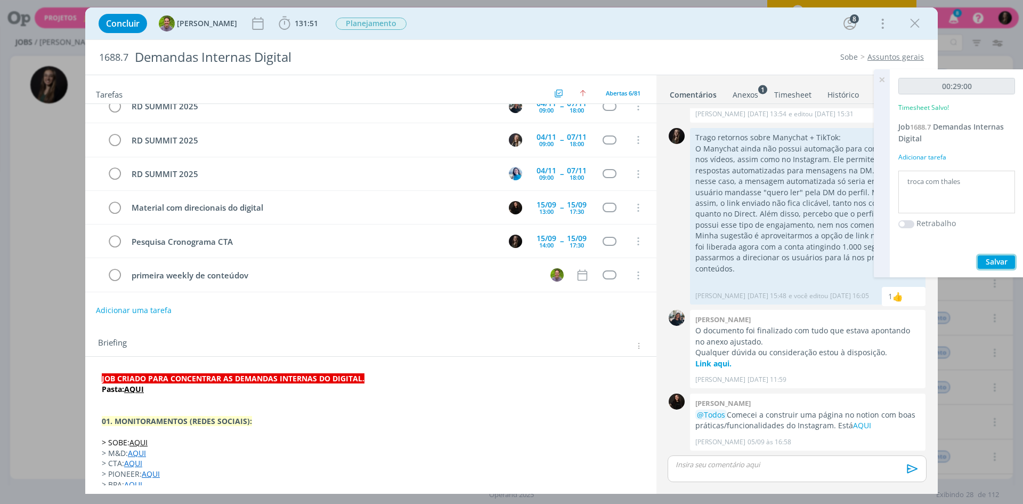
click at [978, 255] on button "Salvar" at bounding box center [996, 261] width 37 height 13
drag, startPoint x: 1000, startPoint y: 260, endPoint x: 973, endPoint y: 278, distance: 32.5
click at [997, 259] on span "Salvar" at bounding box center [997, 261] width 22 height 10
drag, startPoint x: 912, startPoint y: 20, endPoint x: 870, endPoint y: 118, distance: 106.7
click at [912, 20] on icon "dialog" at bounding box center [915, 23] width 16 height 16
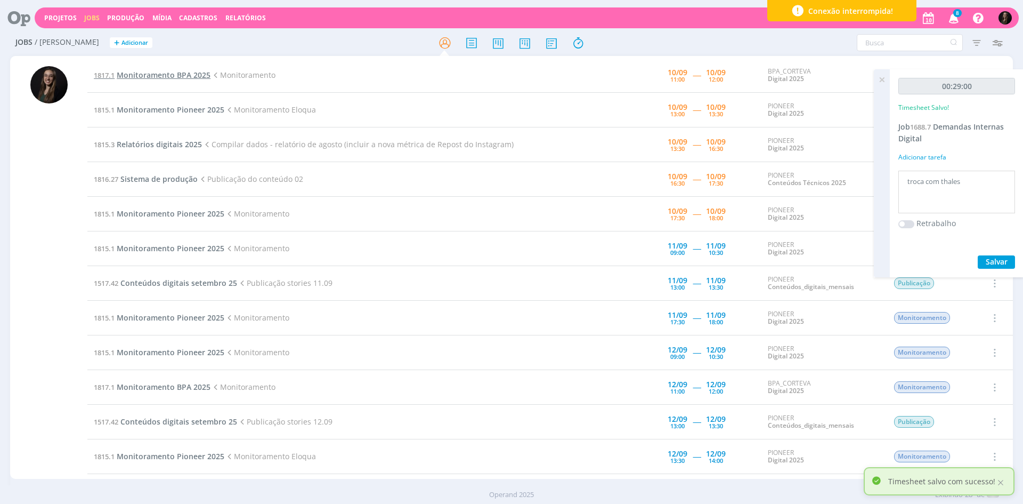
click at [180, 72] on span "Monitoramento BPA 2025" at bounding box center [164, 75] width 94 height 10
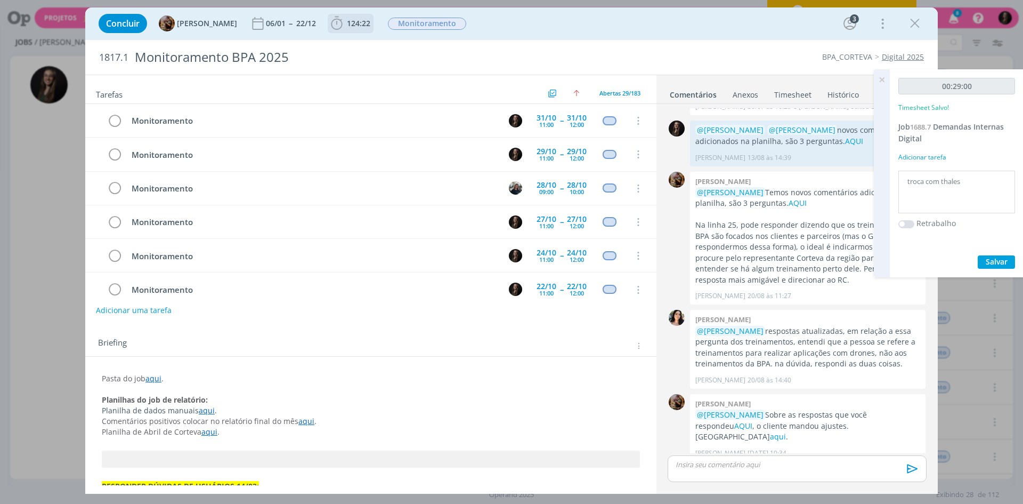
scroll to position [790, 0]
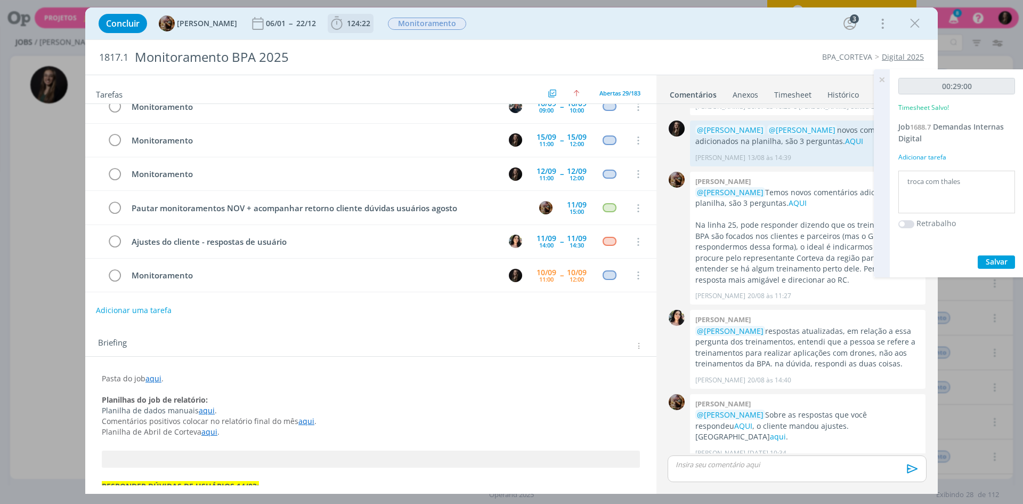
click at [365, 28] on span "124:22" at bounding box center [358, 23] width 23 height 10
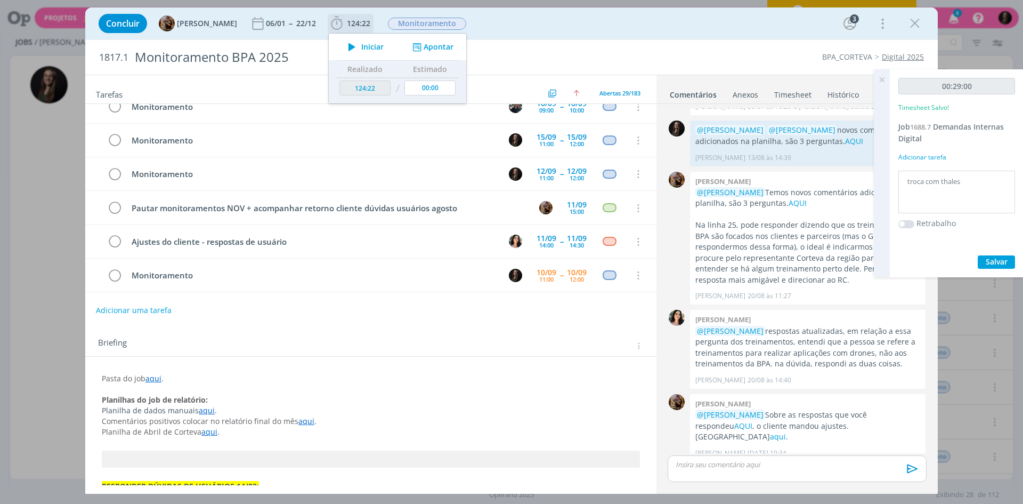
click at [371, 44] on span "Iniciar" at bounding box center [372, 46] width 22 height 7
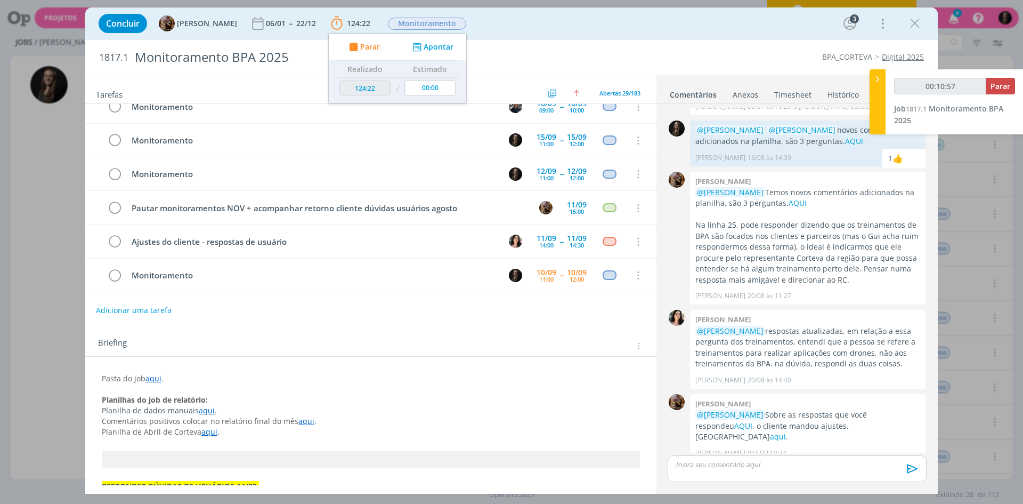
click at [588, 26] on div "Concluir Amanda Rodrigues 06/01 -- 22/12 124:22 Parar Apontar Data * 10/09/2025…" at bounding box center [511, 24] width 837 height 26
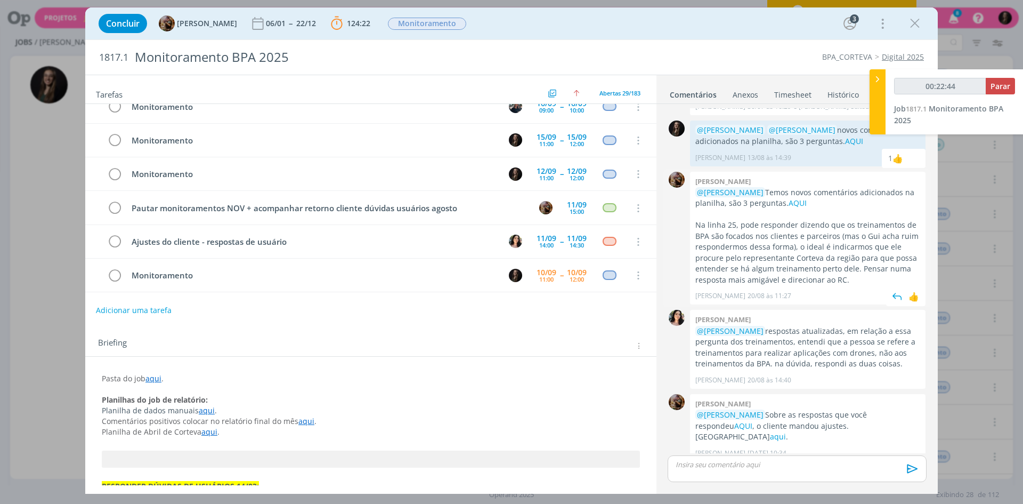
click at [786, 203] on p "@Tamiris Soares Temos novos comentários adicionados na planilha, são 3 pergunta…" at bounding box center [808, 198] width 225 height 22
click at [790, 204] on link "AQUI" at bounding box center [798, 203] width 18 height 10
click at [708, 459] on p "dialog" at bounding box center [797, 464] width 242 height 10
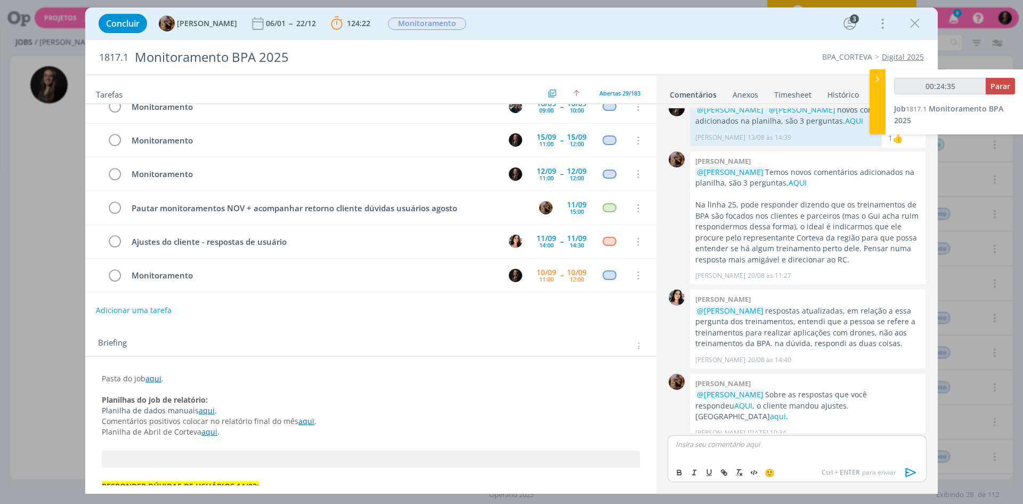
type input "00:24:36"
click at [710, 472] on li "[PERSON_NAME]" at bounding box center [726, 479] width 98 height 19
drag, startPoint x: 827, startPoint y: 450, endPoint x: 838, endPoint y: 448, distance: 11.0
click at [827, 450] on div "﻿ @ Amanda Rodrigues ﻿ mais uma dúvida adicionada." at bounding box center [797, 448] width 259 height 27
click at [842, 446] on p "﻿ @ Amanda Rodrigues ﻿ mais uma dúvida adicionada." at bounding box center [797, 444] width 242 height 10
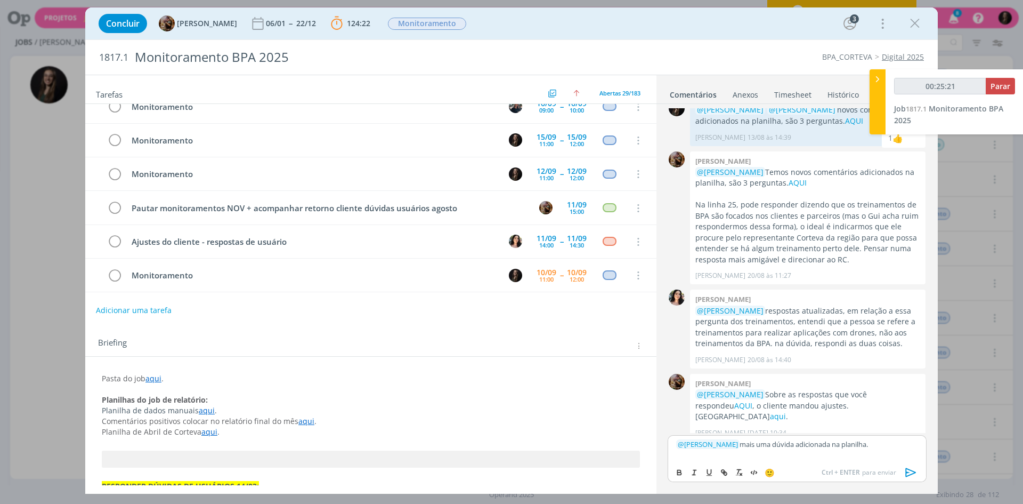
click at [913, 469] on icon "dialog" at bounding box center [911, 472] width 16 height 16
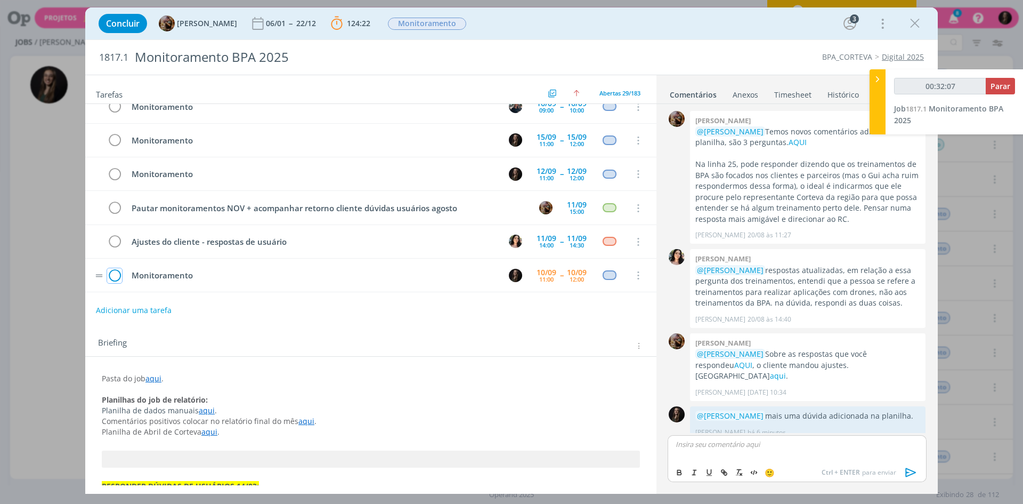
click at [117, 276] on icon "dialog" at bounding box center [114, 276] width 15 height 16
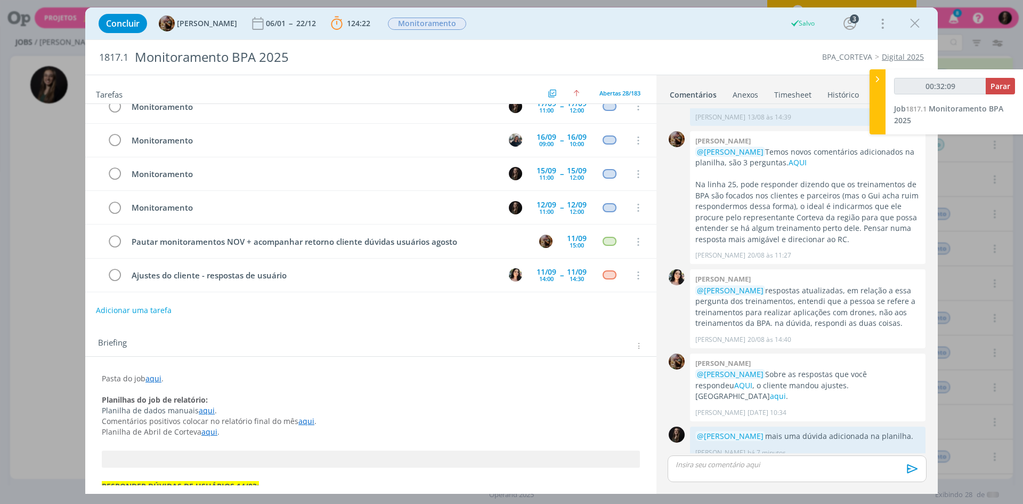
scroll to position [756, 0]
click at [1010, 86] on span "Parar" at bounding box center [1001, 86] width 20 height 10
click at [810, 91] on link "Timesheet" at bounding box center [793, 92] width 38 height 15
click at [800, 96] on link "Timesheet" at bounding box center [793, 92] width 38 height 15
click at [795, 93] on link "Timesheet" at bounding box center [793, 92] width 38 height 15
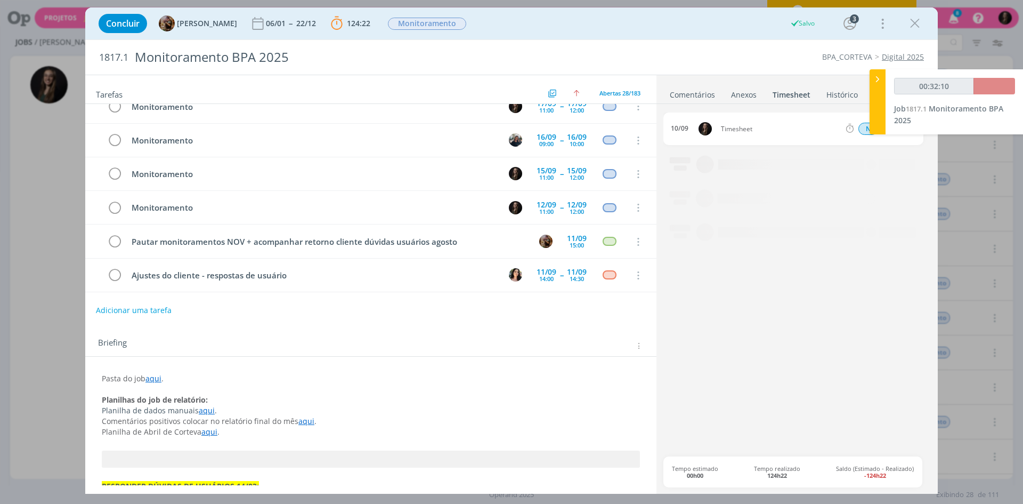
click at [849, 91] on link "Histórico" at bounding box center [842, 92] width 33 height 15
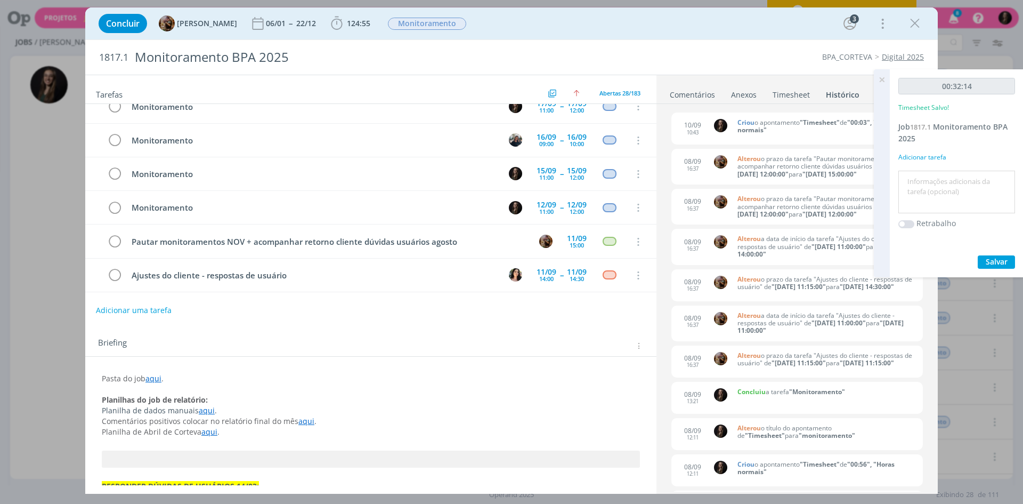
type input "00:33:00"
click at [921, 180] on textarea at bounding box center [956, 192] width 111 height 38
click at [941, 195] on textarea at bounding box center [956, 192] width 111 height 38
type textarea "monitoramento"
click at [978, 255] on button "Salvar" at bounding box center [996, 261] width 37 height 13
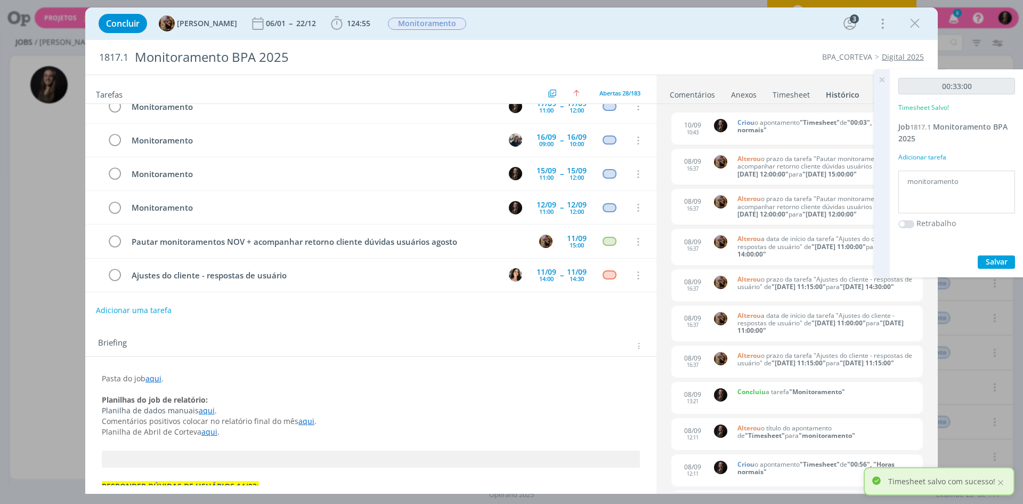
click at [879, 82] on icon at bounding box center [882, 79] width 19 height 21
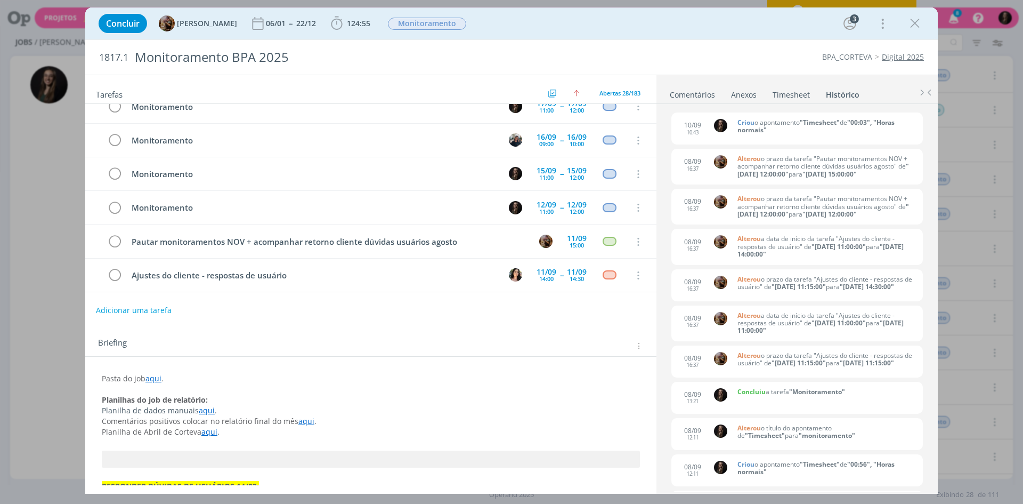
click at [787, 86] on link "Timesheet" at bounding box center [791, 92] width 38 height 15
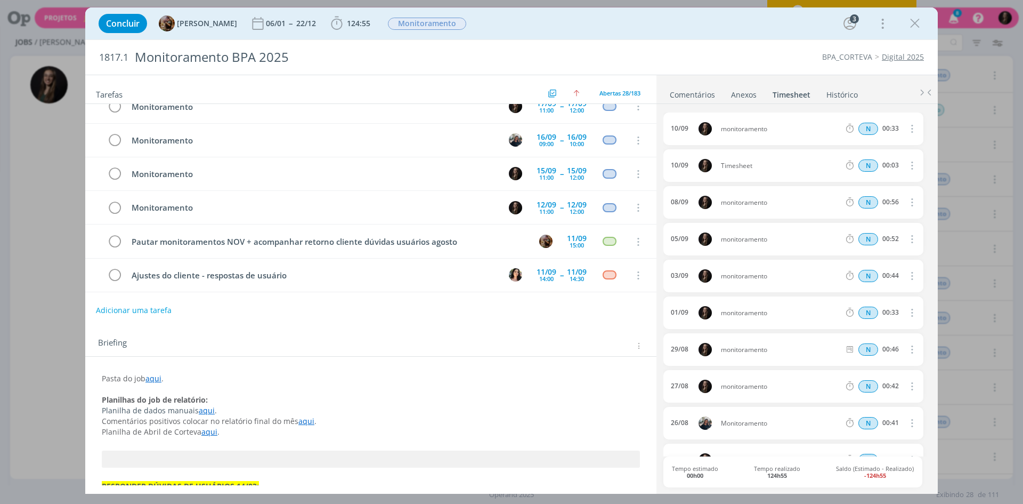
click at [914, 164] on button "dialog" at bounding box center [912, 166] width 26 height 18
click at [867, 196] on link "Editar" at bounding box center [882, 201] width 84 height 17
click at [896, 170] on input "00:03" at bounding box center [890, 166] width 23 height 12
type input "00:12"
click at [756, 167] on div "Timesheet" at bounding box center [750, 166] width 58 height 12
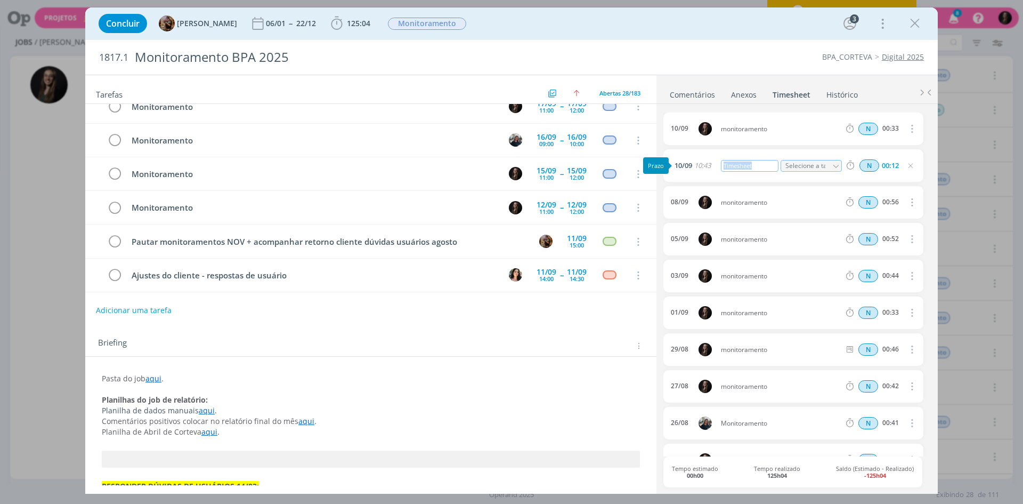
drag, startPoint x: 756, startPoint y: 167, endPoint x: 705, endPoint y: 165, distance: 51.7
click at [705, 165] on div "10/09 10:43 Timesheet Selecione a tarefa N 00:12" at bounding box center [794, 165] width 260 height 33
click at [737, 166] on div "Timesheet" at bounding box center [750, 166] width 58 height 12
drag, startPoint x: 761, startPoint y: 166, endPoint x: 667, endPoint y: 178, distance: 94.6
click at [668, 171] on body "Projetos Jobs Produção Mídia Cadastros Relatórios 8 Notificações Central de Aju…" at bounding box center [511, 252] width 1023 height 504
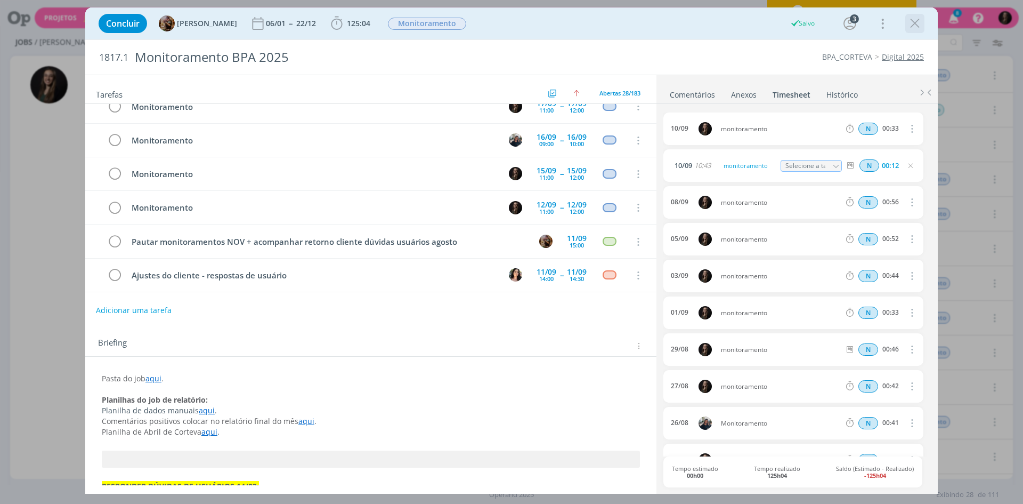
click at [920, 26] on icon "dialog" at bounding box center [915, 23] width 16 height 16
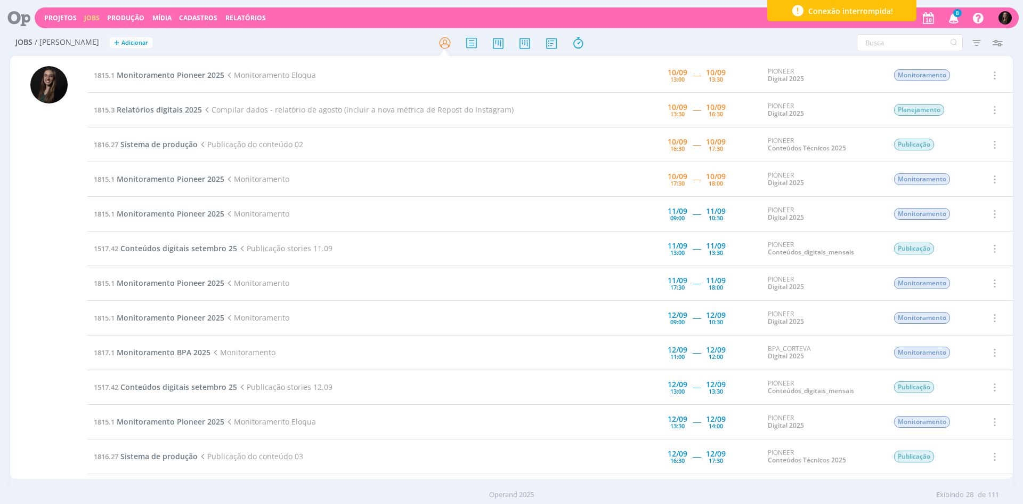
click at [21, 15] on icon at bounding box center [15, 17] width 22 height 21
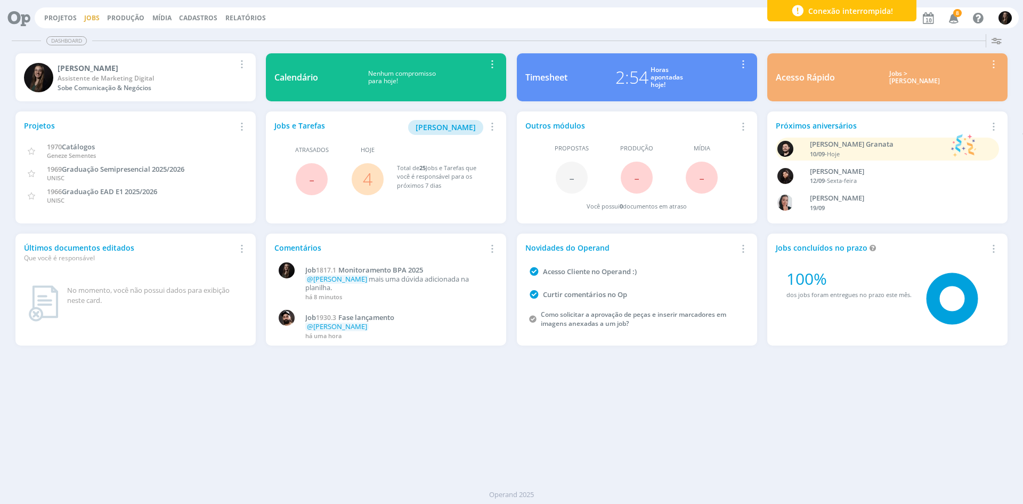
click at [85, 13] on link "Jobs" at bounding box center [91, 17] width 15 height 9
